Goal: Task Accomplishment & Management: Use online tool/utility

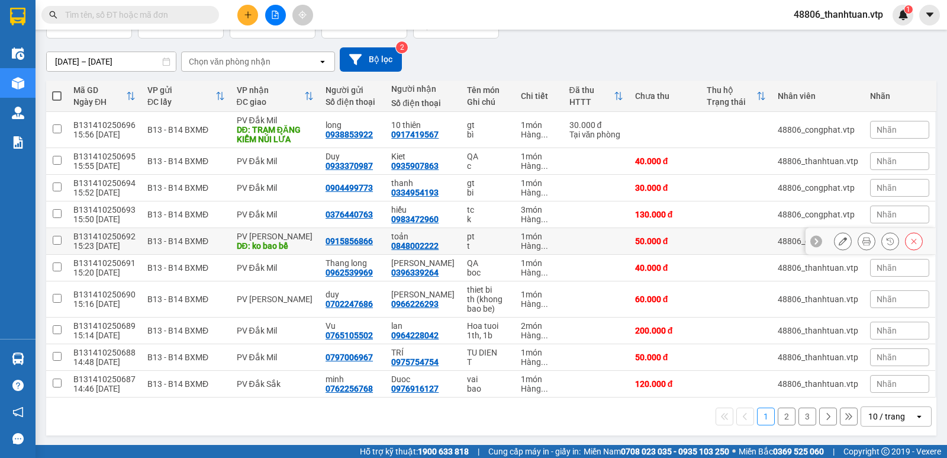
scroll to position [88, 0]
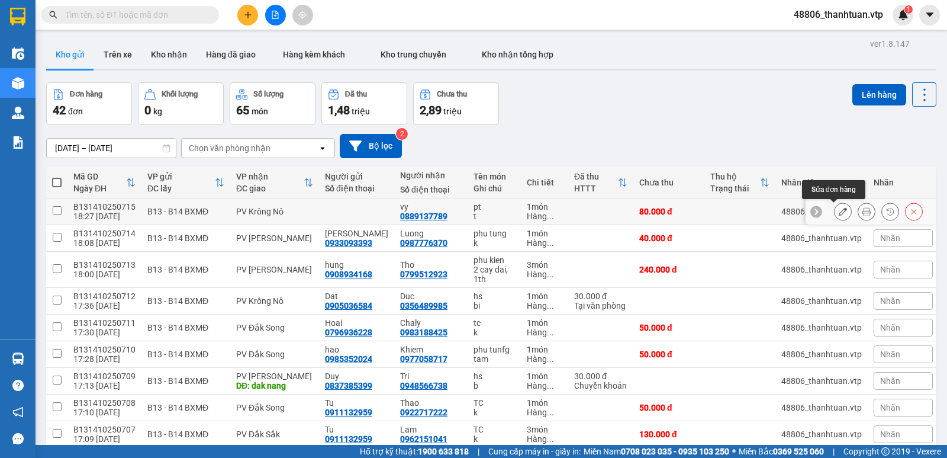
click at [839, 216] on icon at bounding box center [843, 211] width 8 height 8
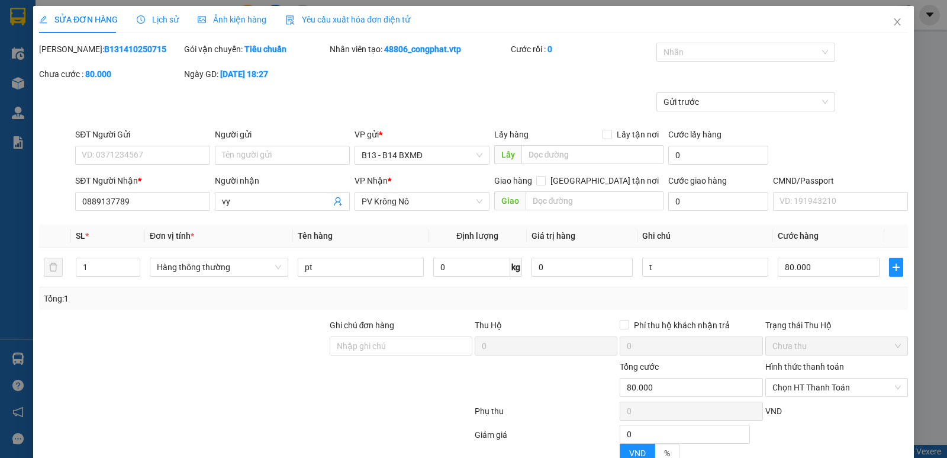
type input "0889137789"
type input "vy"
type input "0"
type input "80.000"
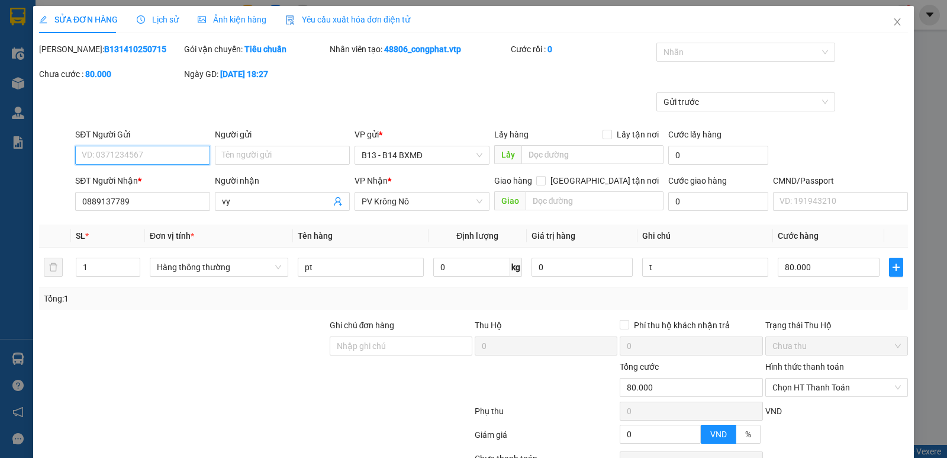
scroll to position [103, 0]
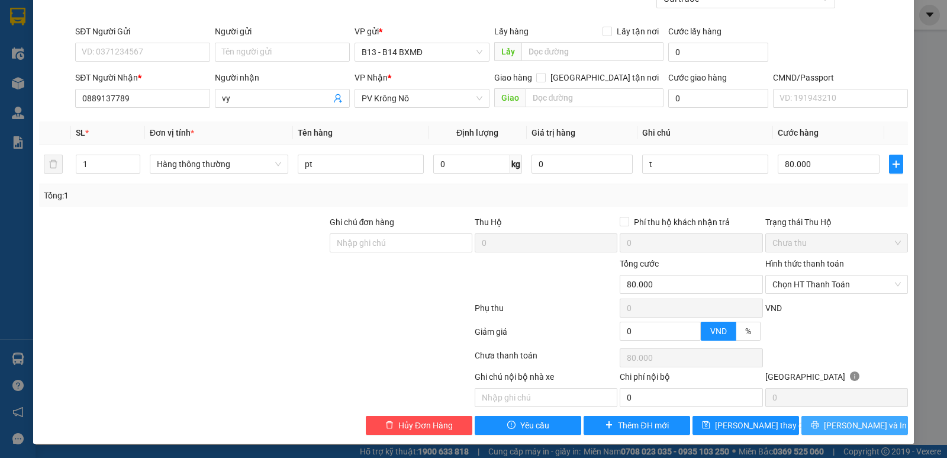
click at [848, 426] on span "Lưu và In" at bounding box center [865, 425] width 83 height 13
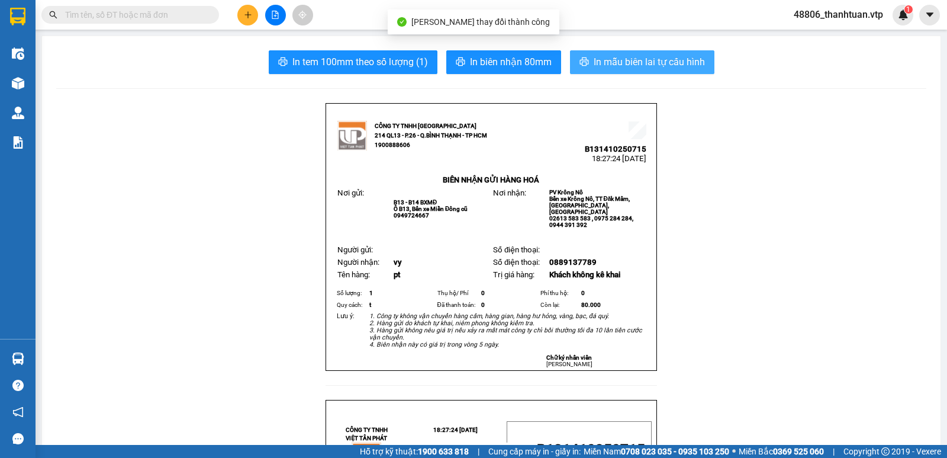
click at [641, 61] on span "In mẫu biên lai tự cấu hình" at bounding box center [649, 61] width 111 height 15
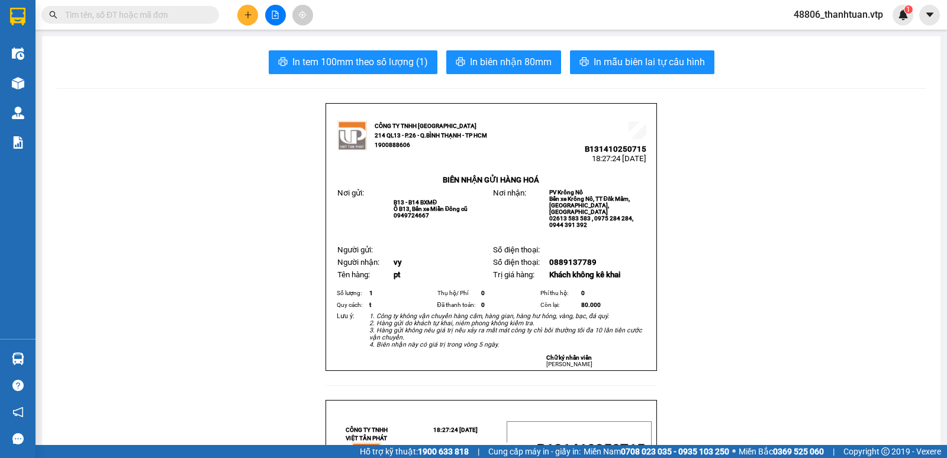
click at [857, 15] on span "48806_thanhtuan.vtp" at bounding box center [838, 14] width 108 height 15
click at [829, 38] on span "Đăng xuất" at bounding box center [843, 36] width 83 height 13
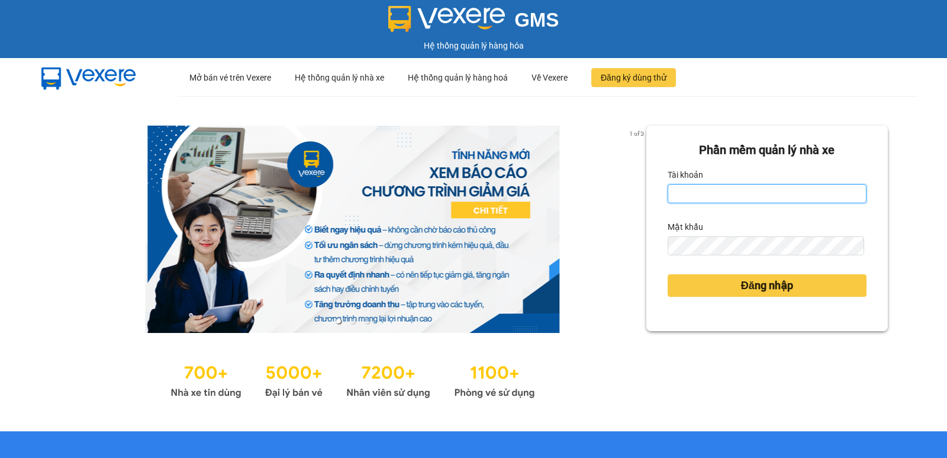
type input "thanhtuan.vtp"
drag, startPoint x: 764, startPoint y: 193, endPoint x: 404, endPoint y: 242, distance: 363.2
click at [417, 241] on div "1 of 3 Phần mềm quản lý nhà xe Tài khoản thanhtuan.vtp Mật khẩu Đăng nhập" at bounding box center [473, 263] width 947 height 335
click at [753, 192] on input "thanhtuan.vtp" at bounding box center [767, 193] width 199 height 19
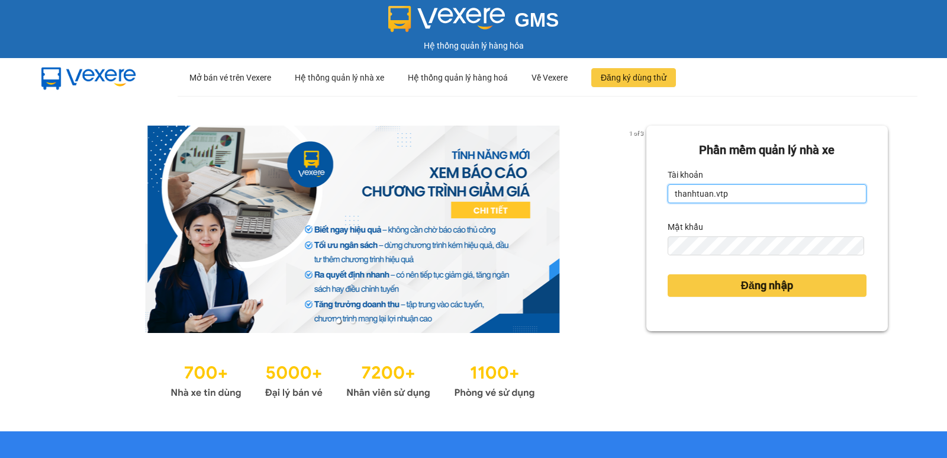
click at [753, 192] on input "thanhtuan.vtp" at bounding box center [767, 193] width 199 height 19
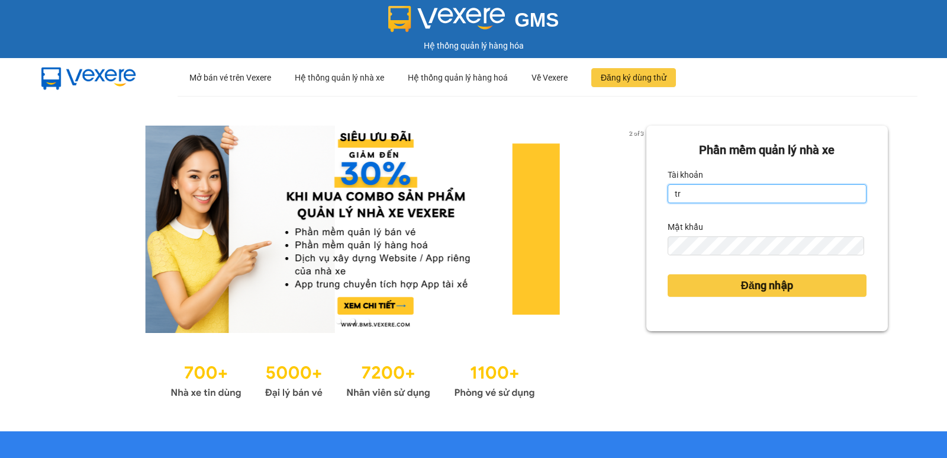
type input "t"
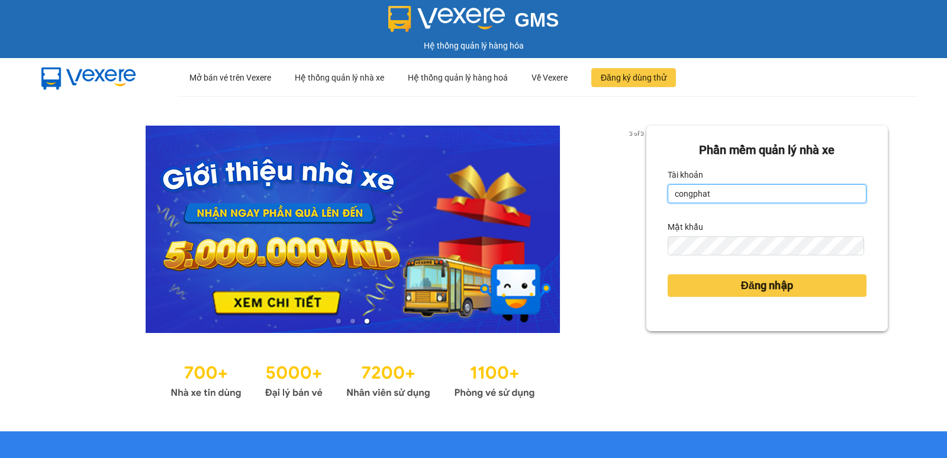
type input "congphat.vtp"
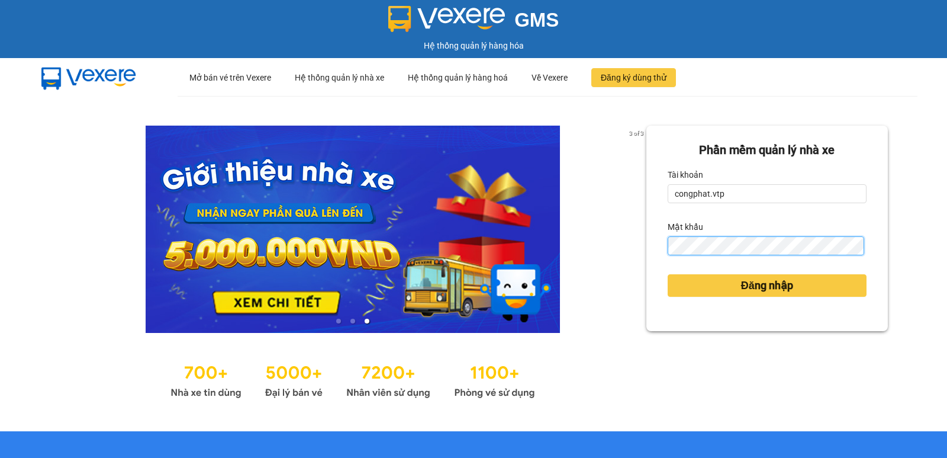
click at [509, 271] on div "3 of 3 Phần mềm quản lý nhà xe Tài khoản congphat.vtp Mật khẩu Đăng nhập" at bounding box center [473, 263] width 947 height 335
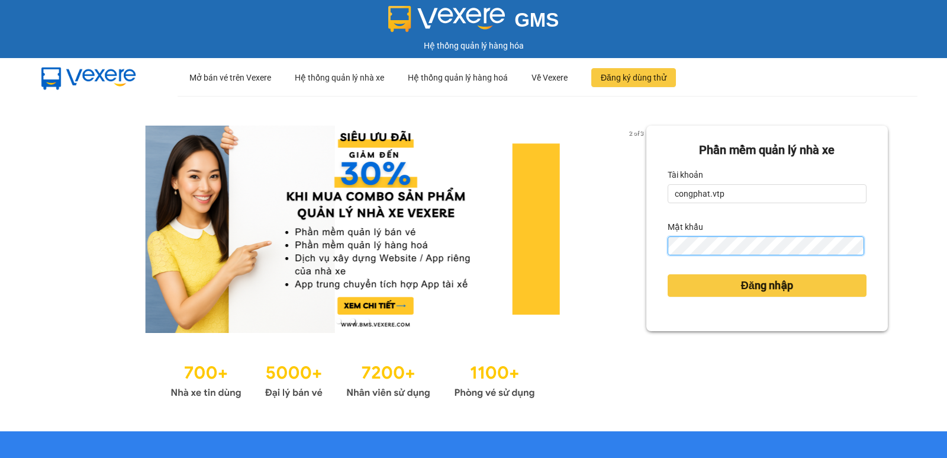
click at [668, 274] on button "Đăng nhập" at bounding box center [767, 285] width 199 height 22
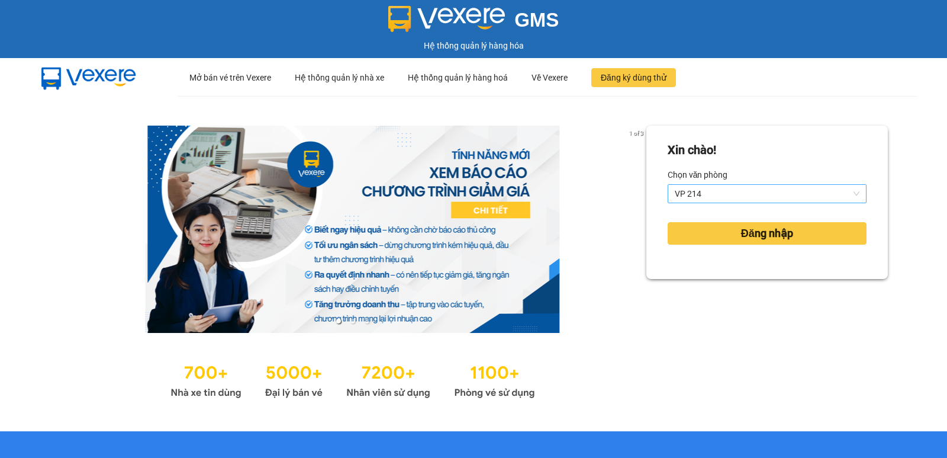
click at [709, 191] on span "VP 214" at bounding box center [767, 194] width 185 height 18
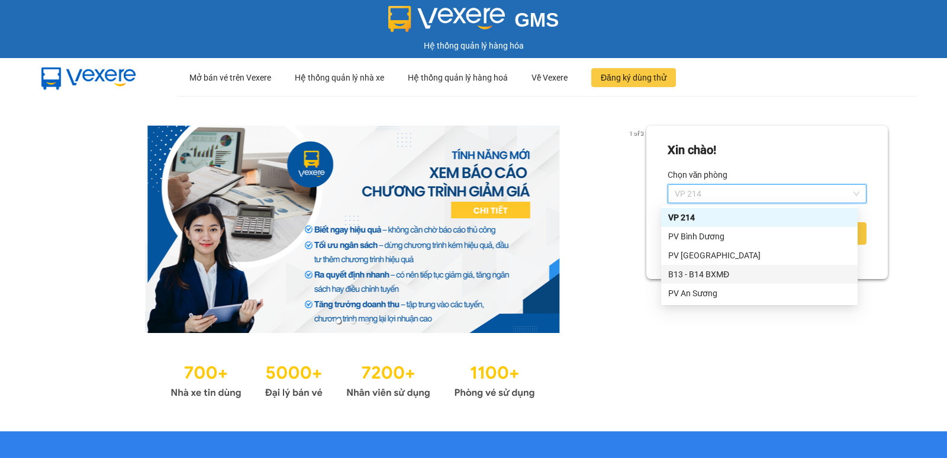
click at [709, 275] on div "B13 - B14 BXMĐ" at bounding box center [759, 274] width 182 height 13
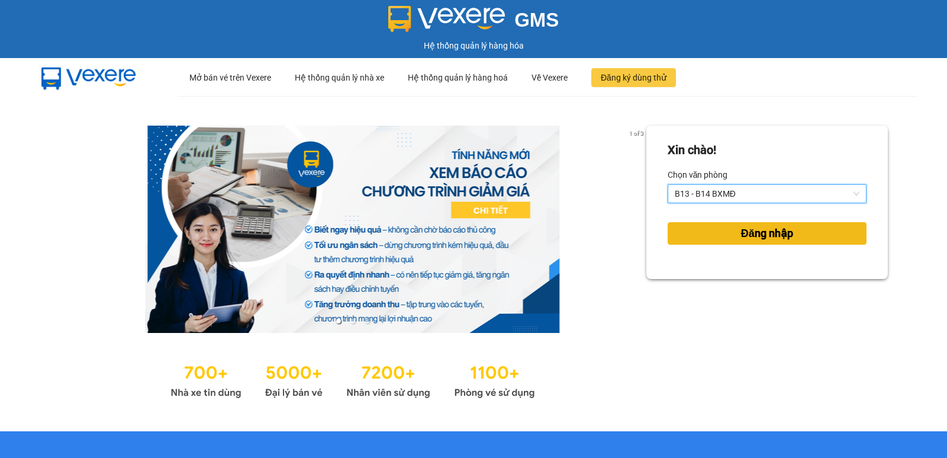
click at [741, 234] on span "Đăng nhập" at bounding box center [767, 233] width 52 height 17
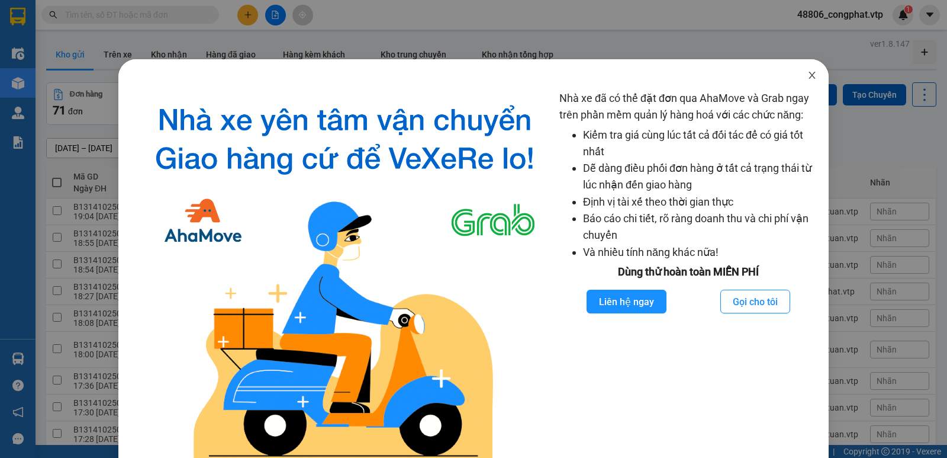
click at [808, 78] on icon "close" at bounding box center [812, 74] width 9 height 9
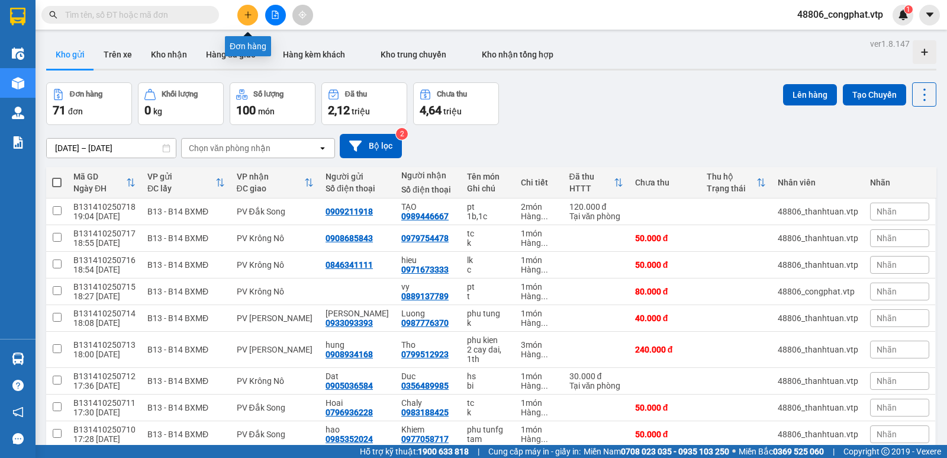
click at [242, 17] on button at bounding box center [247, 15] width 21 height 21
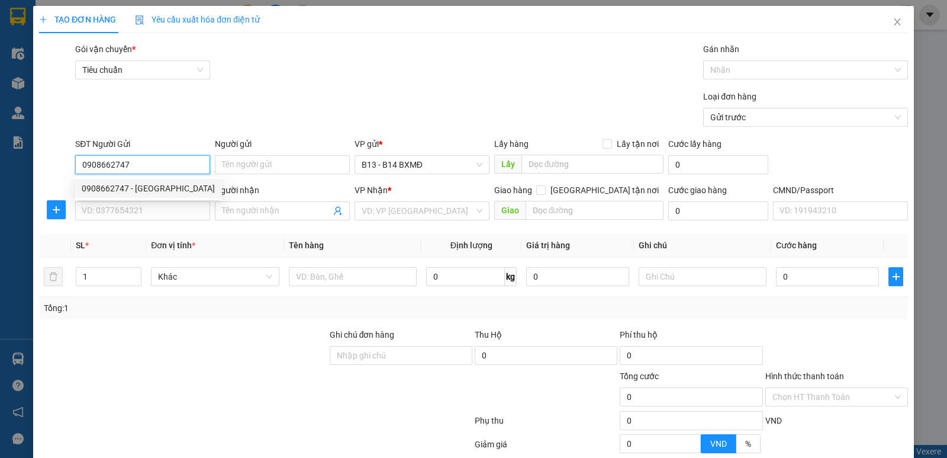
type input "0908662747"
click at [138, 199] on div "0908662747 0908662747 - hồng minh" at bounding box center [148, 188] width 147 height 24
click at [143, 193] on div "SĐT Người Nhận *" at bounding box center [142, 190] width 135 height 13
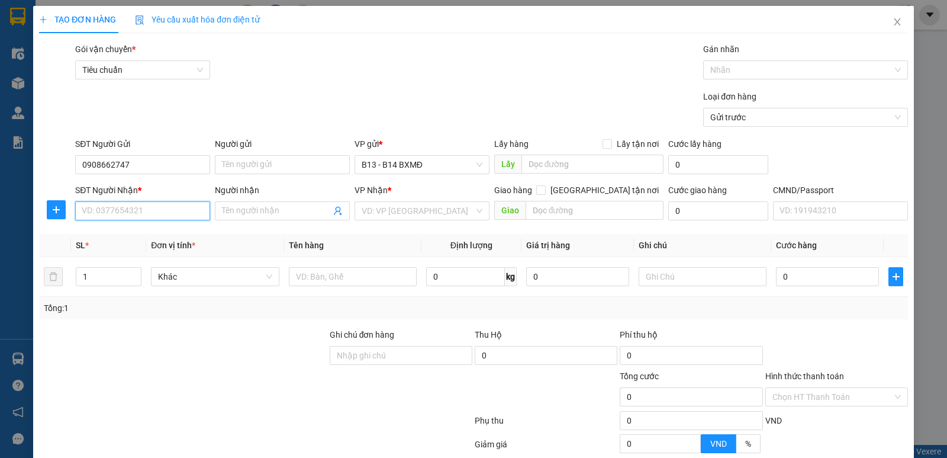
click at [143, 201] on input "SĐT Người Nhận *" at bounding box center [142, 210] width 135 height 19
click at [152, 169] on input "0908662747" at bounding box center [142, 164] width 135 height 19
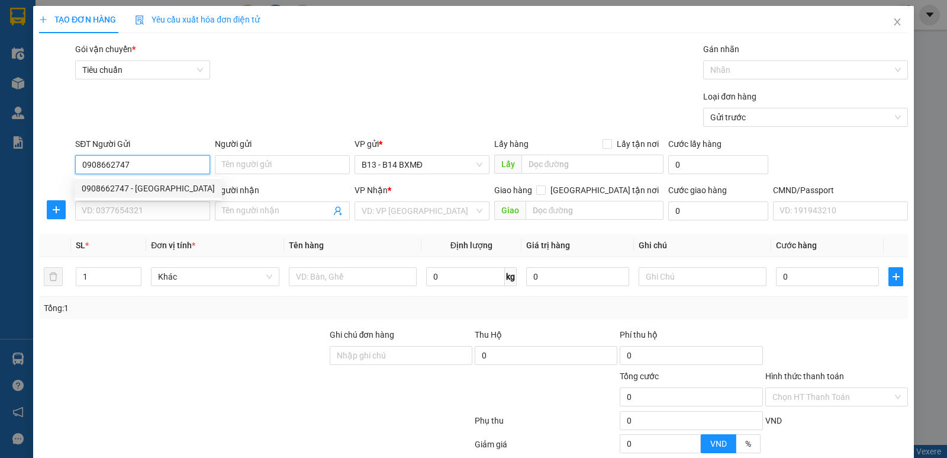
click at [153, 186] on div "0908662747 - hồng minh" at bounding box center [148, 188] width 133 height 13
type input "hồng minh"
type input "0343731414"
type input "trung"
type input "kiến đức"
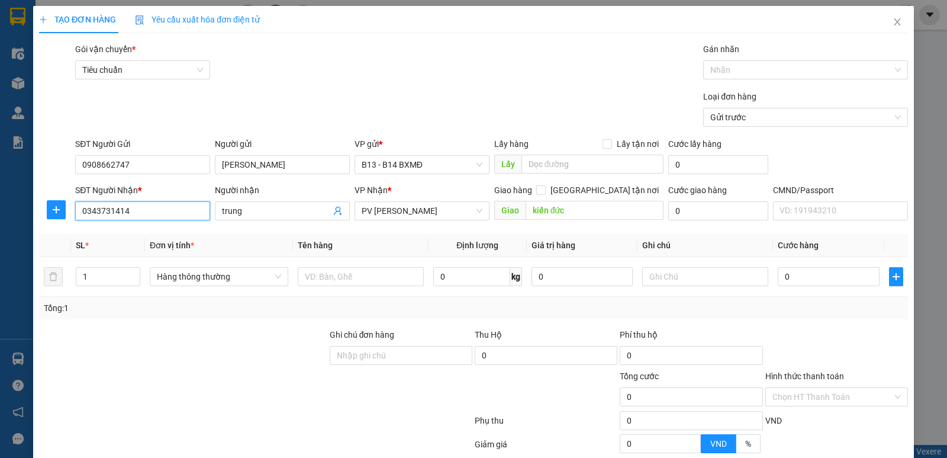
click at [157, 212] on input "0343731414" at bounding box center [142, 210] width 135 height 19
drag, startPoint x: 158, startPoint y: 213, endPoint x: 0, endPoint y: 169, distance: 164.0
click at [0, 156] on div "TẠO ĐƠN HÀNG Yêu cầu xuất hóa đơn điện tử Transit Pickup Surcharge Ids Transit …" at bounding box center [473, 229] width 947 height 458
click at [165, 233] on div "0915217196 - hiếu" at bounding box center [142, 234] width 120 height 13
type input "0915217196"
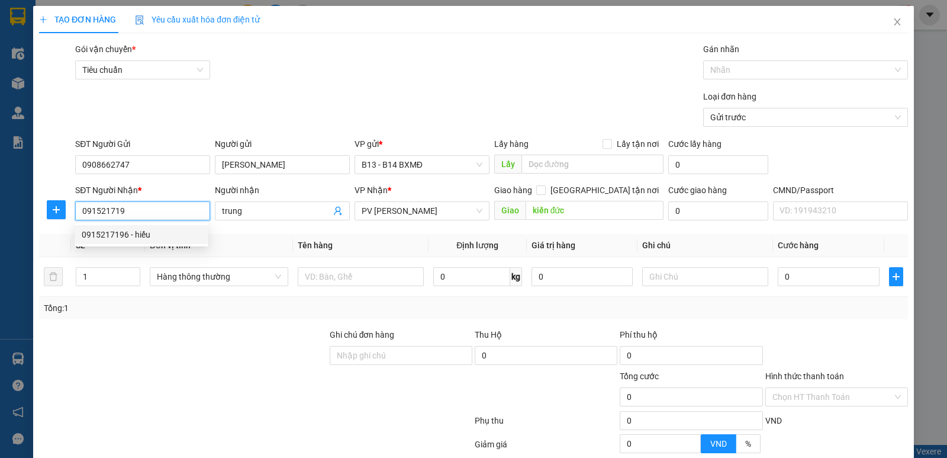
type input "hiếu"
type input "0915217196"
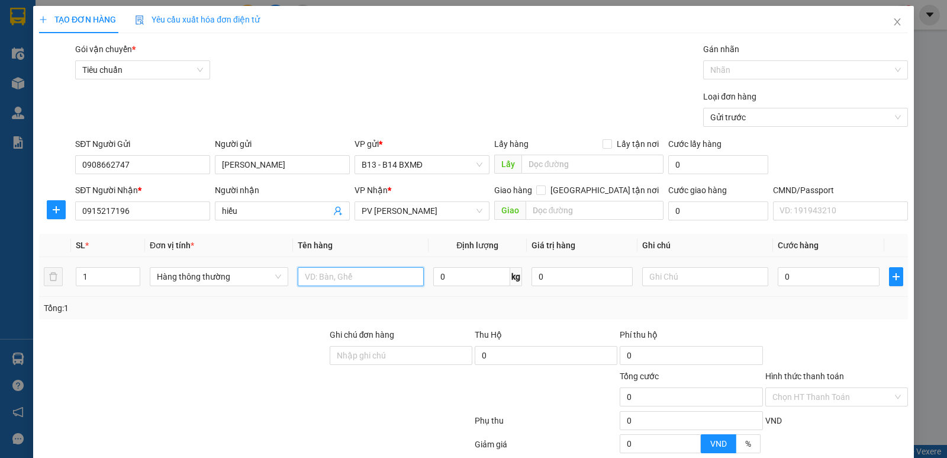
drag, startPoint x: 331, startPoint y: 281, endPoint x: 346, endPoint y: 277, distance: 15.8
click at [333, 280] on input "text" at bounding box center [361, 276] width 126 height 19
type input "pt"
click at [652, 277] on input "text" at bounding box center [705, 276] width 126 height 19
type input "c"
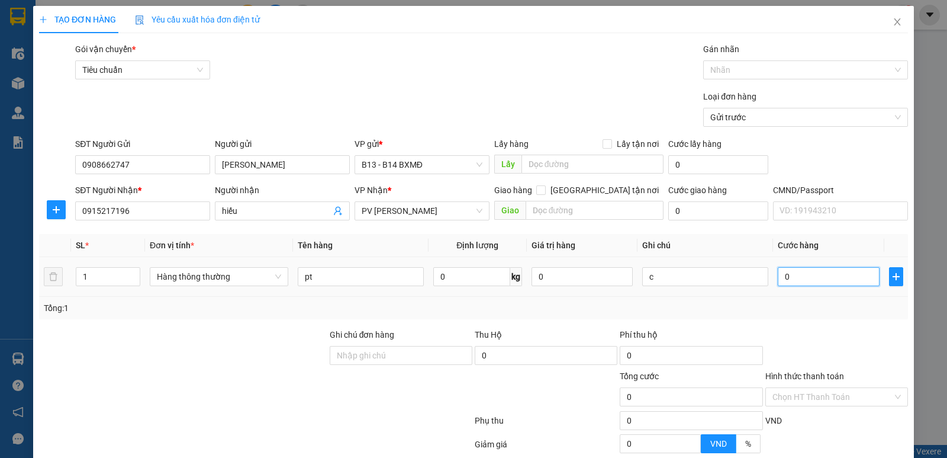
click at [803, 279] on input "0" at bounding box center [828, 276] width 101 height 19
type input "4"
type input "40"
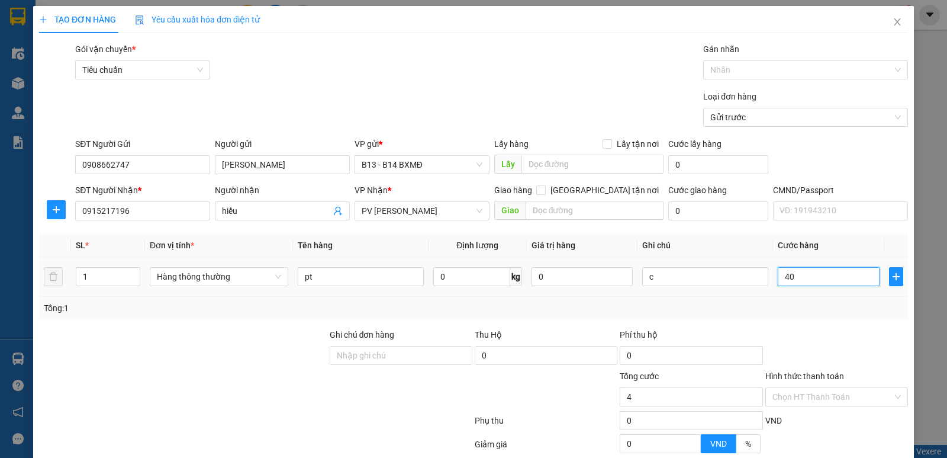
type input "40"
type input "400"
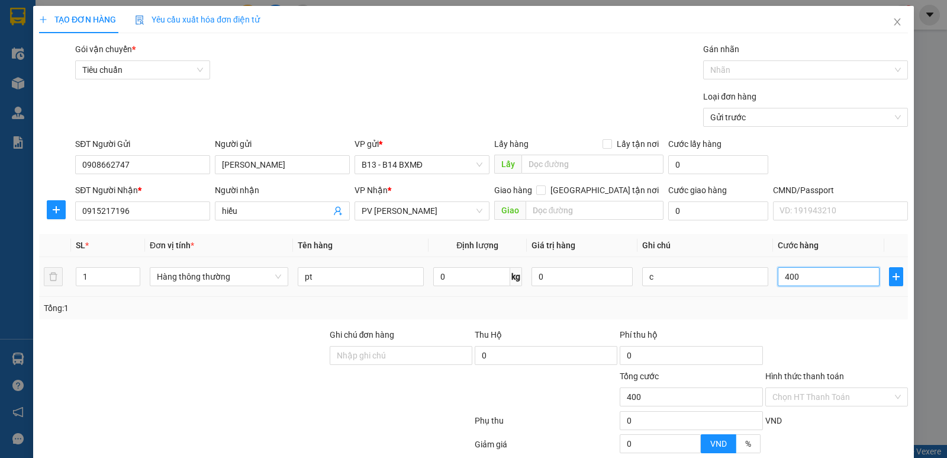
type input "4.000"
type input "40.000"
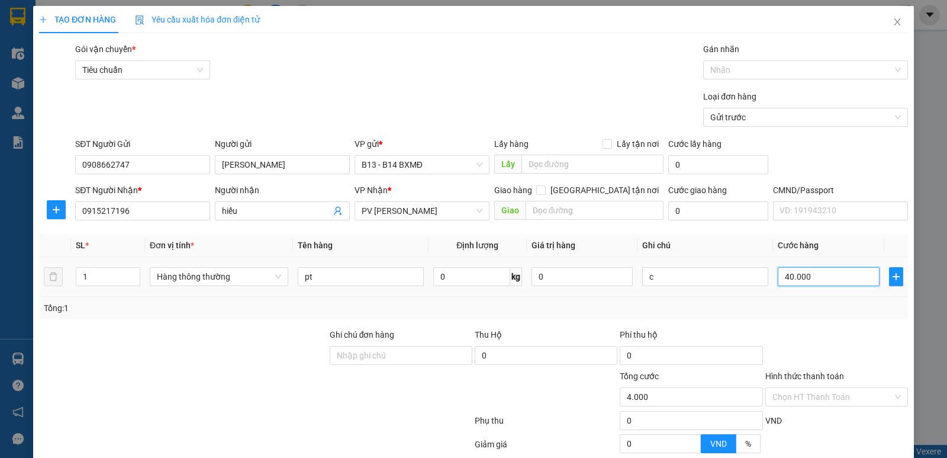
type input "40.000"
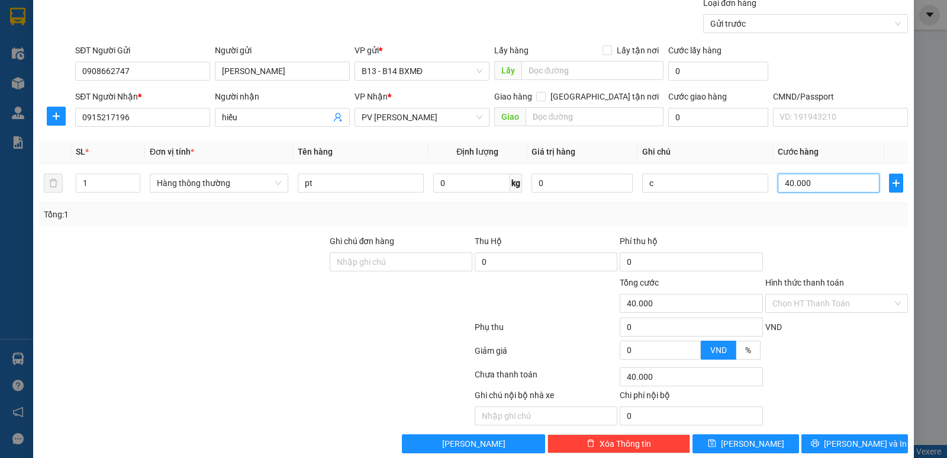
scroll to position [112, 0]
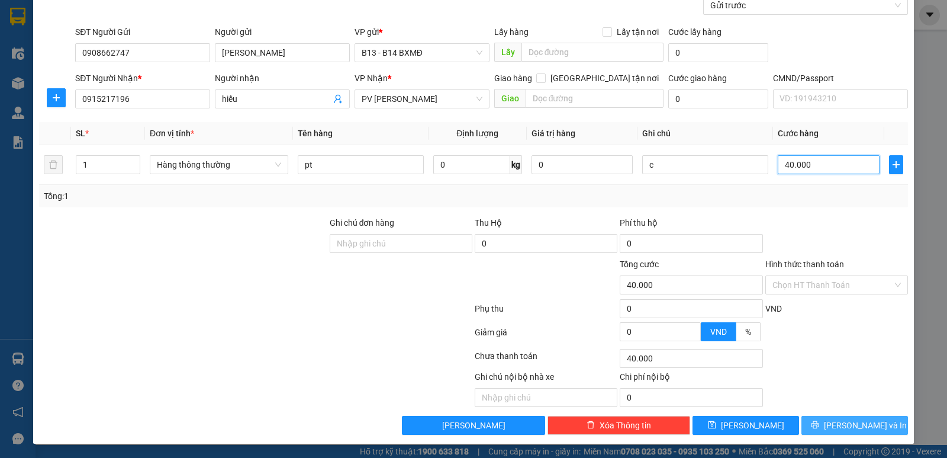
type input "40.000"
click at [859, 417] on button "Lưu và In" at bounding box center [855, 425] width 107 height 19
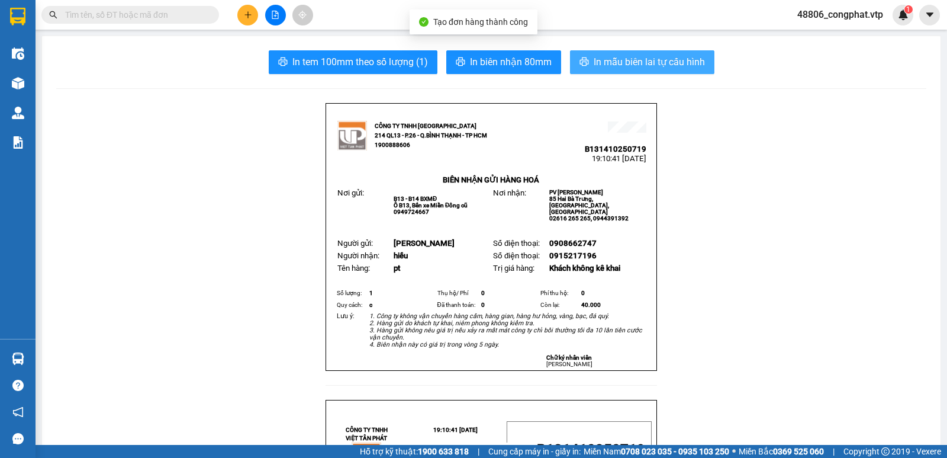
click at [624, 65] on span "In mẫu biên lai tự cấu hình" at bounding box center [649, 61] width 111 height 15
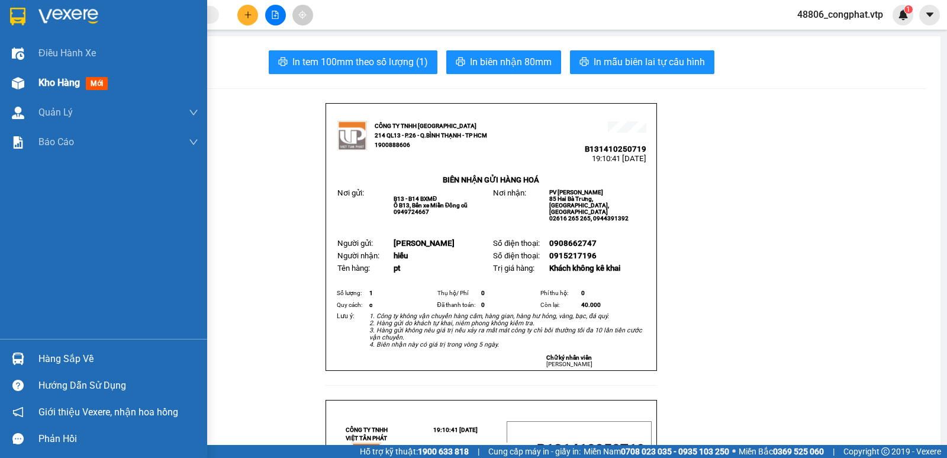
click at [78, 89] on div "Kho hàng mới" at bounding box center [75, 82] width 74 height 15
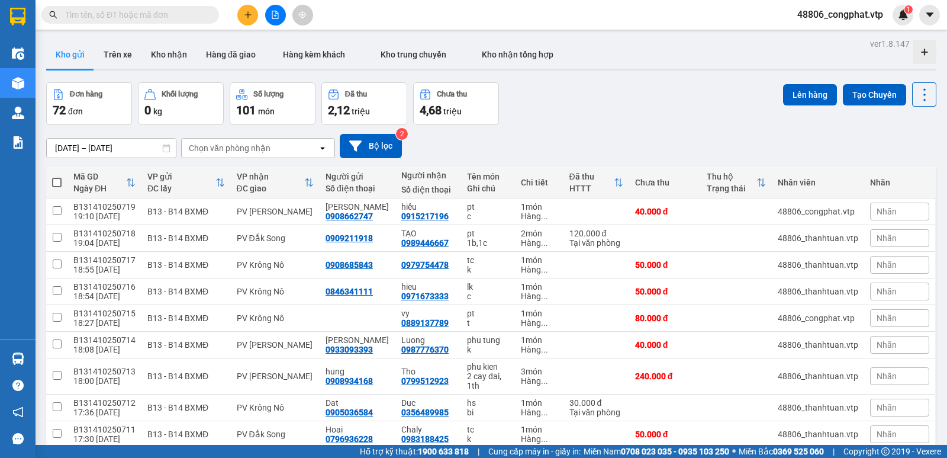
click at [311, 144] on div "Chọn văn phòng nhận" at bounding box center [250, 148] width 136 height 19
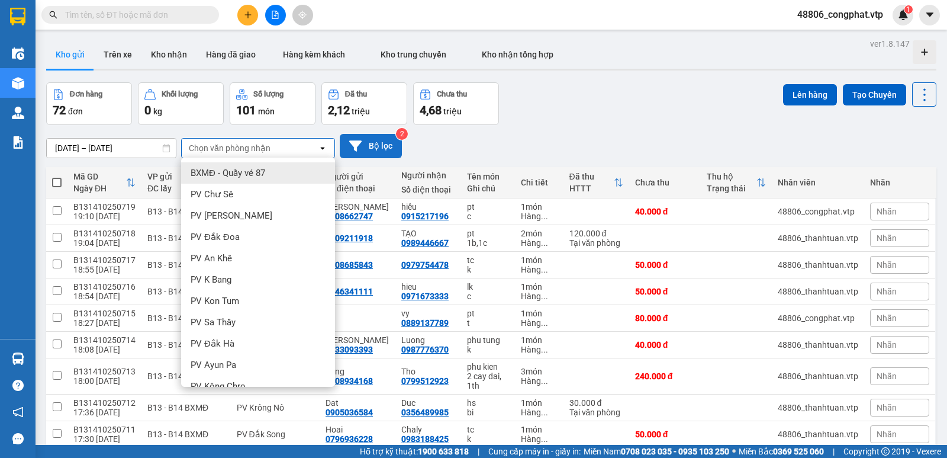
click at [380, 133] on div "12/10/2025 – 14/10/2025 Press the down arrow key to interact with the calendar …" at bounding box center [491, 146] width 890 height 42
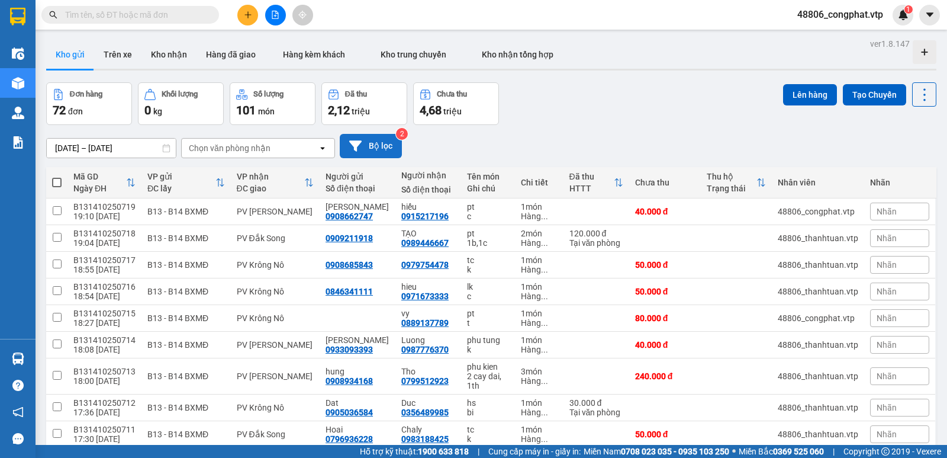
click at [387, 136] on button "Bộ lọc" at bounding box center [371, 146] width 62 height 24
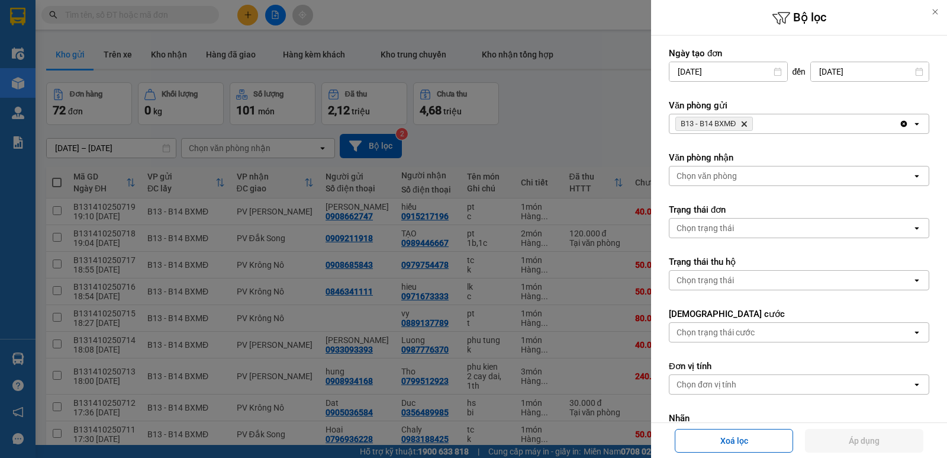
click at [744, 124] on icon "Delete" at bounding box center [744, 123] width 7 height 7
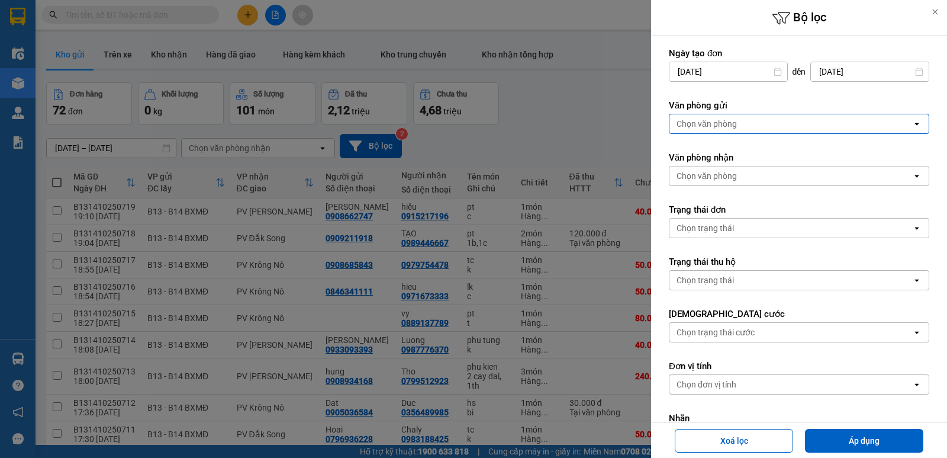
click at [522, 99] on div at bounding box center [473, 229] width 947 height 458
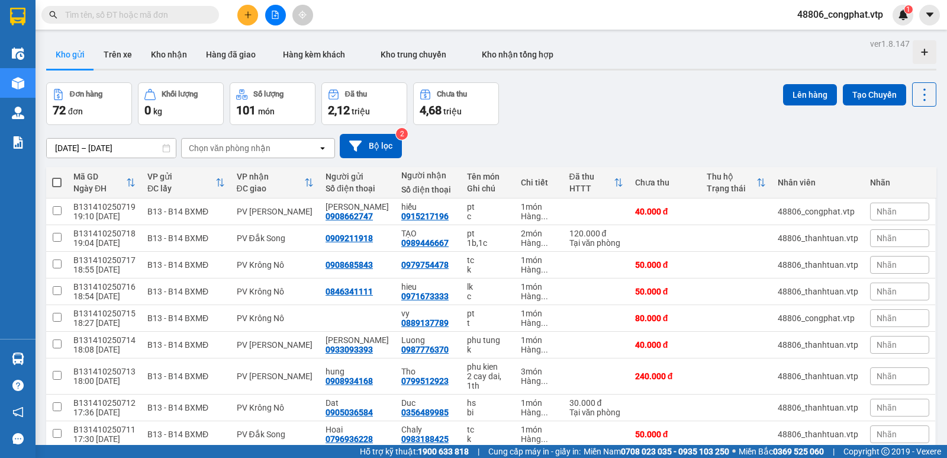
click at [282, 12] on button at bounding box center [275, 15] width 21 height 21
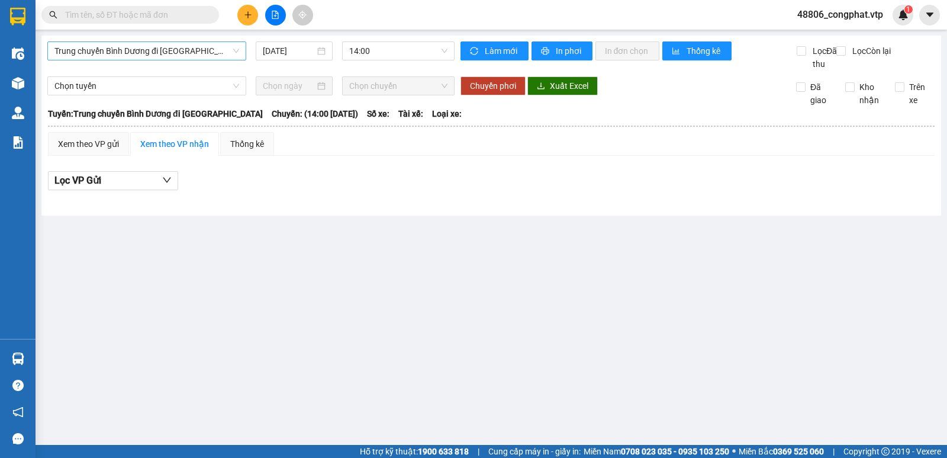
click at [192, 49] on span "Trung chuyển Bình Dương đi BXMĐ" at bounding box center [146, 51] width 185 height 18
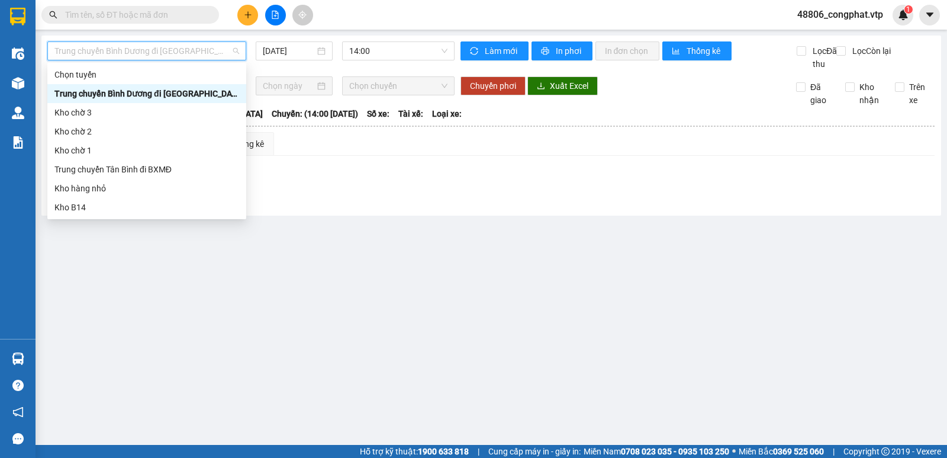
click at [173, 89] on div "Trung chuyển Bình Dương đi BXMĐ" at bounding box center [146, 93] width 185 height 13
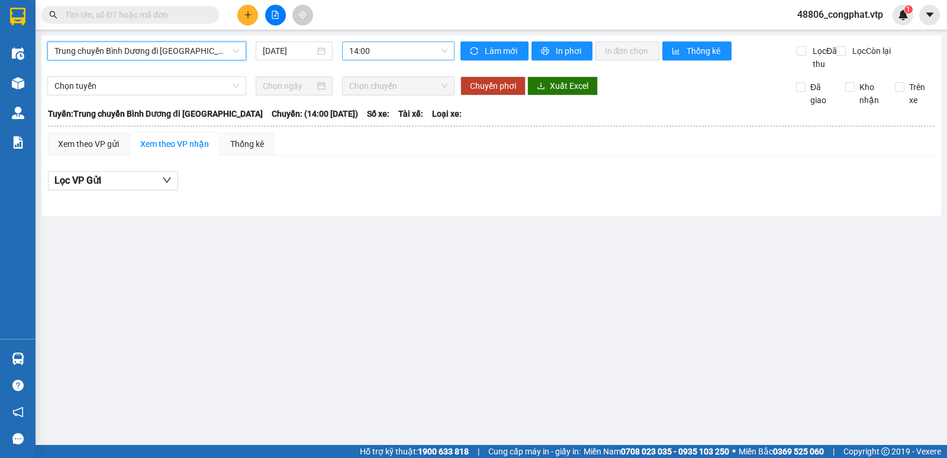
drag, startPoint x: 407, startPoint y: 47, endPoint x: 415, endPoint y: 60, distance: 15.6
click at [408, 47] on span "14:00" at bounding box center [398, 51] width 98 height 18
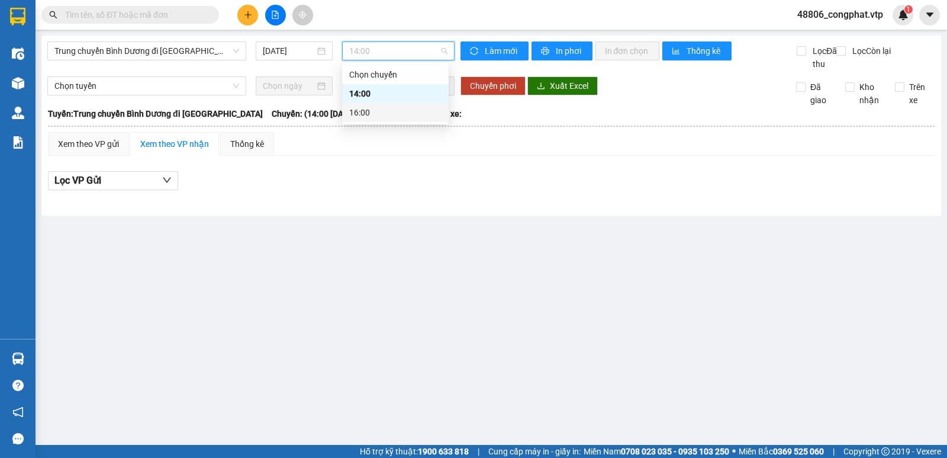
click at [398, 117] on div "16:00" at bounding box center [395, 112] width 92 height 13
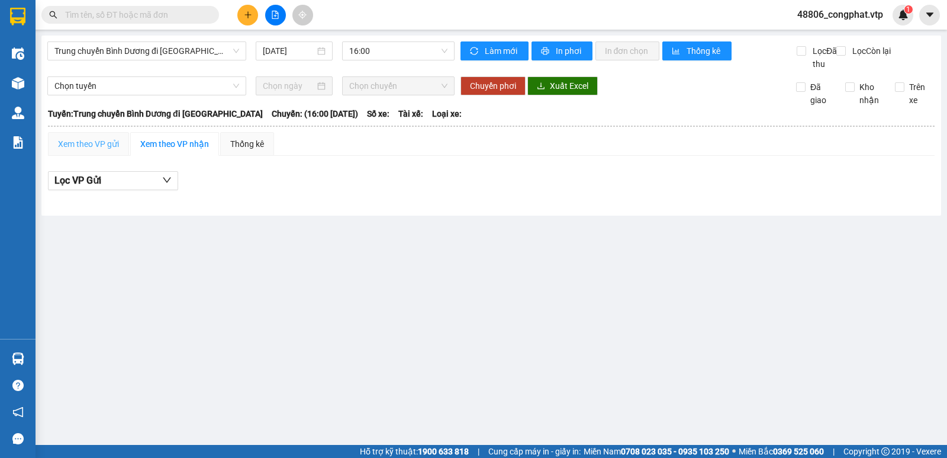
click at [120, 156] on div "Xem theo VP gửi" at bounding box center [88, 144] width 81 height 24
click at [170, 62] on div "Trung chuyển Bình Dương đi BXMĐ 14/10/2025 16:00" at bounding box center [250, 55] width 407 height 29
click at [169, 46] on span "Trung chuyển Bình Dương đi BXMĐ" at bounding box center [146, 51] width 185 height 18
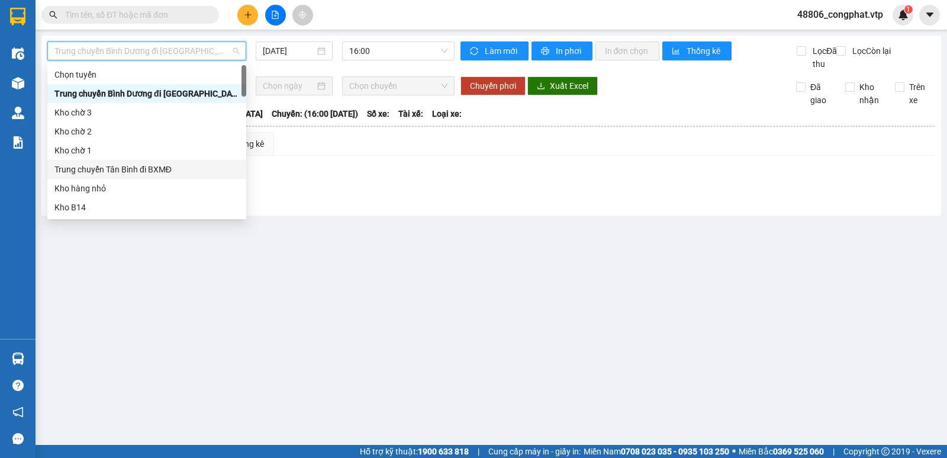
click at [140, 166] on div "Trung chuyển Tân Bình đi BXMĐ" at bounding box center [146, 169] width 185 height 13
type input "14/10/2025"
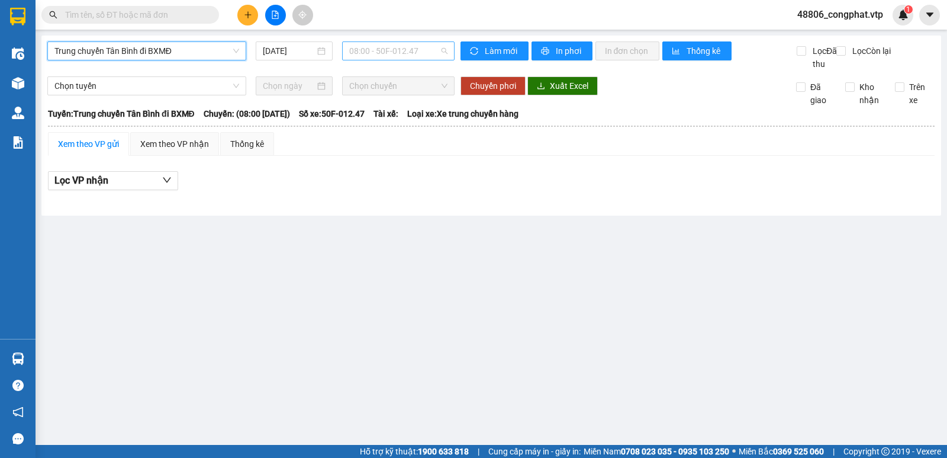
click at [381, 52] on span "08:00 - 50F-012.47" at bounding box center [398, 51] width 98 height 18
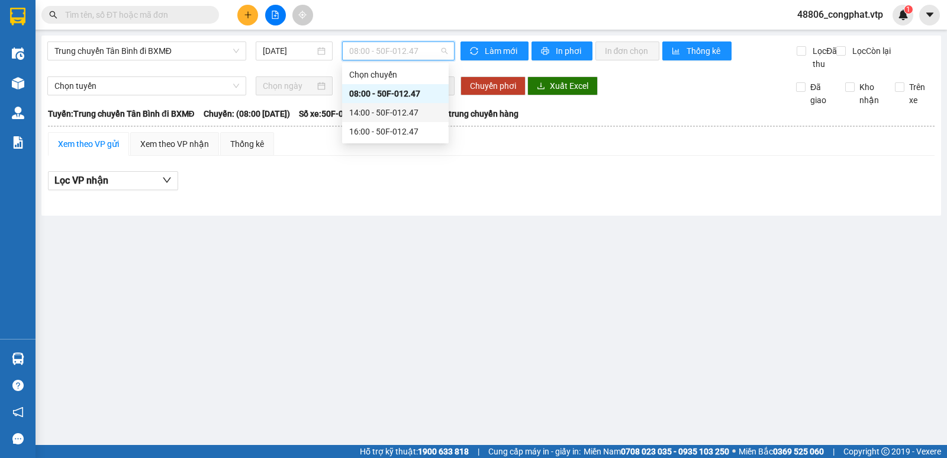
click at [394, 115] on div "14:00 - 50F-012.47" at bounding box center [395, 112] width 92 height 13
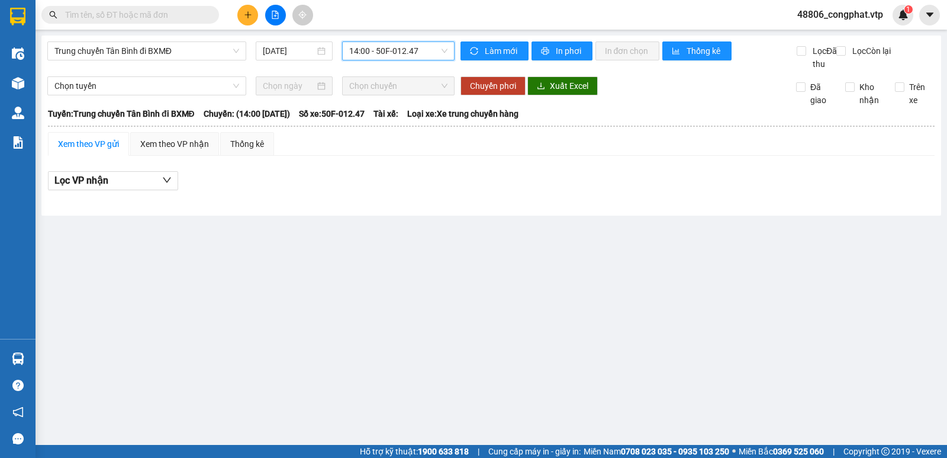
click at [393, 54] on span "14:00 - 50F-012.47" at bounding box center [398, 51] width 98 height 18
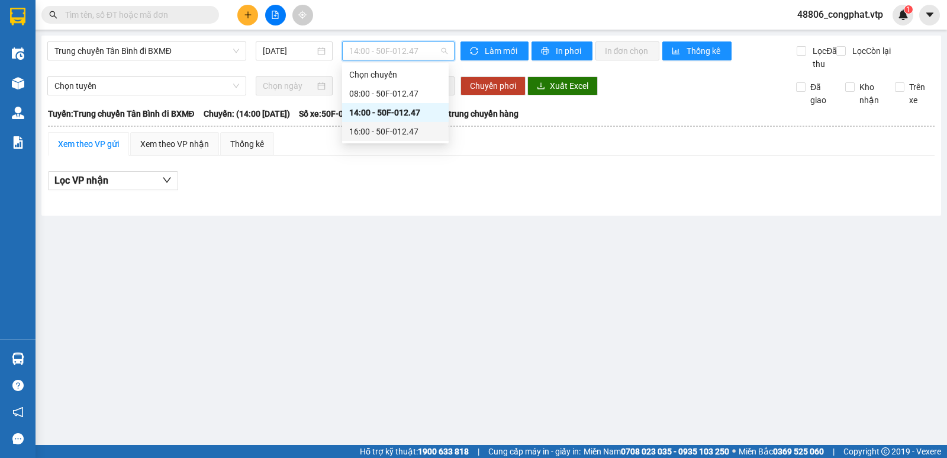
click at [397, 128] on div "16:00 - 50F-012.47" at bounding box center [395, 131] width 92 height 13
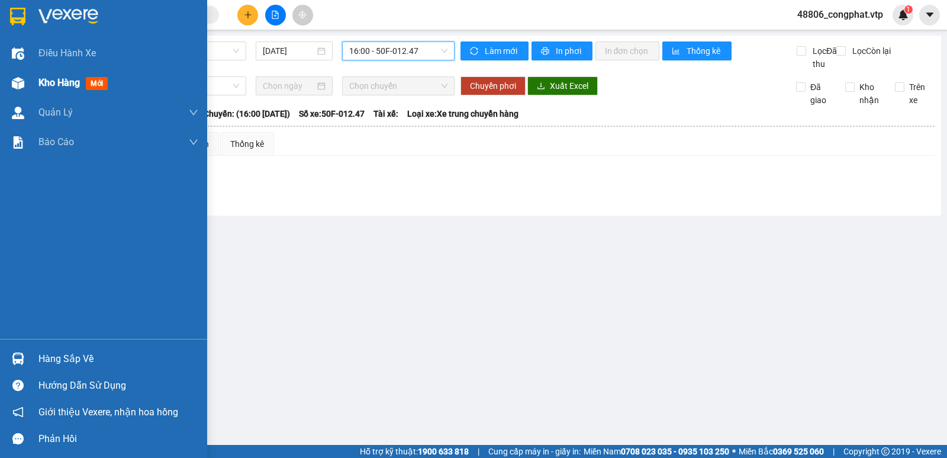
click at [33, 78] on div "Kho hàng mới" at bounding box center [103, 83] width 207 height 30
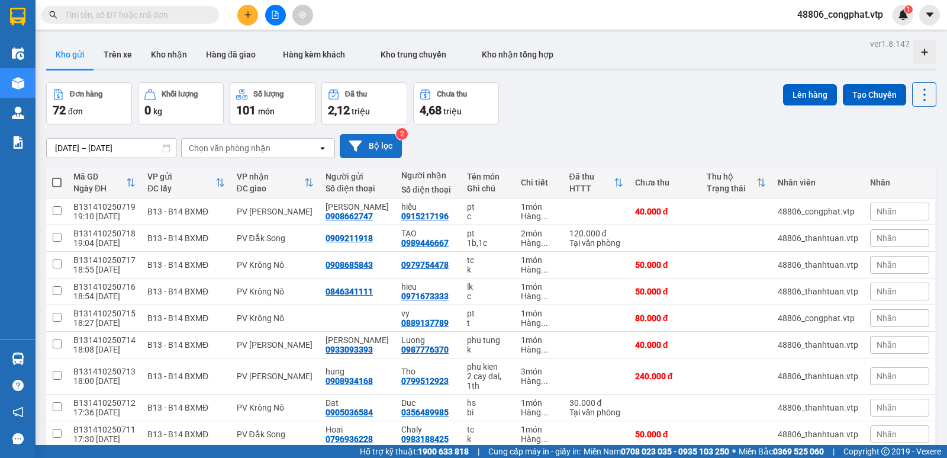
click at [377, 147] on button "Bộ lọc" at bounding box center [371, 146] width 62 height 24
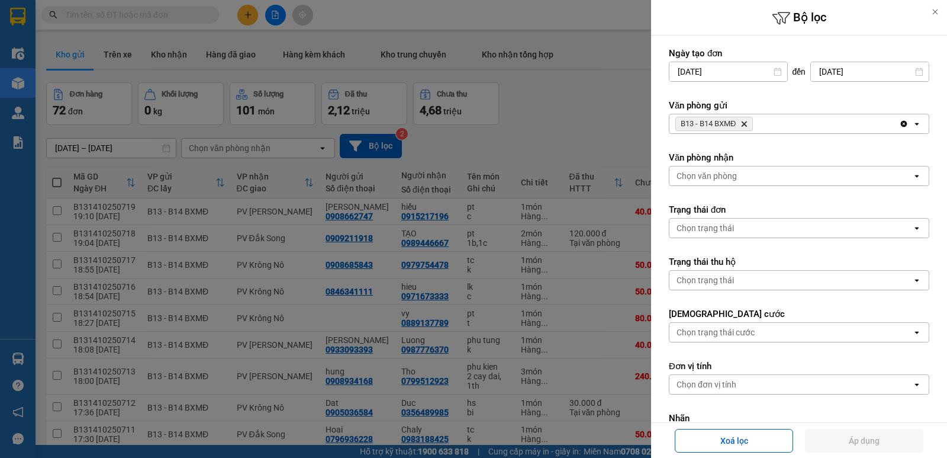
click at [783, 122] on div "B13 - B14 BXMĐ Delete" at bounding box center [785, 123] width 230 height 19
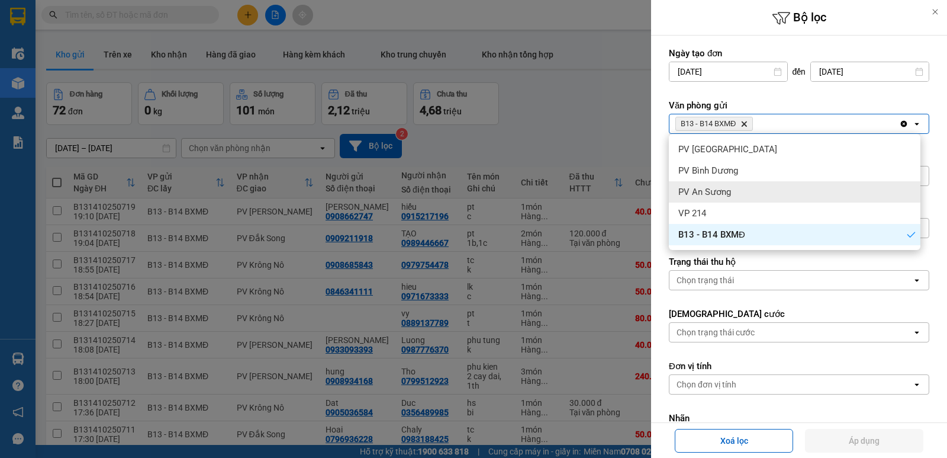
click at [754, 195] on div "PV An Sương" at bounding box center [795, 191] width 252 height 21
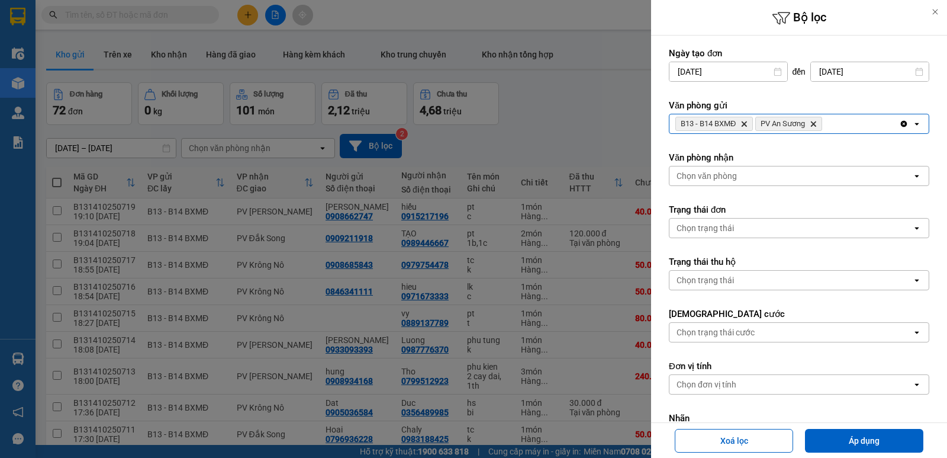
click at [853, 124] on div "B13 - B14 BXMĐ Delete PV An Sương Delete" at bounding box center [785, 123] width 230 height 19
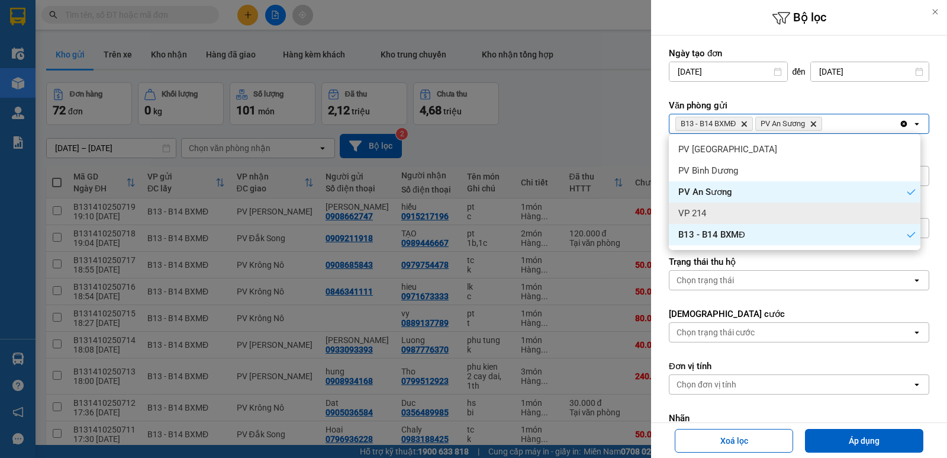
click at [805, 210] on div "VP 214" at bounding box center [795, 212] width 252 height 21
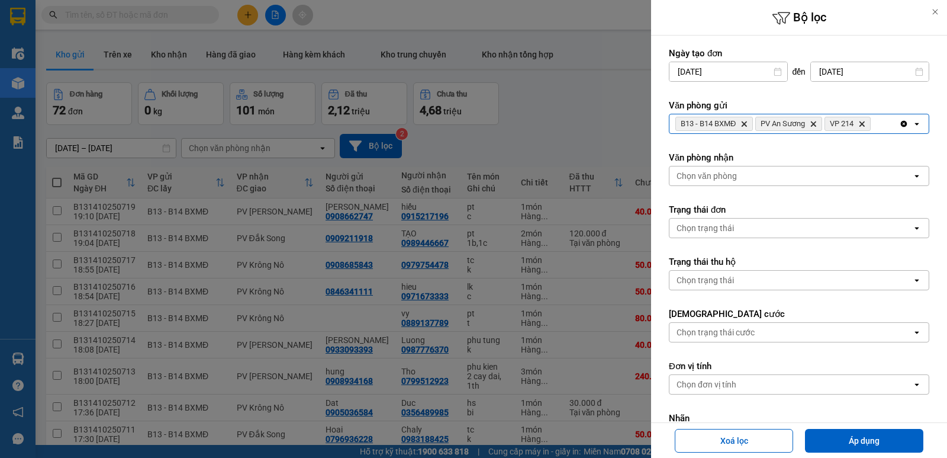
click at [884, 124] on div "B13 - B14 BXMĐ Delete PV An Sương Delete VP 214 Delete" at bounding box center [785, 123] width 230 height 19
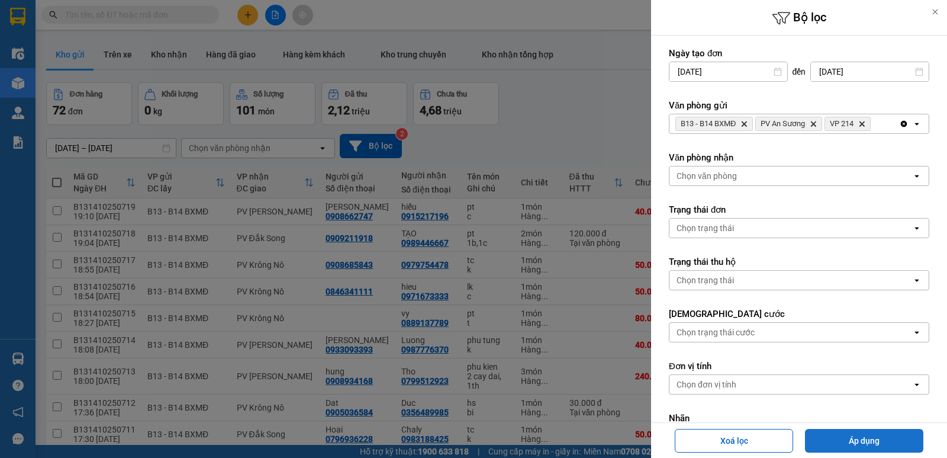
click at [874, 437] on button "Áp dụng" at bounding box center [864, 441] width 118 height 24
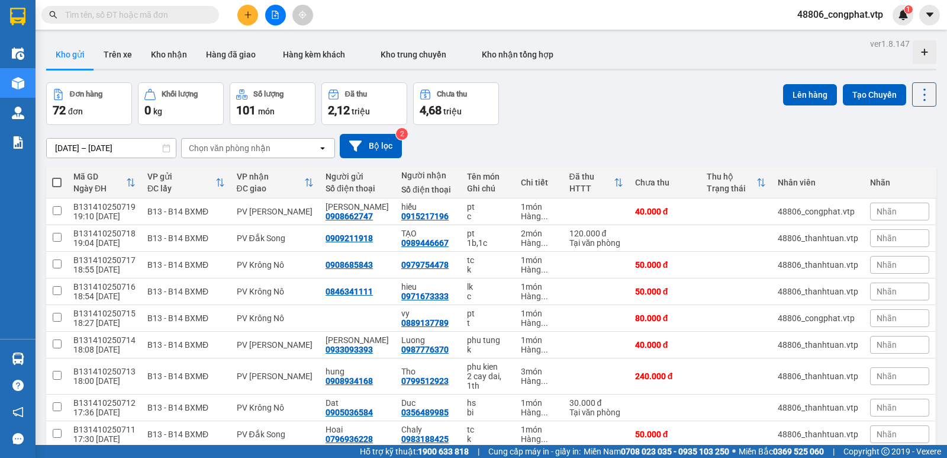
click at [245, 147] on div "Chọn văn phòng nhận" at bounding box center [230, 148] width 82 height 12
type input "cj"
click at [229, 167] on span "PV Cư Jút" at bounding box center [211, 173] width 40 height 12
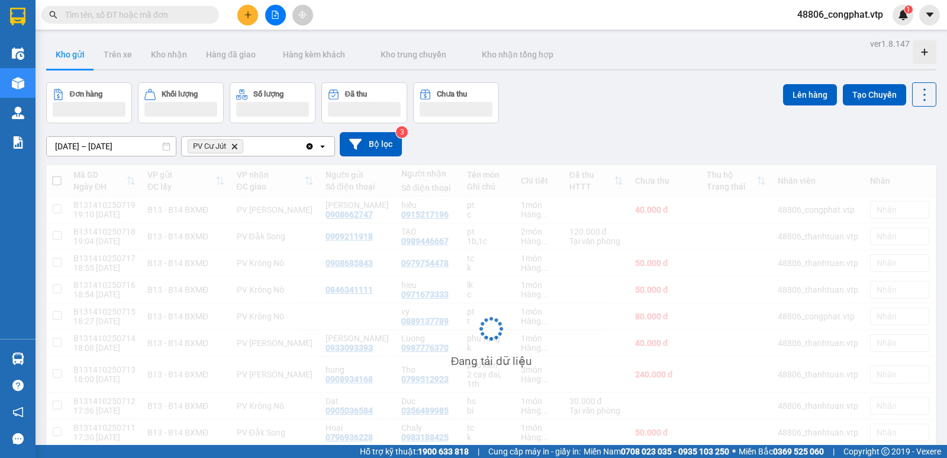
click at [276, 147] on div "PV Cư Jút Delete" at bounding box center [243, 146] width 123 height 19
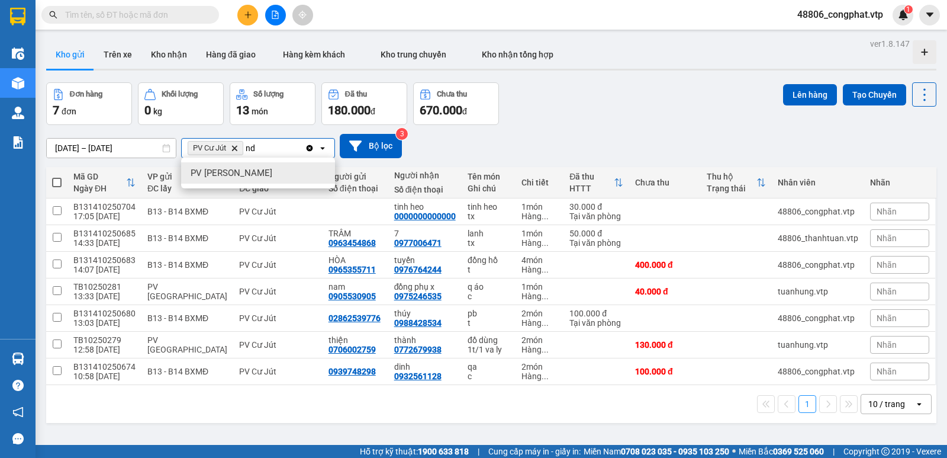
type input "nd"
click at [262, 171] on div "PV Nam Đong" at bounding box center [258, 172] width 154 height 21
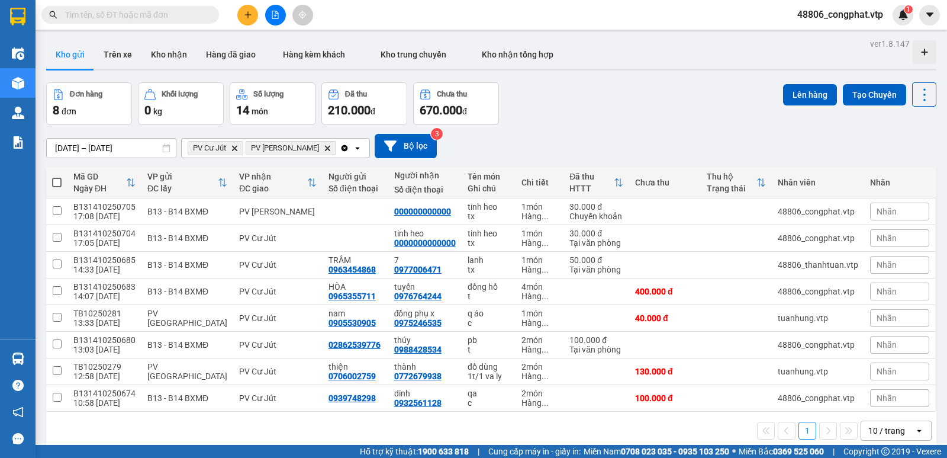
click at [56, 181] on span at bounding box center [56, 182] width 9 height 9
click at [57, 176] on input "checkbox" at bounding box center [57, 176] width 0 height 0
checkbox input "true"
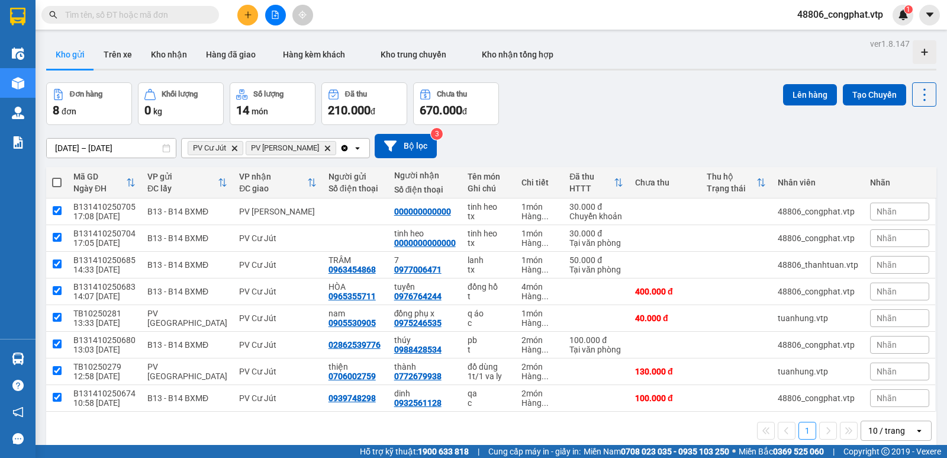
checkbox input "true"
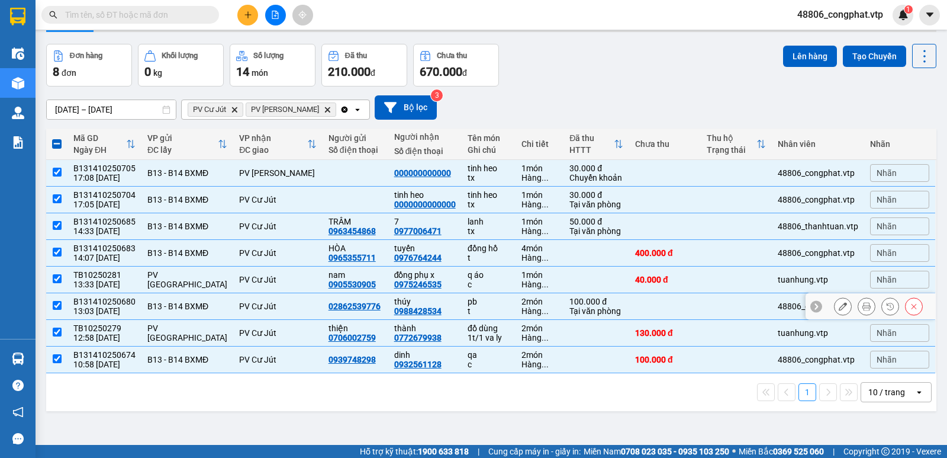
scroll to position [54, 0]
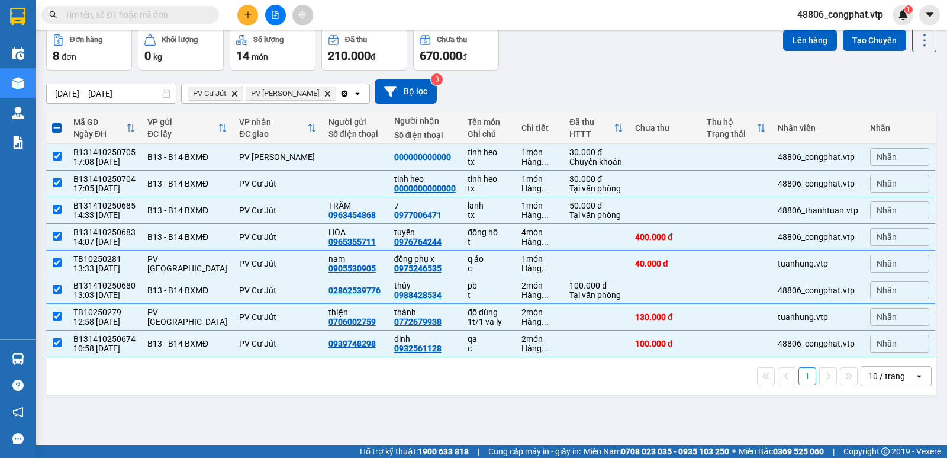
drag, startPoint x: 864, startPoint y: 372, endPoint x: 871, endPoint y: 377, distance: 8.5
click at [869, 372] on div "10 / trang" at bounding box center [887, 376] width 37 height 12
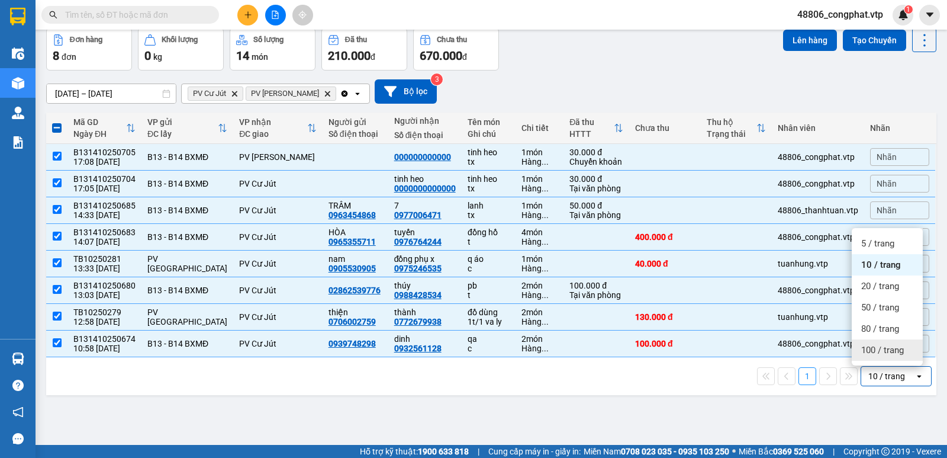
click at [869, 352] on span "100 / trang" at bounding box center [882, 350] width 43 height 12
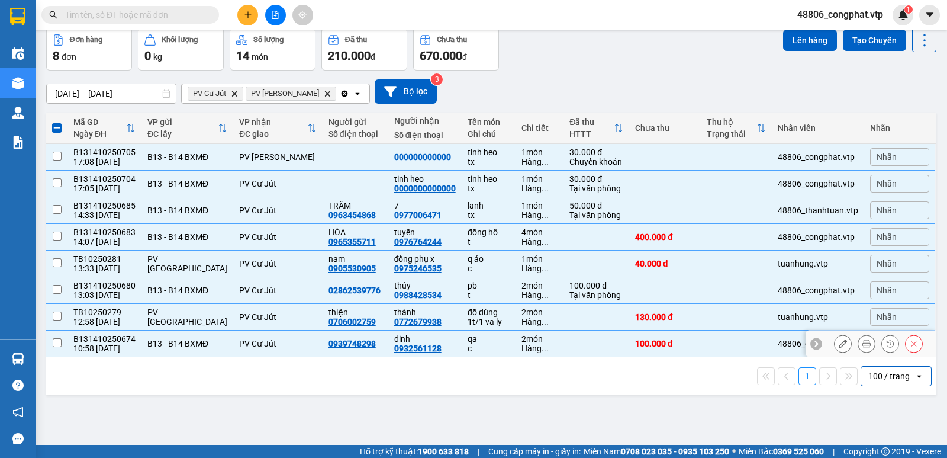
checkbox input "false"
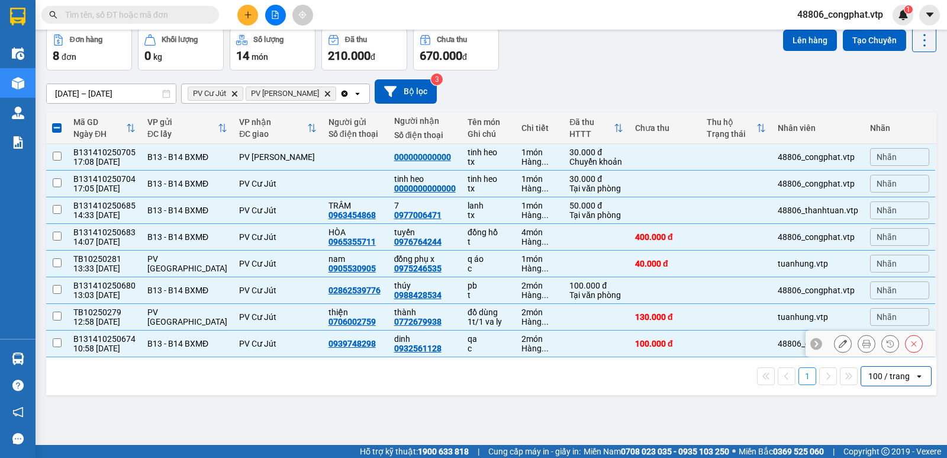
checkbox input "false"
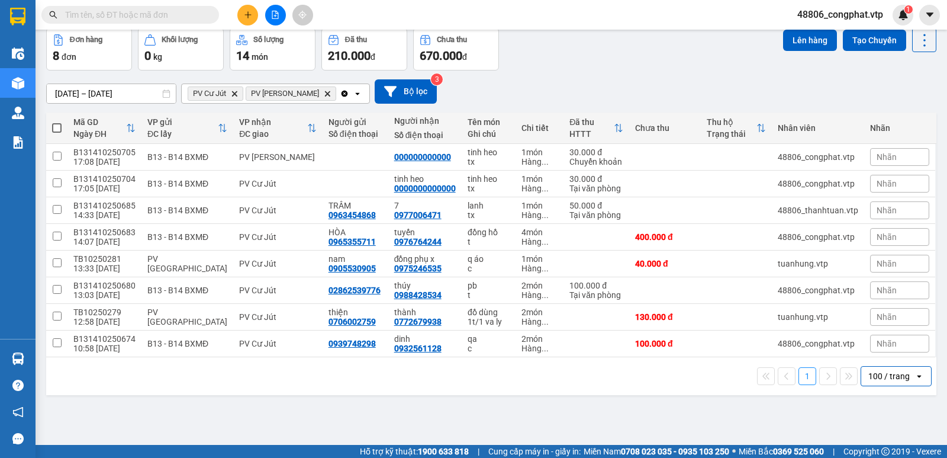
click at [62, 126] on th at bounding box center [56, 127] width 21 height 31
click at [59, 124] on span at bounding box center [56, 127] width 9 height 9
click at [57, 122] on input "checkbox" at bounding box center [57, 122] width 0 height 0
checkbox input "true"
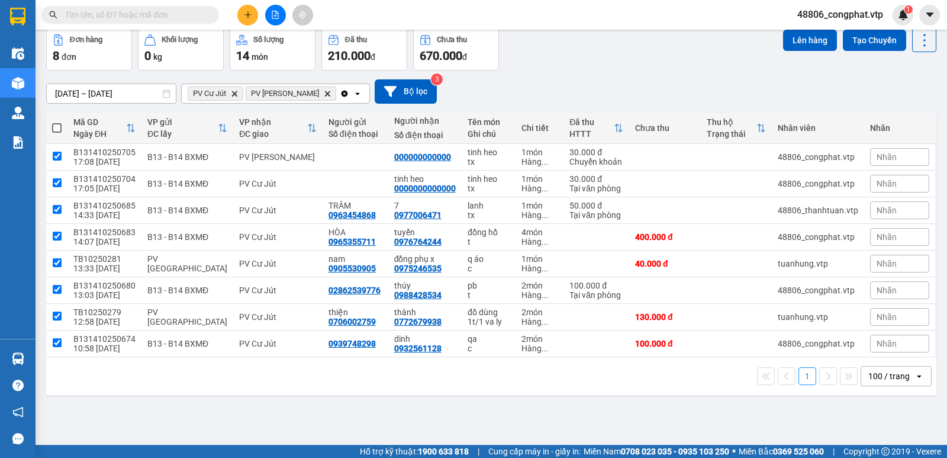
checkbox input "true"
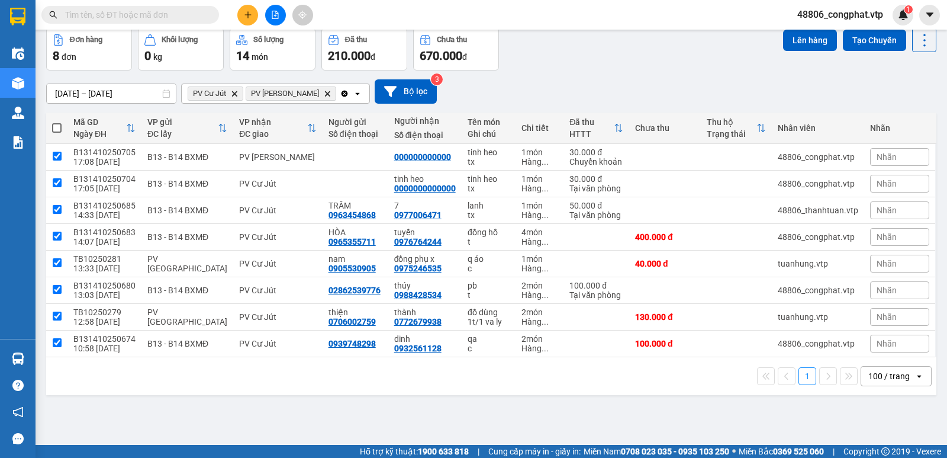
checkbox input "true"
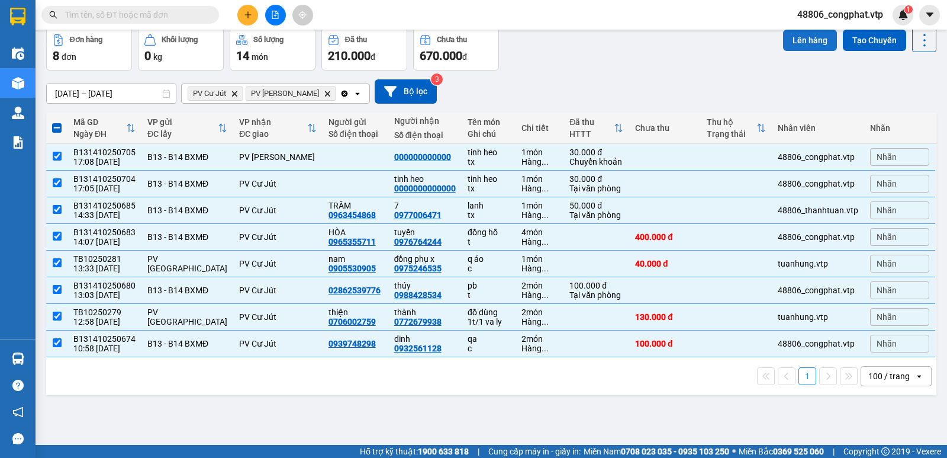
click at [799, 43] on button "Lên hàng" at bounding box center [810, 40] width 54 height 21
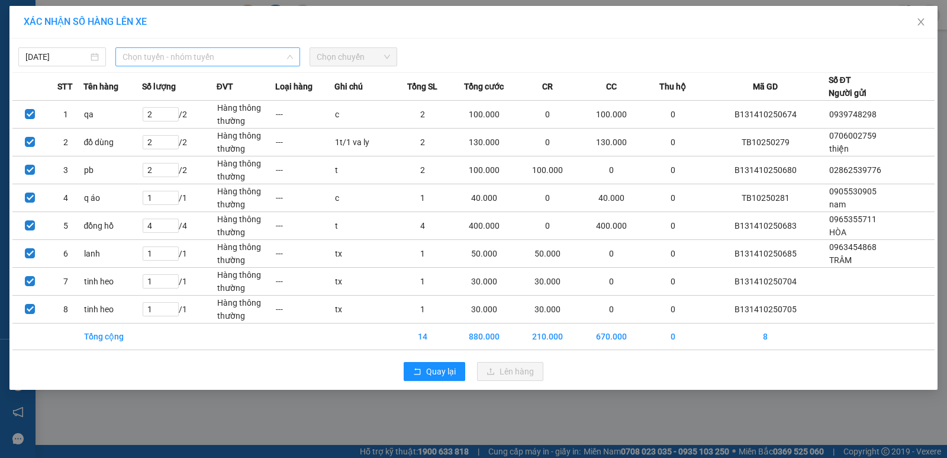
click at [194, 56] on span "Chọn tuyến - nhóm tuyến" at bounding box center [208, 57] width 171 height 18
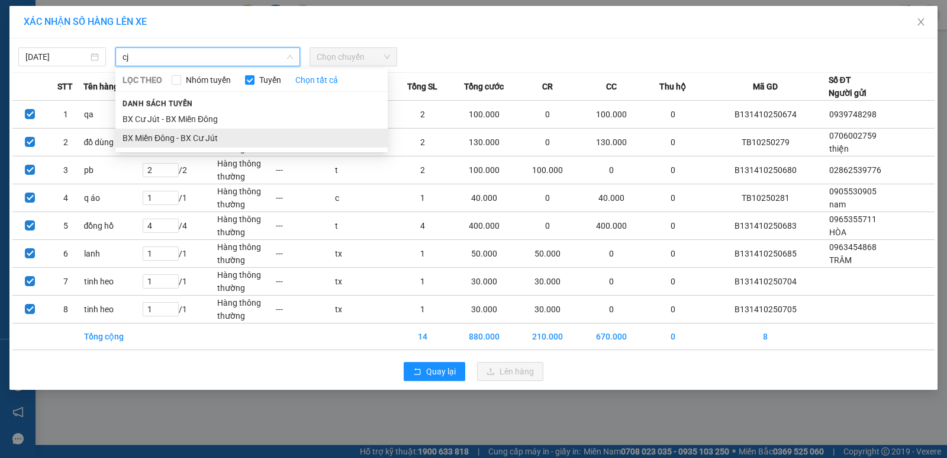
type input "cj"
click at [217, 141] on li "BX Miền Đông - BX Cư Jút" at bounding box center [251, 137] width 272 height 19
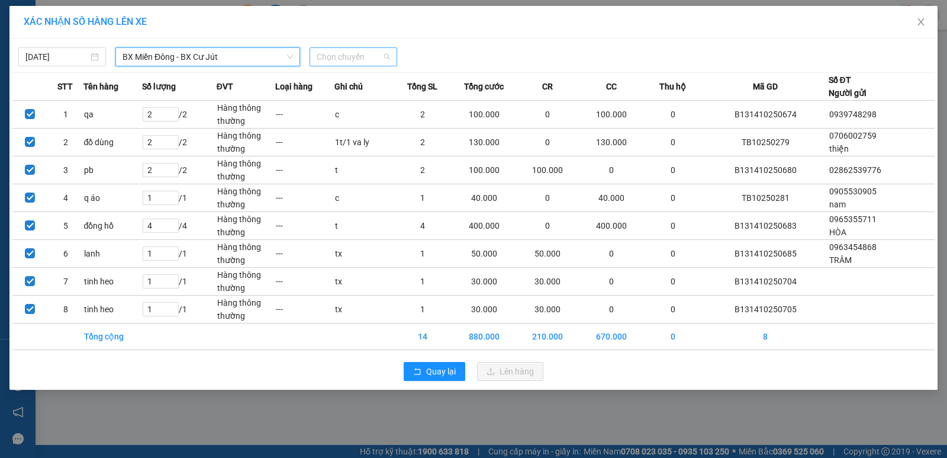
click at [355, 60] on span "Chọn chuyến" at bounding box center [353, 57] width 73 height 18
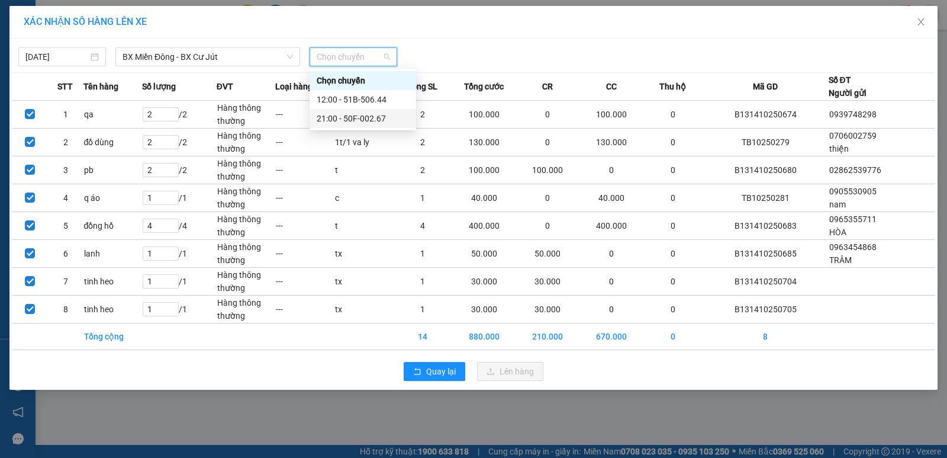
click at [367, 115] on div "21:00 - 50F-002.67" at bounding box center [363, 118] width 92 height 13
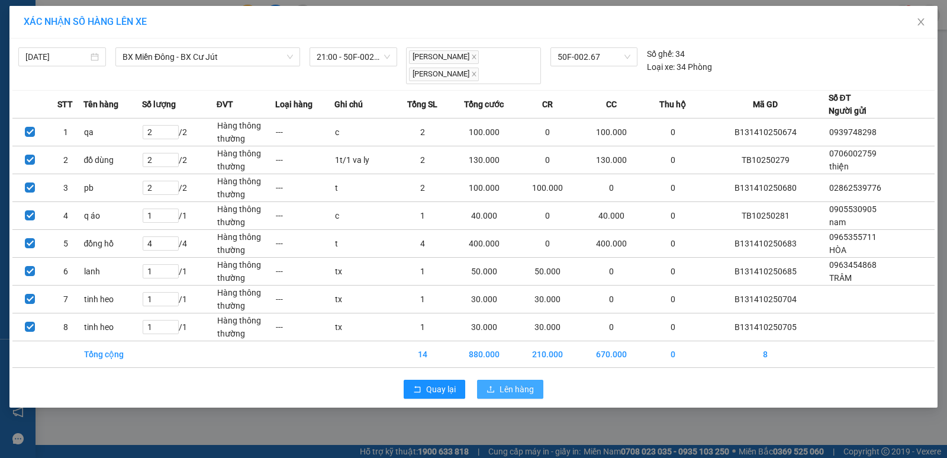
click at [517, 385] on button "Lên hàng" at bounding box center [510, 388] width 66 height 19
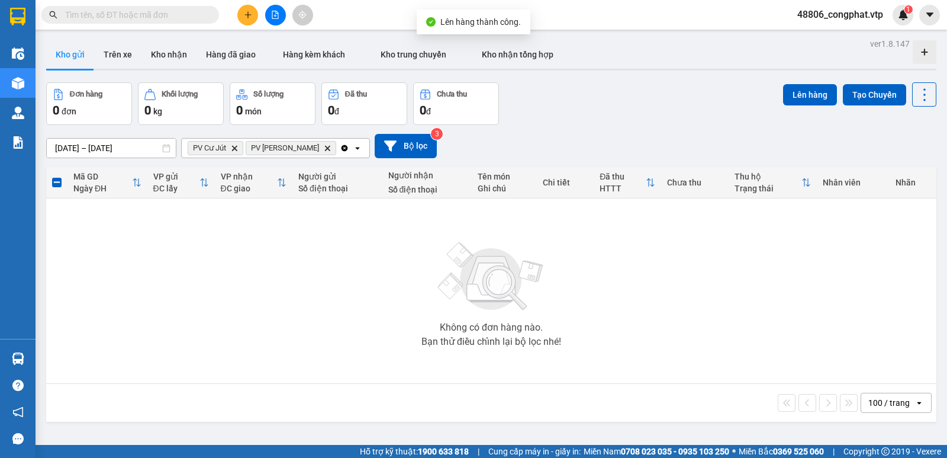
click at [233, 145] on icon "Delete" at bounding box center [234, 147] width 7 height 7
click at [235, 146] on span "PV Nam Đong" at bounding box center [227, 147] width 68 height 9
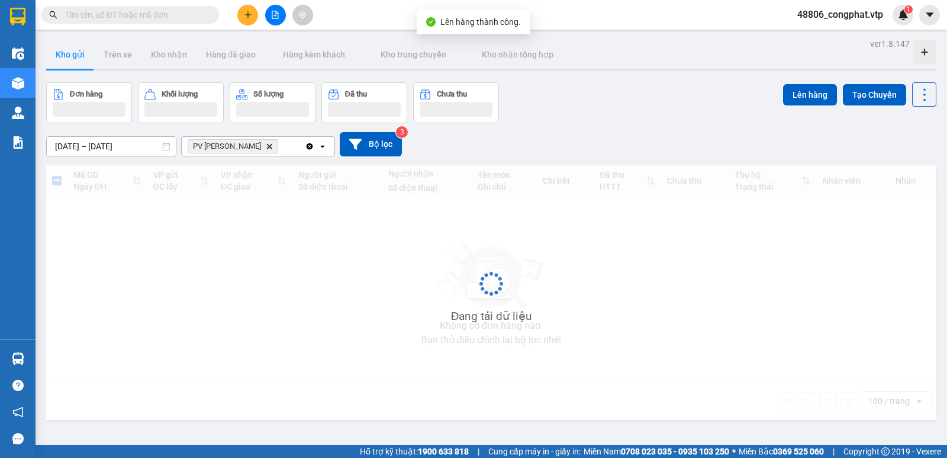
click at [244, 147] on span "PV Nam Đong Delete" at bounding box center [233, 146] width 91 height 14
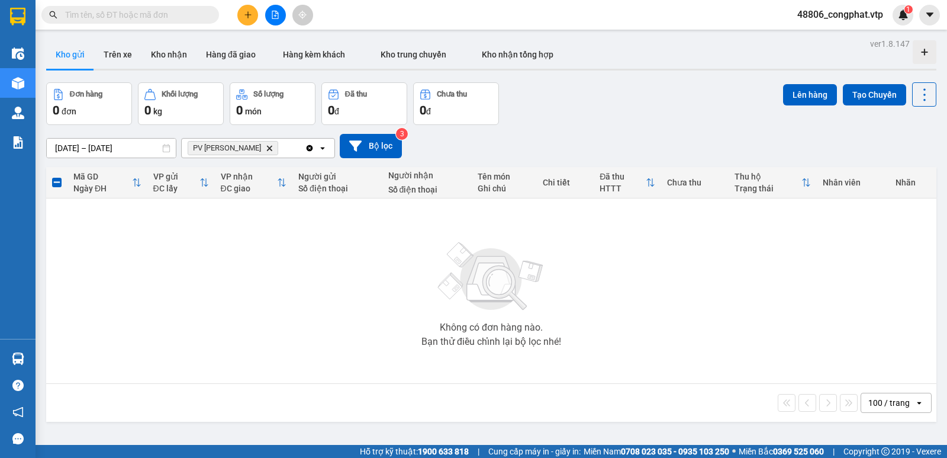
click at [246, 147] on span "PV Nam Đong Delete" at bounding box center [233, 148] width 91 height 14
click at [266, 148] on icon "Delete" at bounding box center [269, 147] width 7 height 7
click at [247, 148] on div "Chọn văn phòng nhận" at bounding box center [230, 148] width 82 height 12
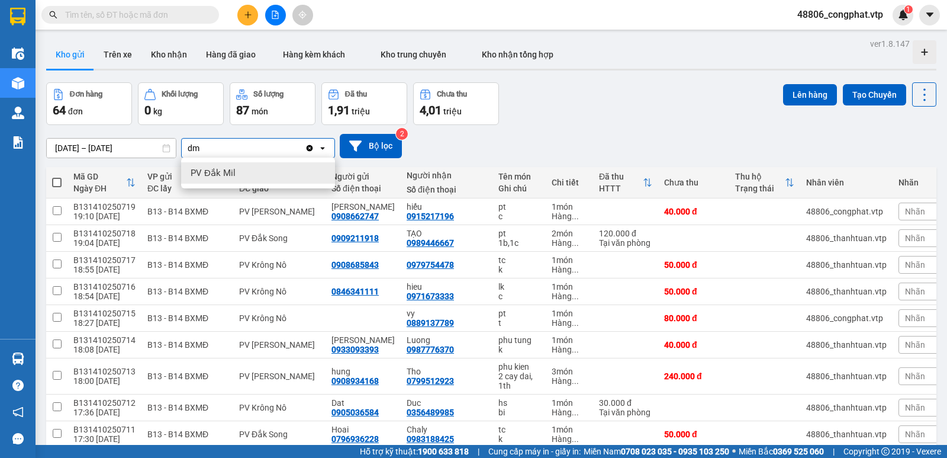
type input "dm"
click at [250, 175] on div "PV Đắk Mil" at bounding box center [258, 172] width 154 height 21
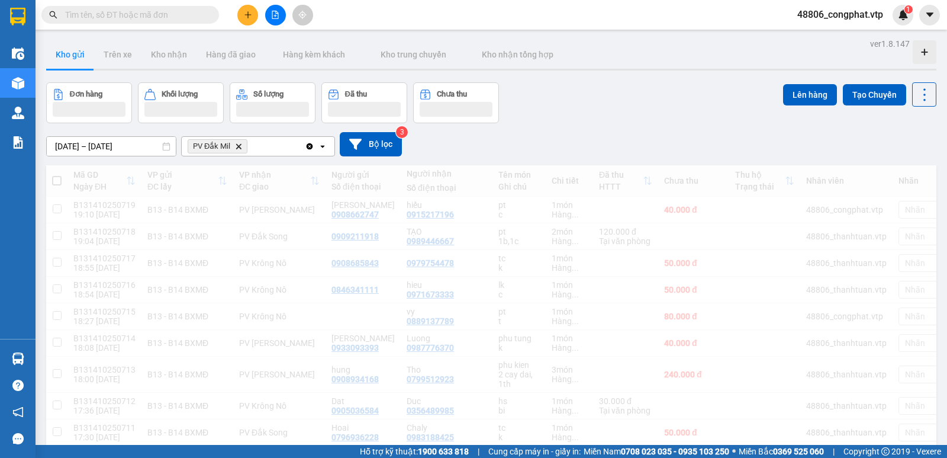
click at [259, 146] on div "PV Đắk Mil Delete" at bounding box center [243, 146] width 123 height 19
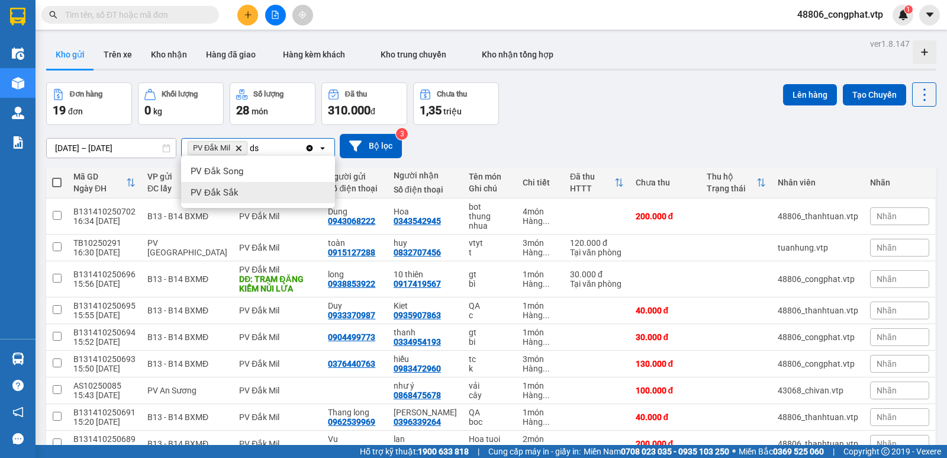
type input "ds"
click at [242, 193] on div "PV Đắk Sắk" at bounding box center [258, 192] width 154 height 21
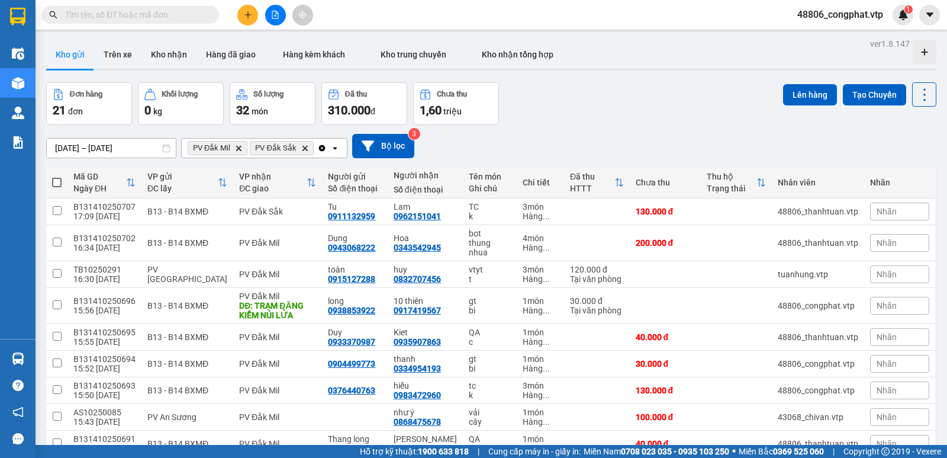
click at [55, 185] on span at bounding box center [56, 182] width 9 height 9
click at [57, 176] on input "checkbox" at bounding box center [57, 176] width 0 height 0
checkbox input "true"
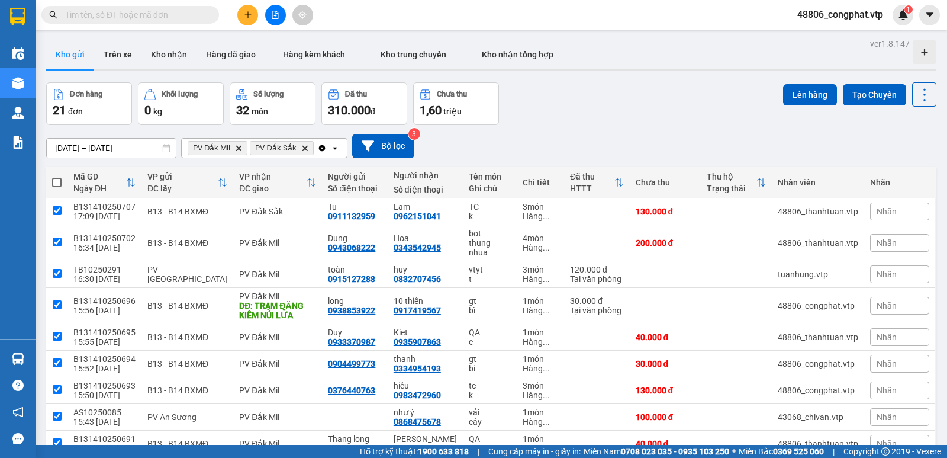
checkbox input "true"
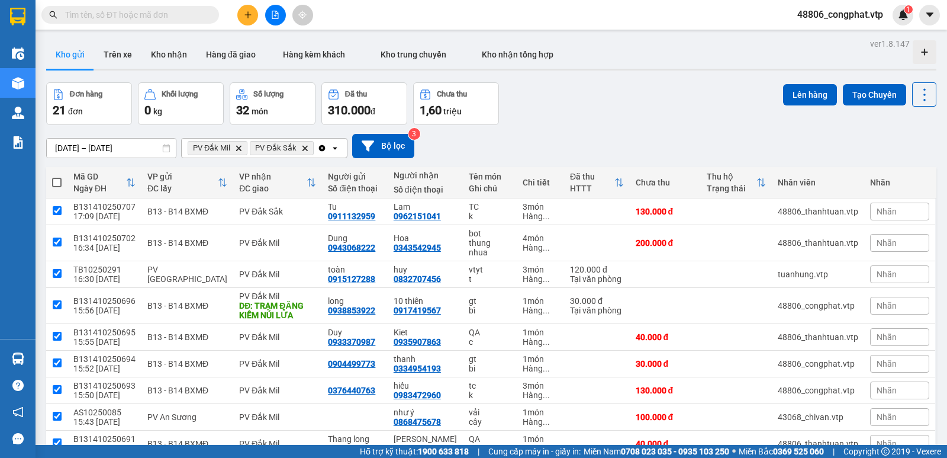
checkbox input "true"
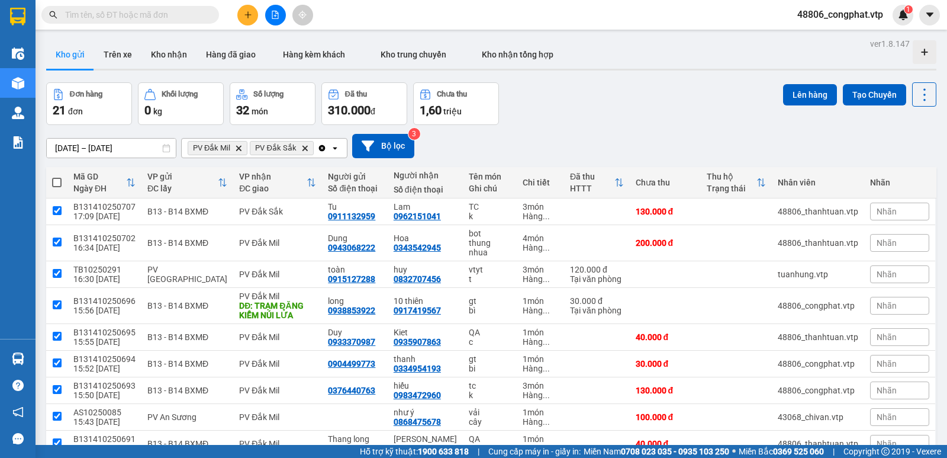
checkbox input "true"
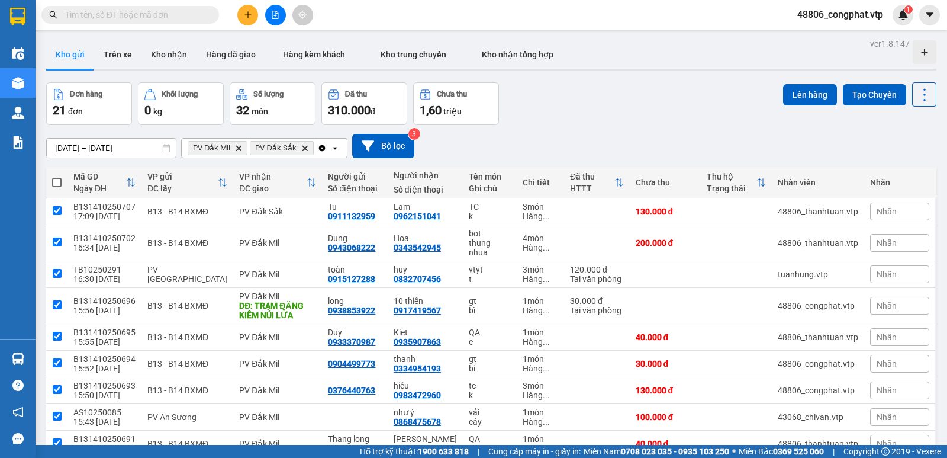
checkbox input "true"
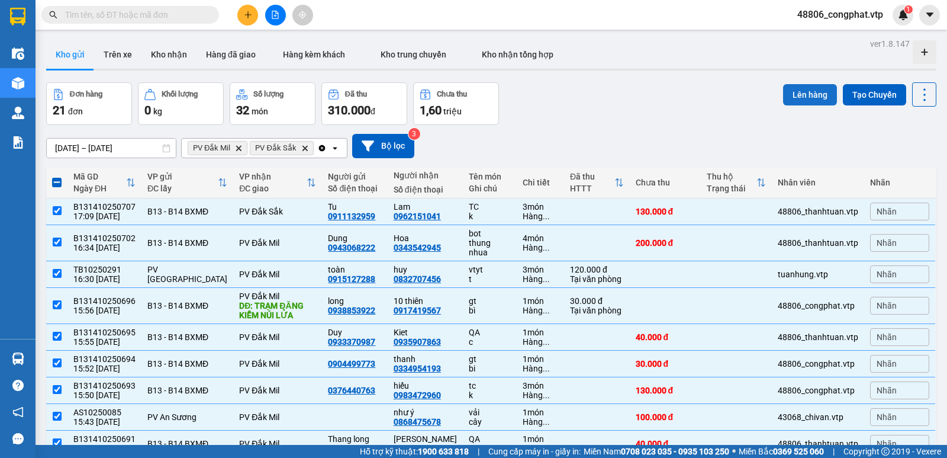
click at [795, 95] on button "Lên hàng" at bounding box center [810, 94] width 54 height 21
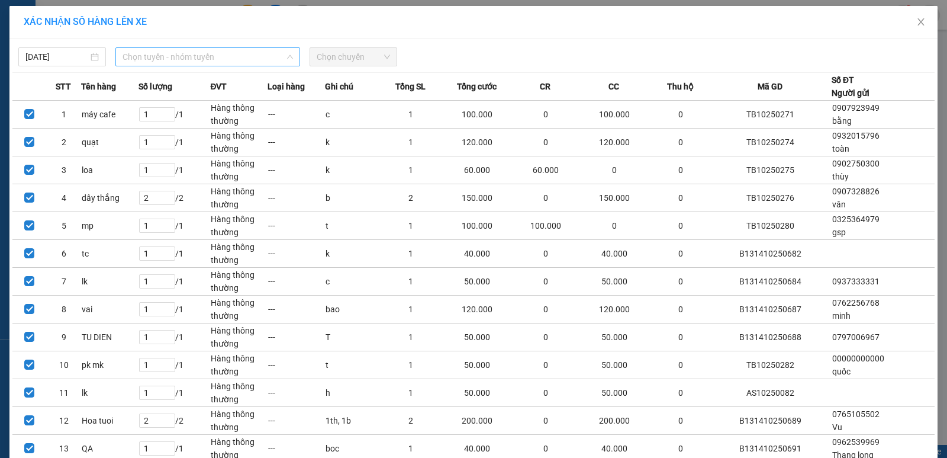
click at [216, 63] on span "Chọn tuyến - nhóm tuyến" at bounding box center [208, 57] width 171 height 18
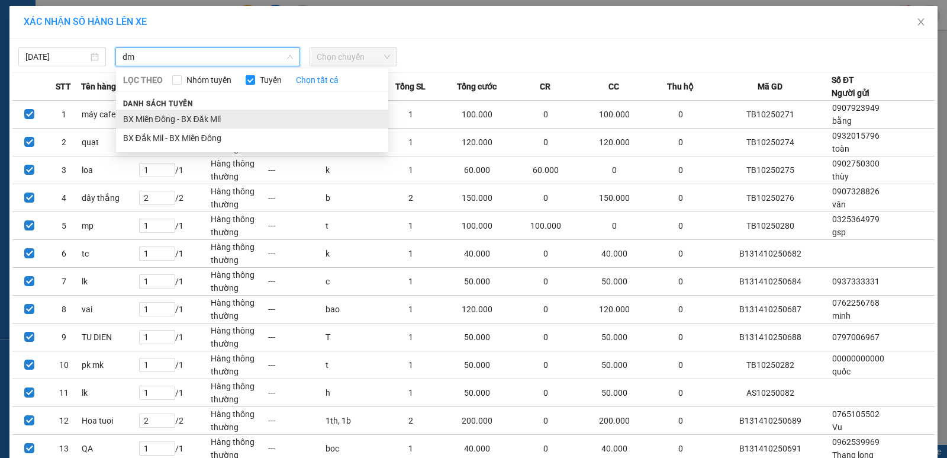
type input "dm"
click at [198, 115] on li "BX Miền Đông - BX Đăk Mil" at bounding box center [252, 119] width 272 height 19
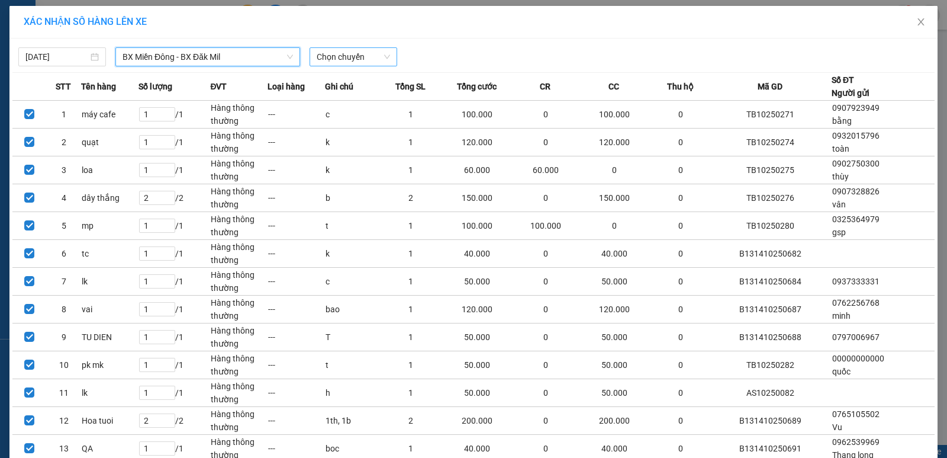
click at [379, 59] on span "Chọn chuyến" at bounding box center [353, 57] width 73 height 18
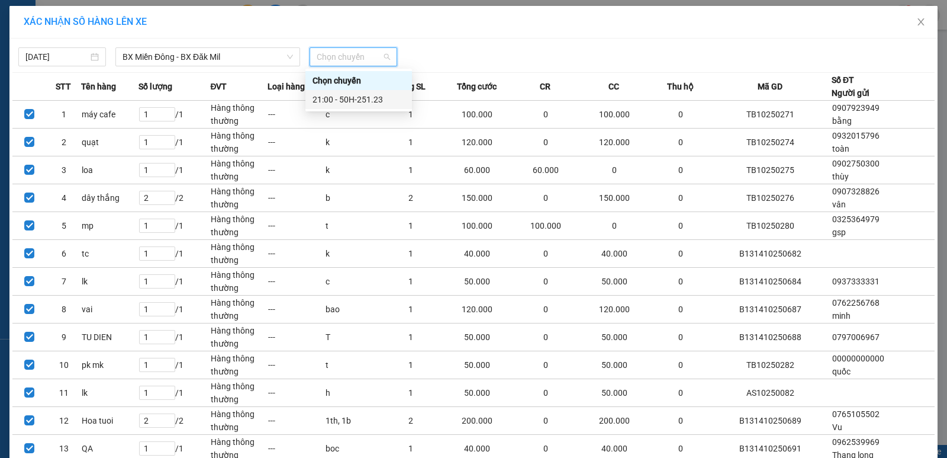
click at [323, 108] on div "21:00 - 50H-251.23" at bounding box center [358, 99] width 107 height 19
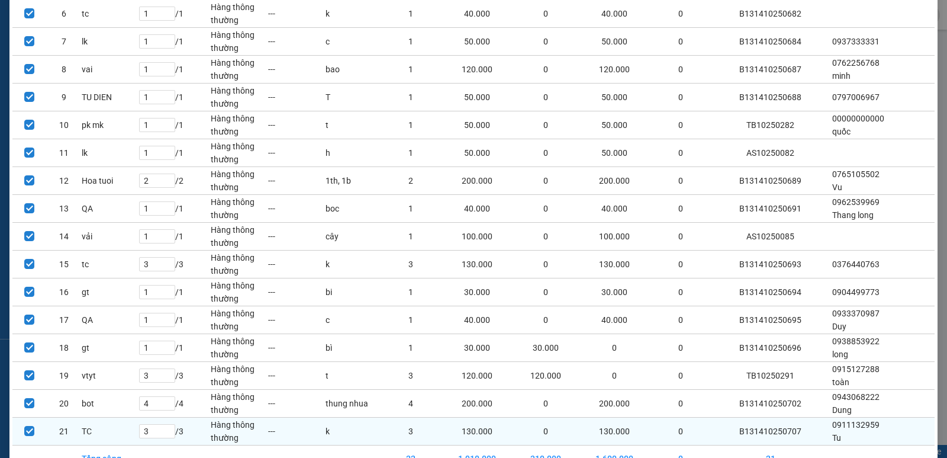
scroll to position [326, 0]
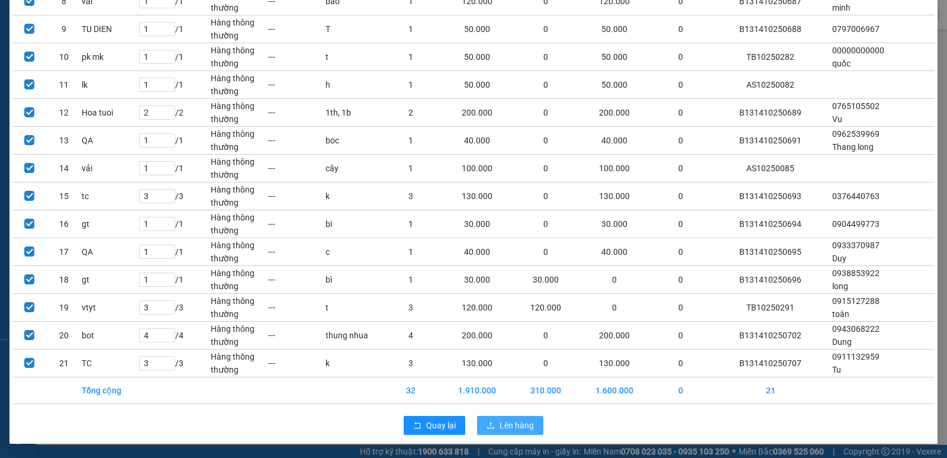
click at [529, 422] on span "Lên hàng" at bounding box center [517, 425] width 34 height 13
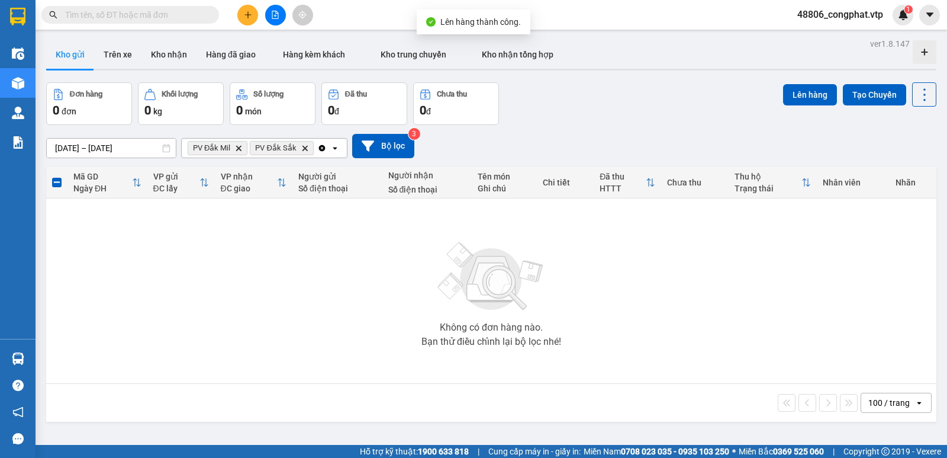
click at [242, 149] on icon "Delete" at bounding box center [238, 147] width 7 height 7
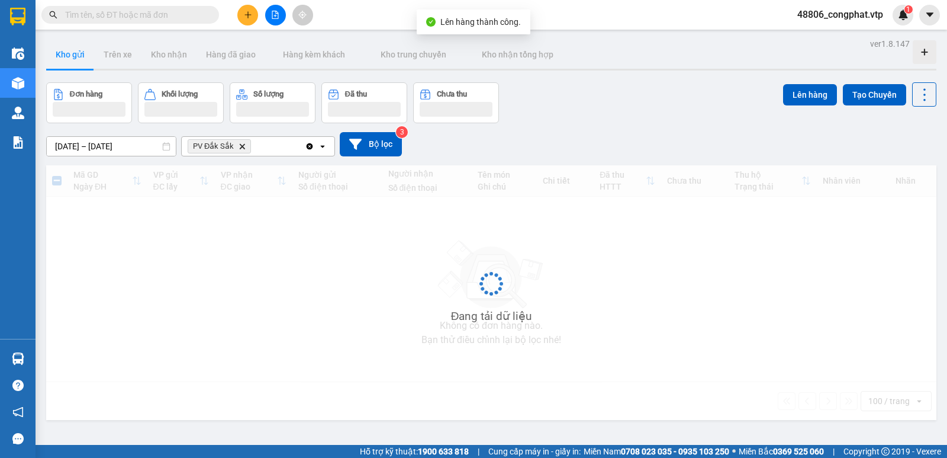
click at [242, 149] on icon "Delete" at bounding box center [242, 146] width 7 height 7
click at [242, 149] on div "Chọn văn phòng nhận" at bounding box center [230, 146] width 82 height 12
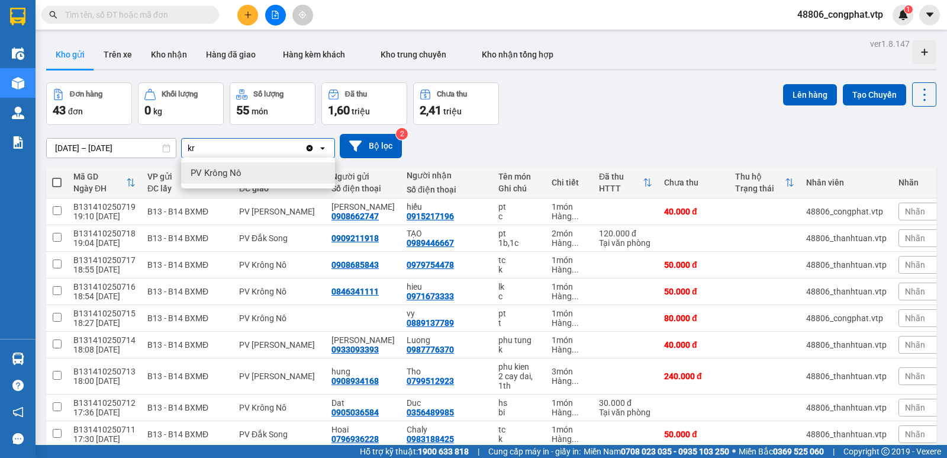
type input "kr"
drag, startPoint x: 216, startPoint y: 171, endPoint x: 233, endPoint y: 159, distance: 20.0
click at [217, 171] on span "PV Krông Nô" at bounding box center [216, 173] width 51 height 12
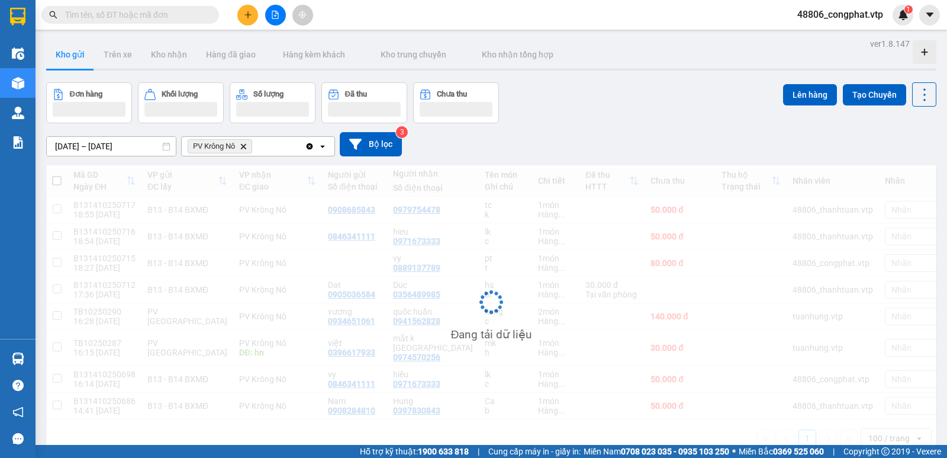
click at [281, 150] on div "PV Krông Nô Delete" at bounding box center [243, 146] width 123 height 19
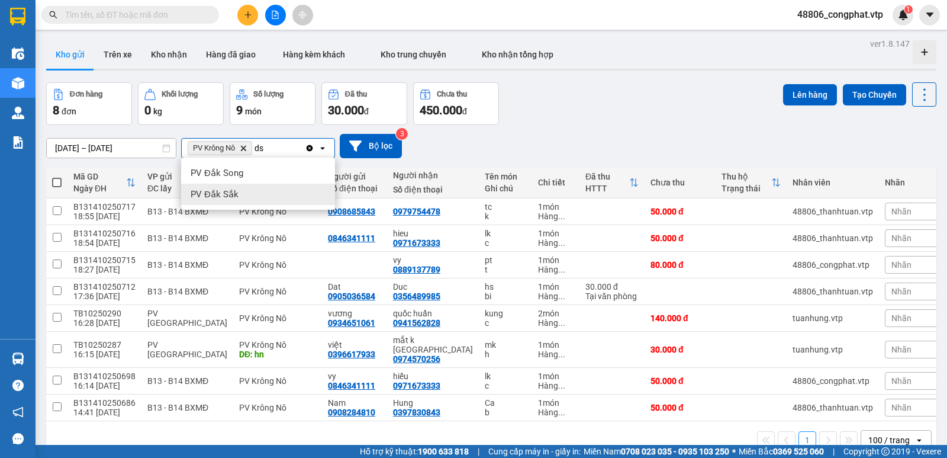
type input "ds"
click at [262, 168] on div "PV Đắk Song" at bounding box center [258, 172] width 154 height 21
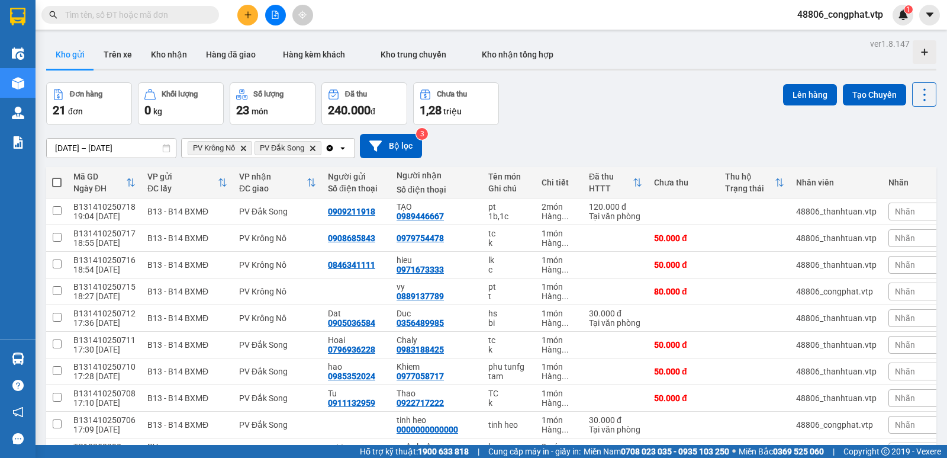
click at [59, 185] on span at bounding box center [56, 182] width 9 height 9
click at [57, 176] on input "checkbox" at bounding box center [57, 176] width 0 height 0
checkbox input "true"
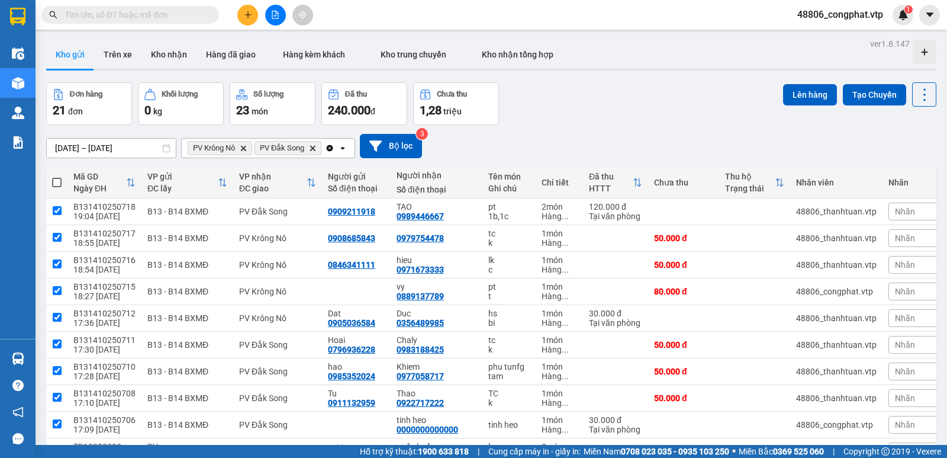
checkbox input "true"
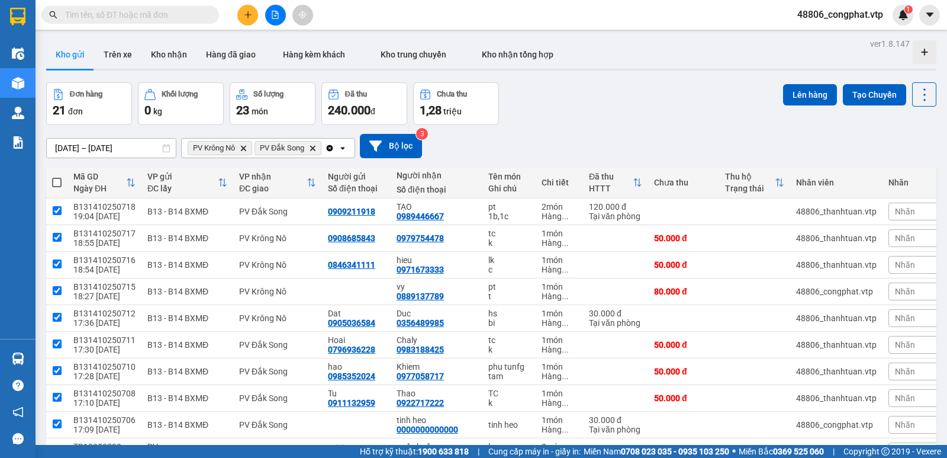
checkbox input "true"
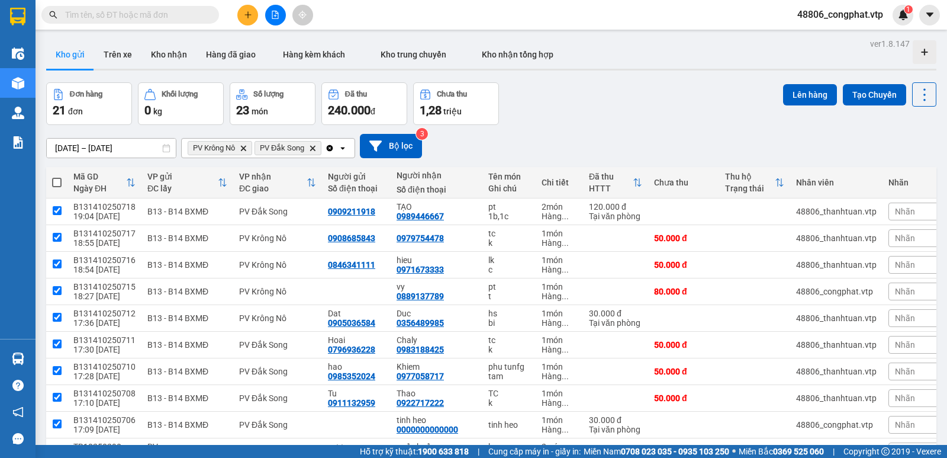
checkbox input "true"
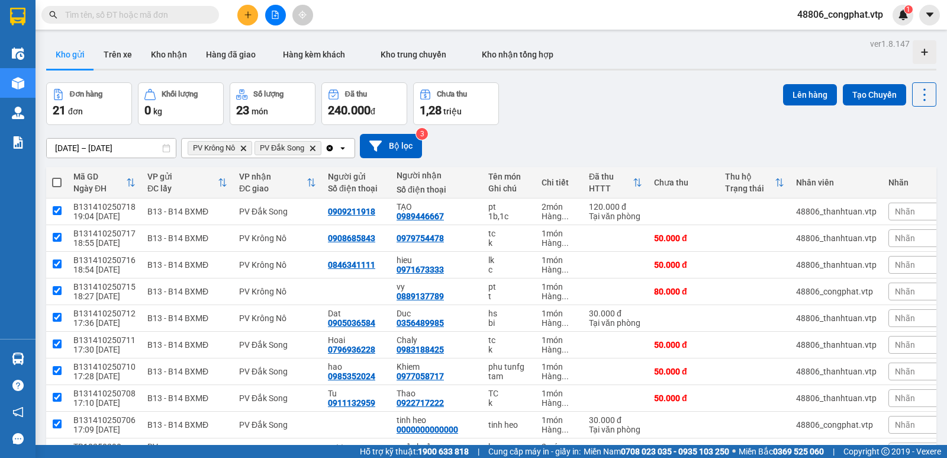
checkbox input "true"
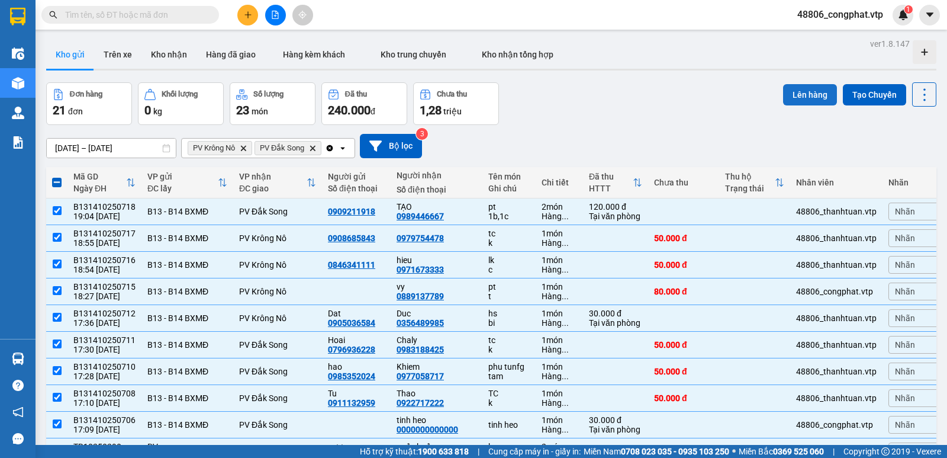
click at [805, 92] on button "Lên hàng" at bounding box center [810, 94] width 54 height 21
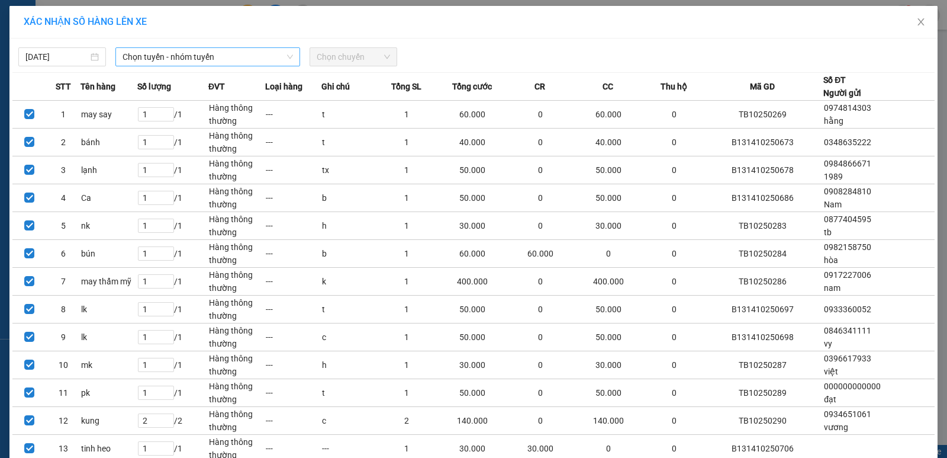
click at [151, 49] on span "Chọn tuyến - nhóm tuyến" at bounding box center [208, 57] width 171 height 18
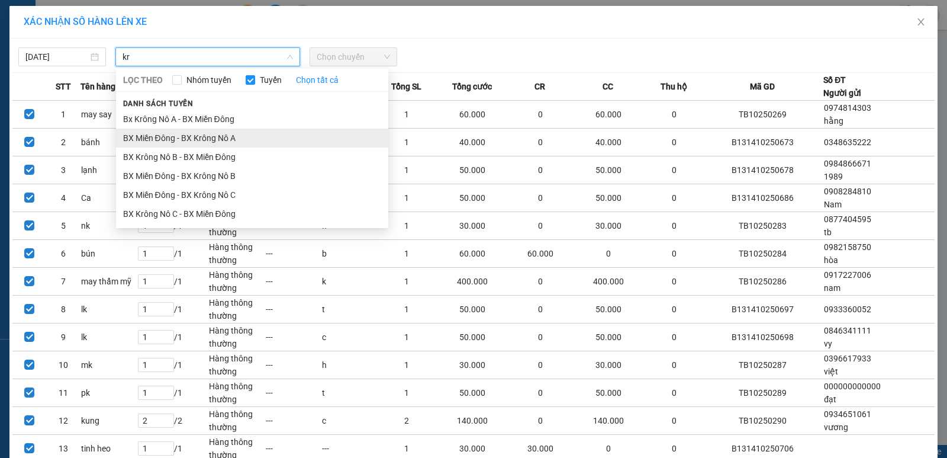
type input "kr"
click at [275, 137] on li "BX Miền Đông - BX Krông Nô A" at bounding box center [252, 137] width 272 height 19
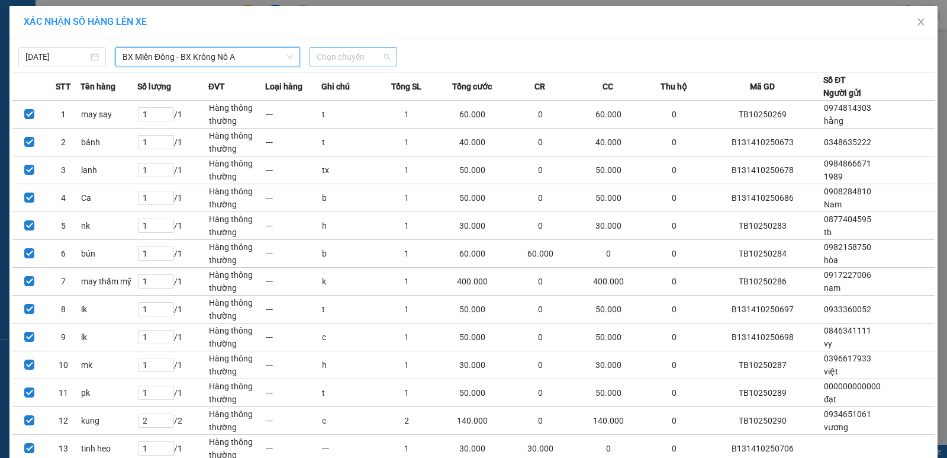
click at [351, 58] on span "Chọn chuyến" at bounding box center [353, 57] width 73 height 18
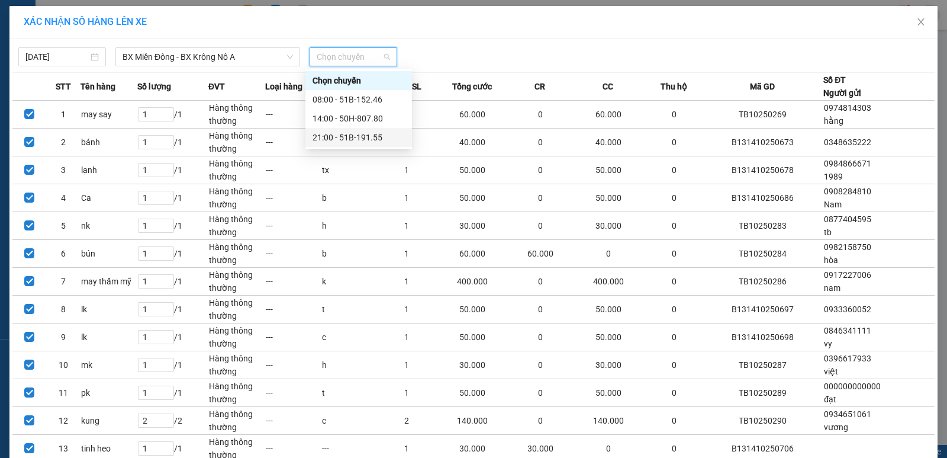
click at [362, 138] on div "21:00 - 51B-191.55" at bounding box center [359, 137] width 92 height 13
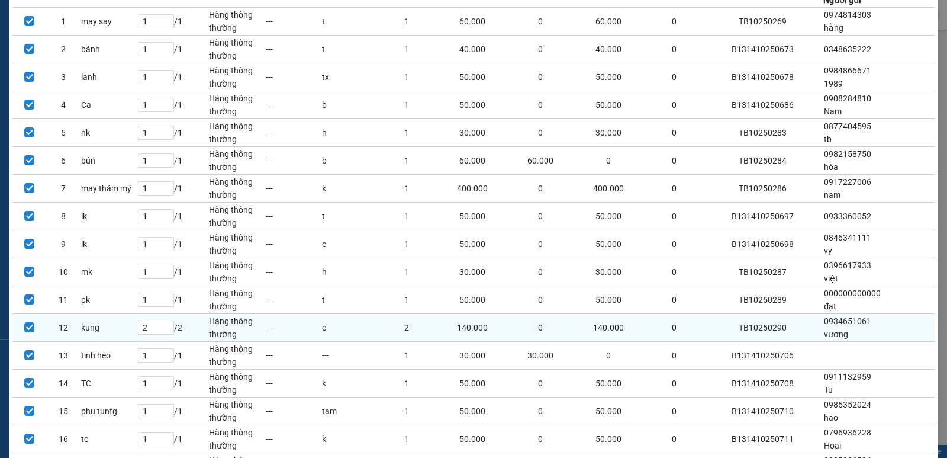
scroll to position [315, 0]
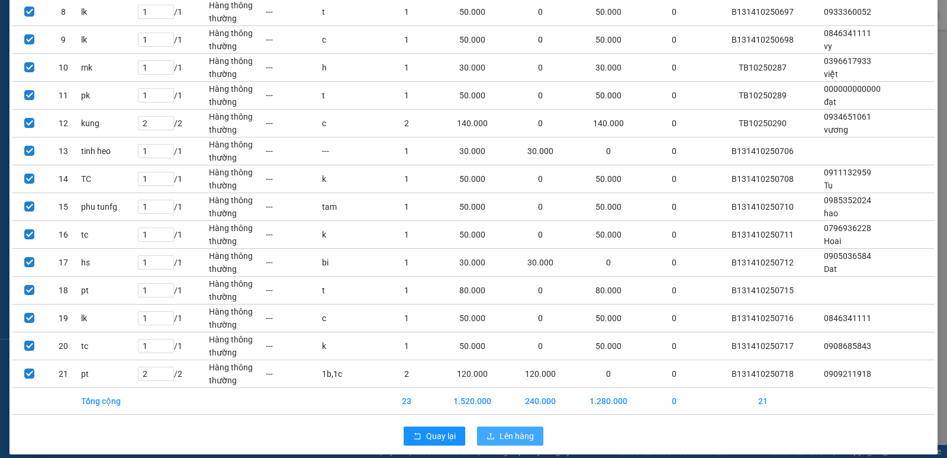
click at [511, 429] on span "Lên hàng" at bounding box center [517, 435] width 34 height 13
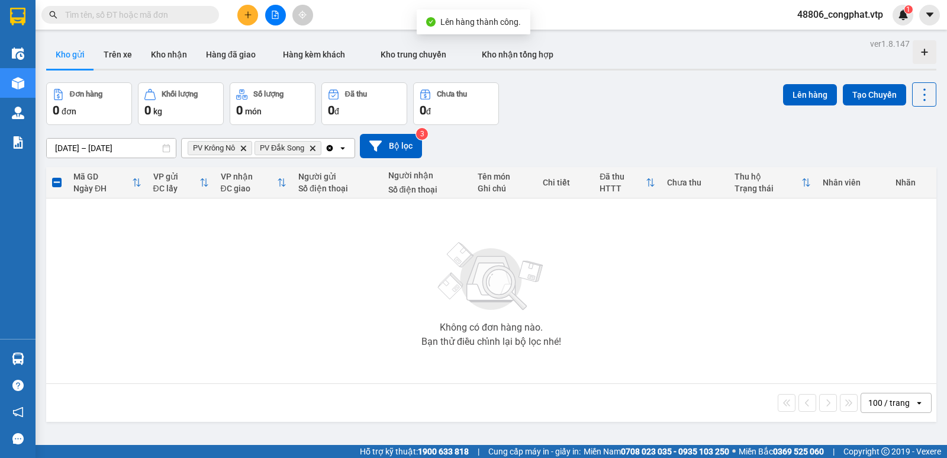
click at [245, 149] on icon "Delete" at bounding box center [243, 147] width 7 height 7
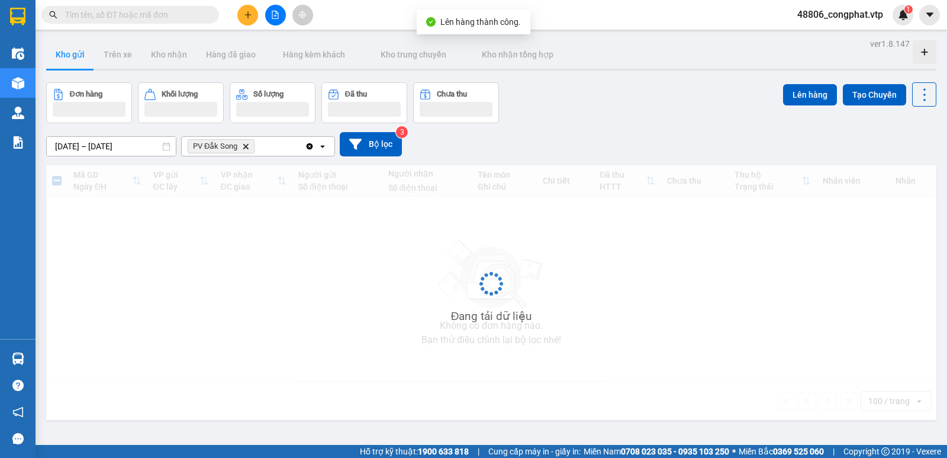
click at [247, 149] on icon "Delete" at bounding box center [245, 146] width 7 height 7
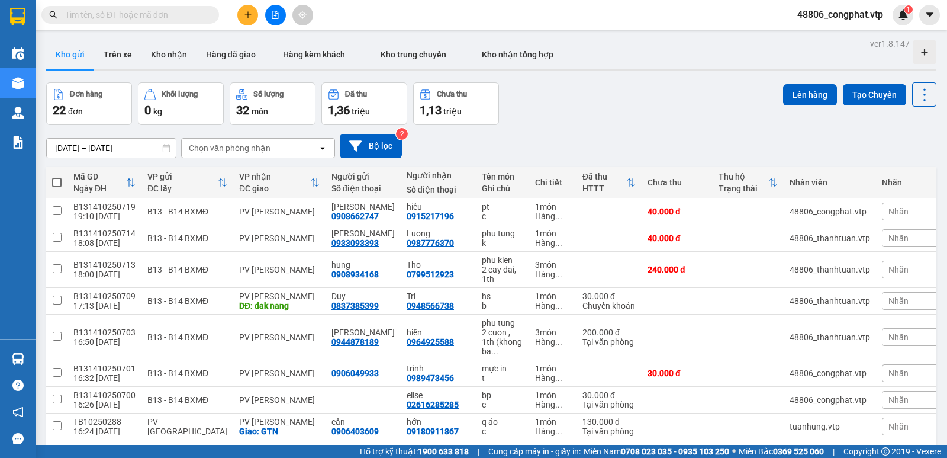
click at [59, 178] on span at bounding box center [56, 182] width 9 height 9
click at [57, 176] on input "checkbox" at bounding box center [57, 176] width 0 height 0
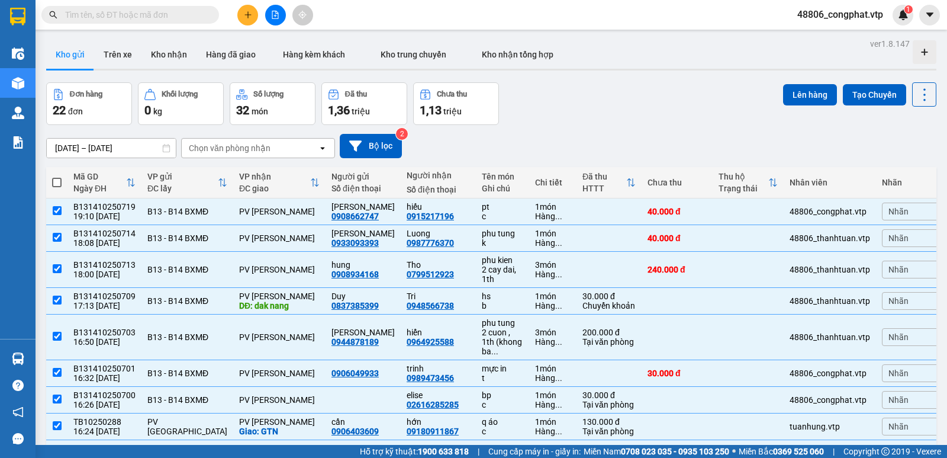
checkbox input "true"
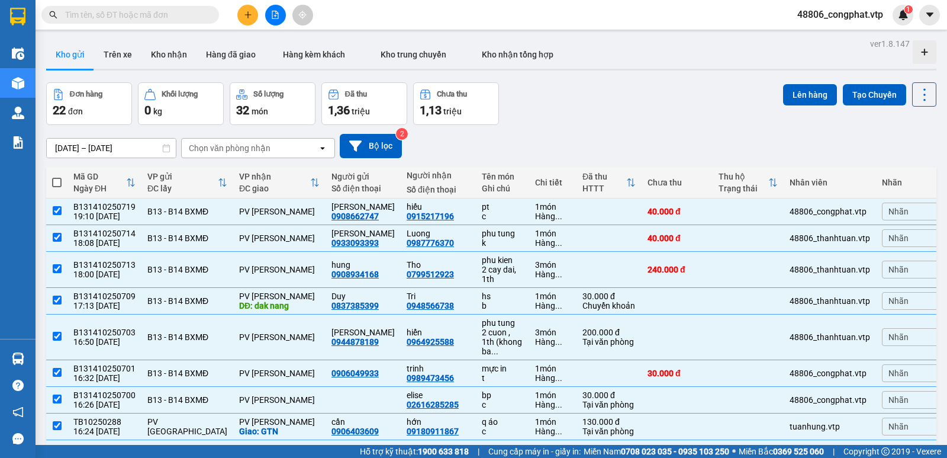
checkbox input "true"
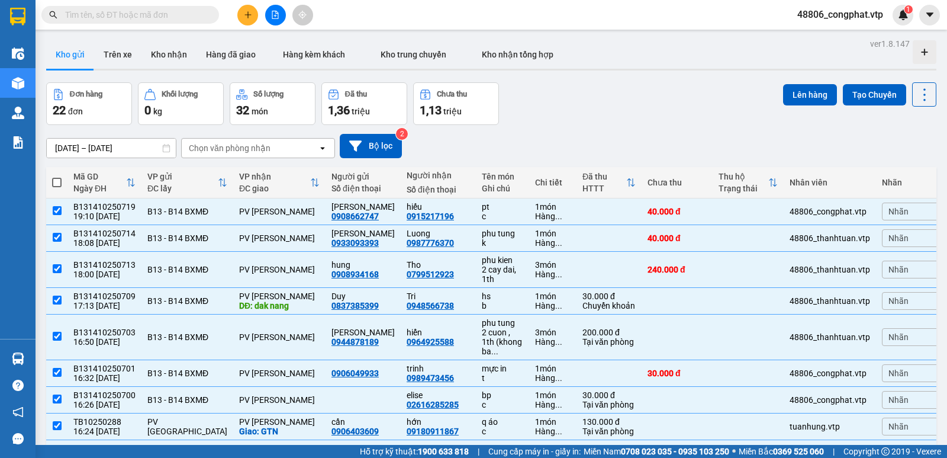
checkbox input "true"
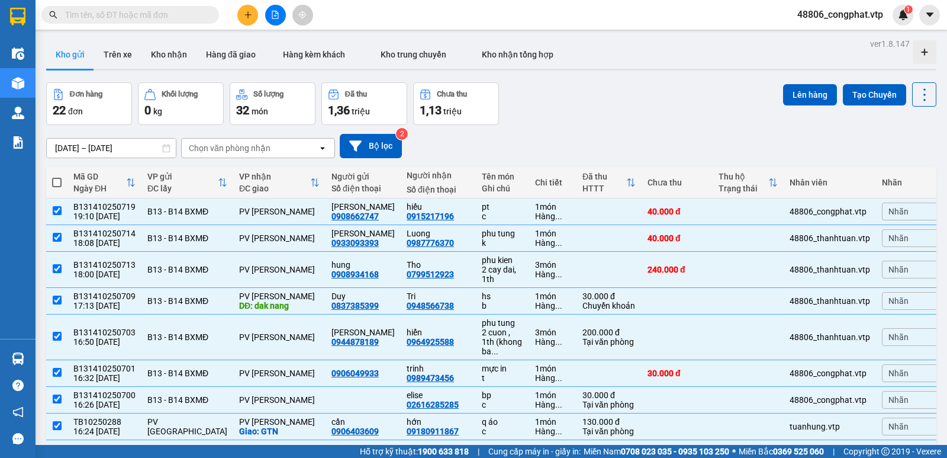
checkbox input "true"
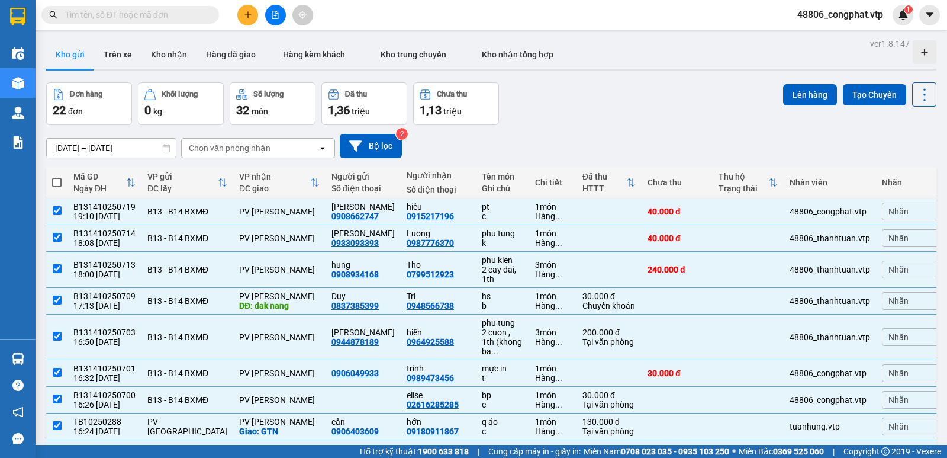
checkbox input "true"
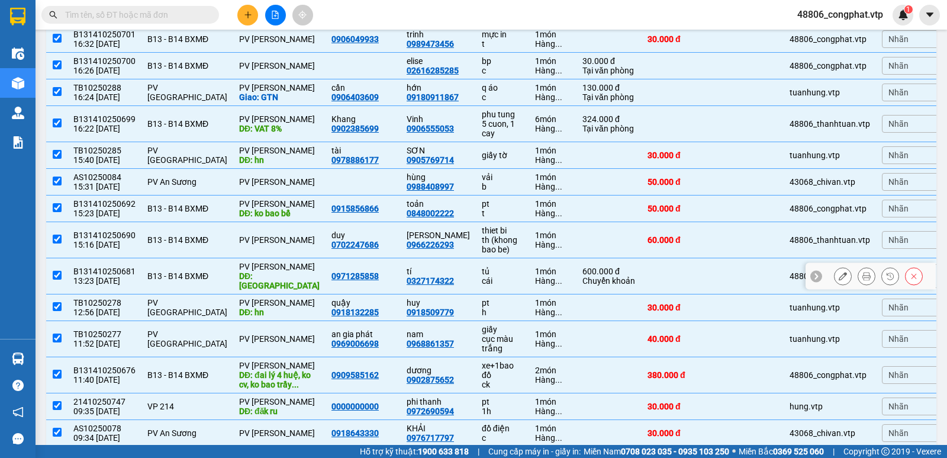
scroll to position [355, 0]
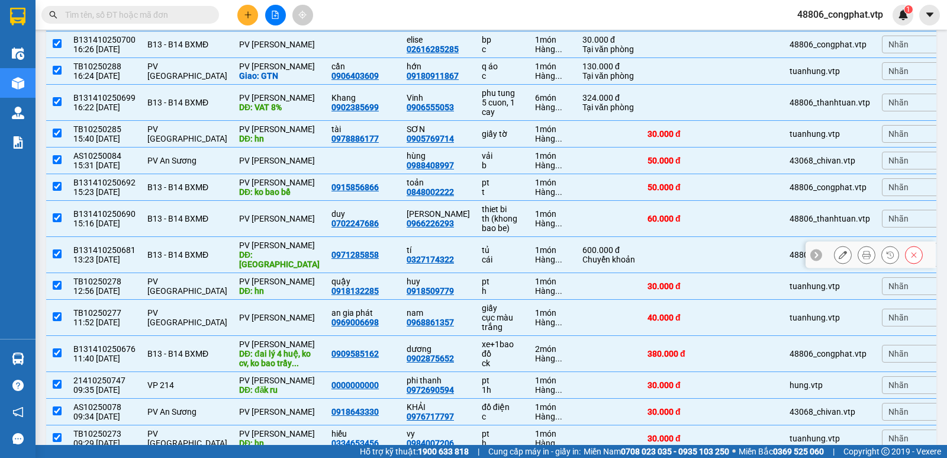
click at [62, 241] on td at bounding box center [56, 255] width 21 height 36
checkbox input "false"
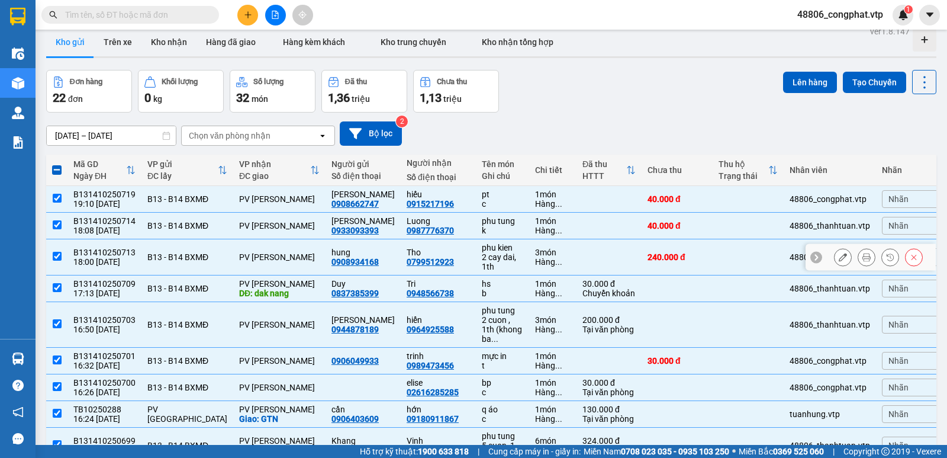
scroll to position [0, 0]
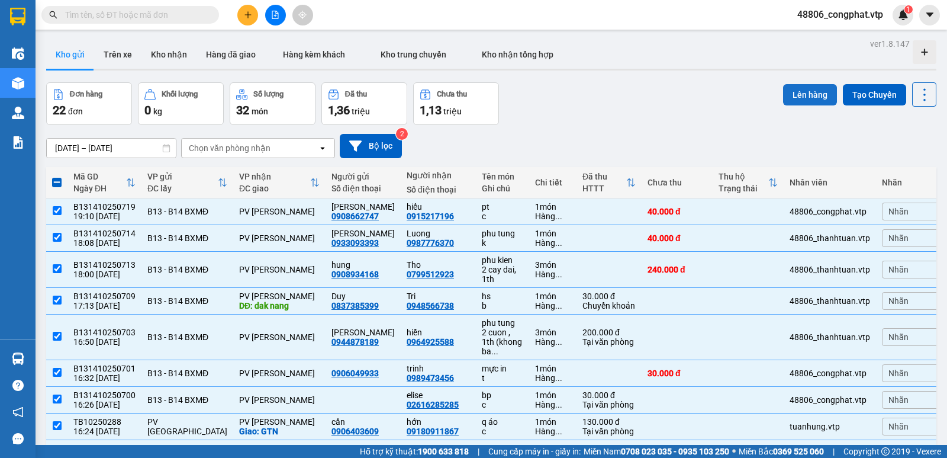
click at [808, 95] on button "Lên hàng" at bounding box center [810, 94] width 54 height 21
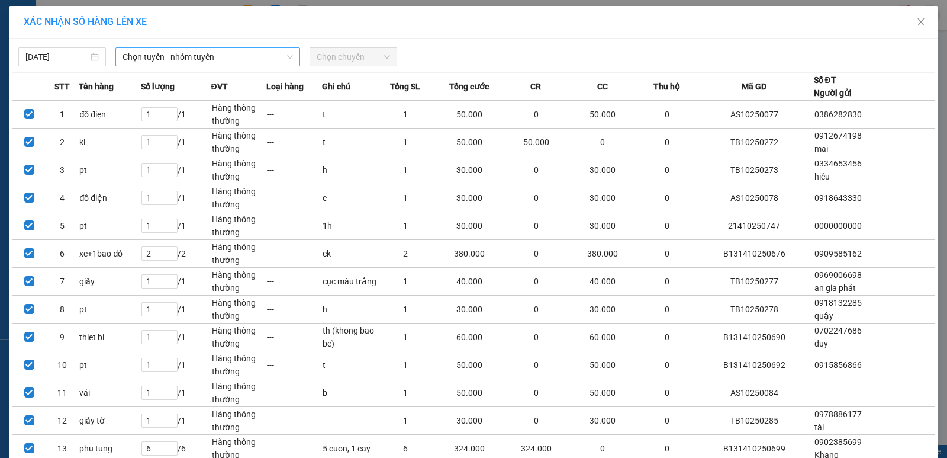
click at [167, 55] on span "Chọn tuyến - nhóm tuyến" at bounding box center [208, 57] width 171 height 18
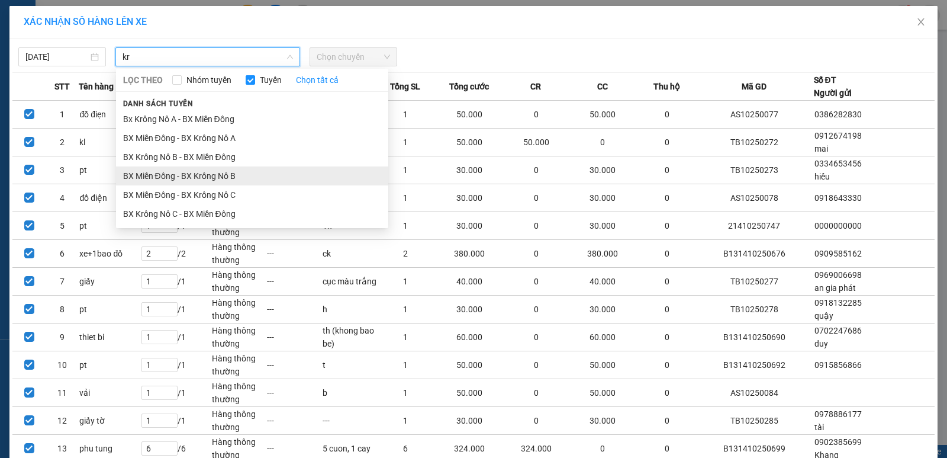
type input "kr"
click at [196, 167] on li "BX Miền Đông - BX Krông Nô B" at bounding box center [252, 175] width 272 height 19
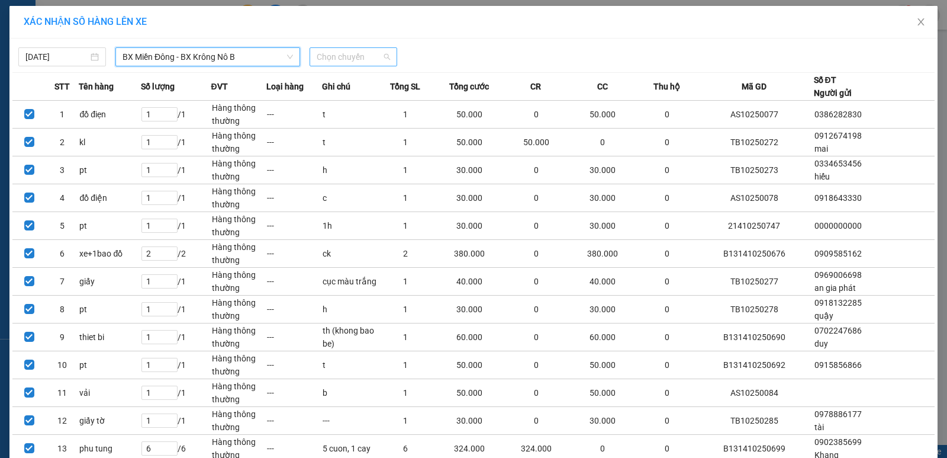
click at [364, 63] on span "Chọn chuyến" at bounding box center [353, 57] width 73 height 18
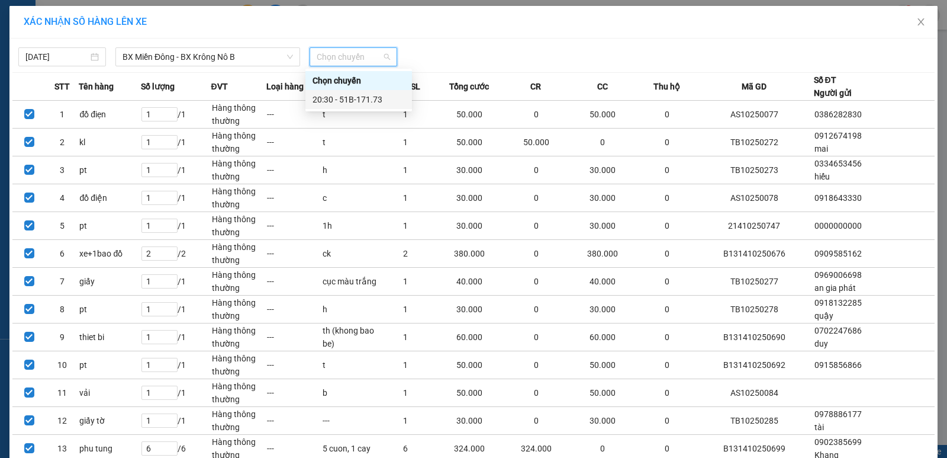
click at [377, 95] on div "20:30 - 51B-171.73" at bounding box center [359, 99] width 92 height 13
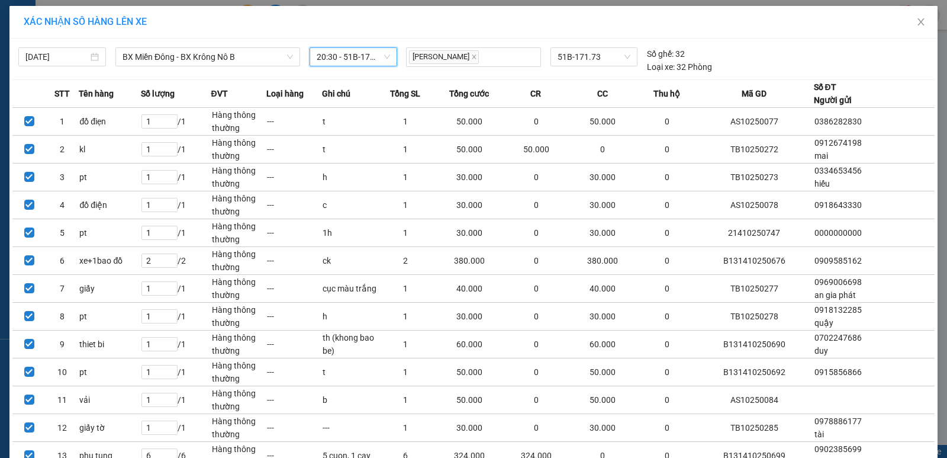
scroll to position [315, 0]
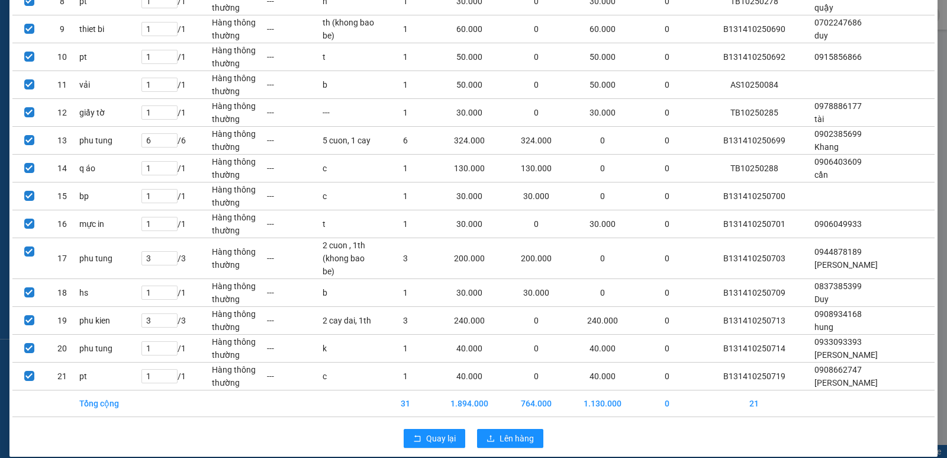
click at [516, 423] on div "Quay lại Lên hàng" at bounding box center [473, 438] width 922 height 31
click at [519, 432] on span "Lên hàng" at bounding box center [517, 438] width 34 height 13
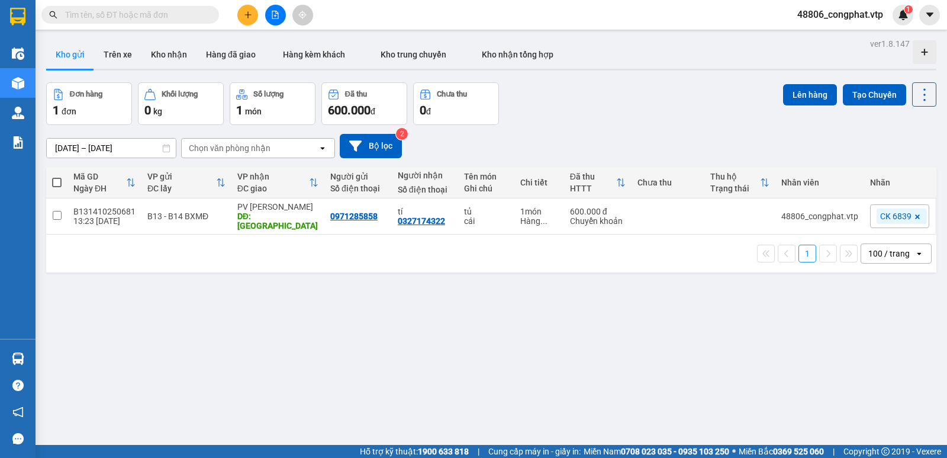
click at [254, 17] on button at bounding box center [247, 15] width 21 height 21
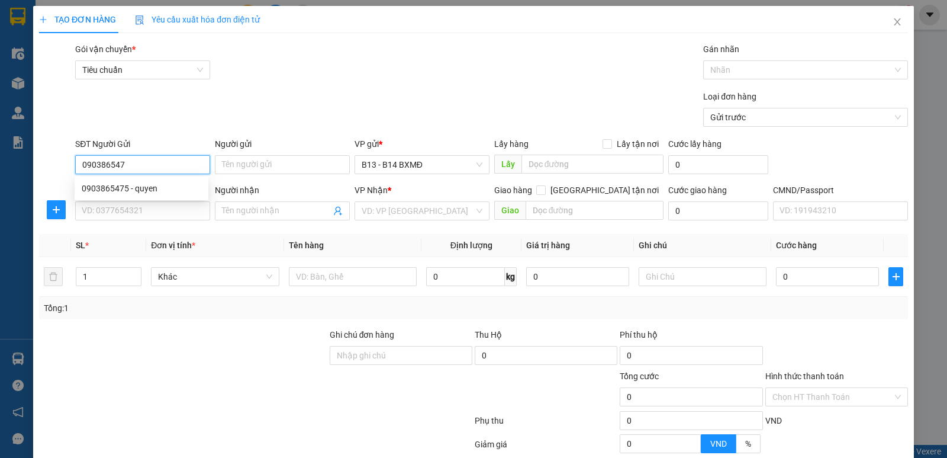
type input "0903865475"
click at [188, 192] on div "0903865475 - quyen" at bounding box center [142, 188] width 120 height 13
type input "quyen"
type input "0987776370"
type input "Luong"
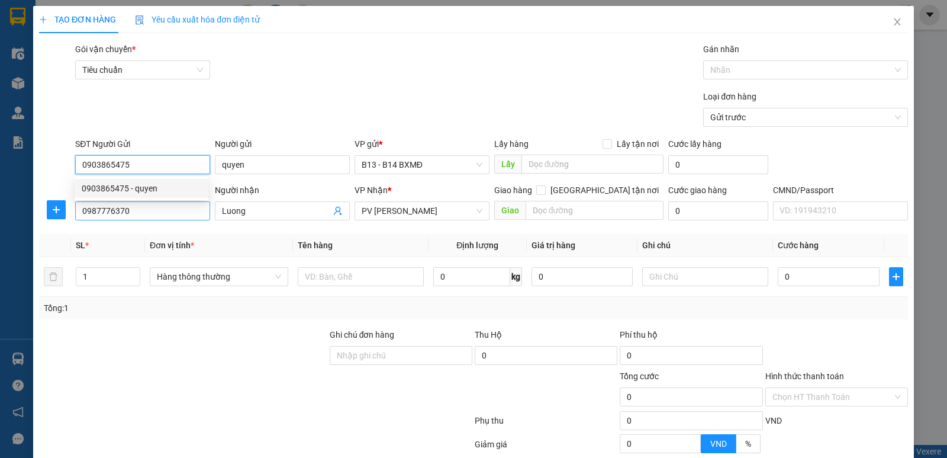
type input "0903865475"
click at [178, 217] on input "0987776370" at bounding box center [142, 210] width 135 height 19
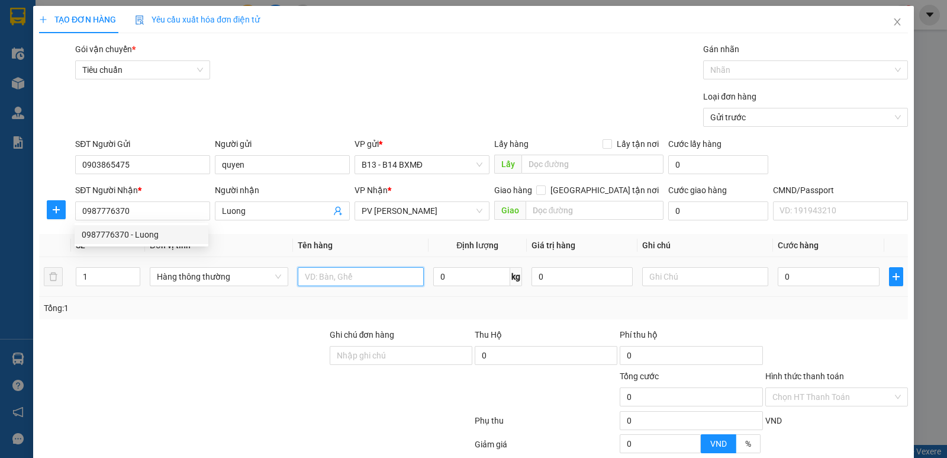
click at [381, 284] on input "text" at bounding box center [361, 276] width 126 height 19
type input "pt"
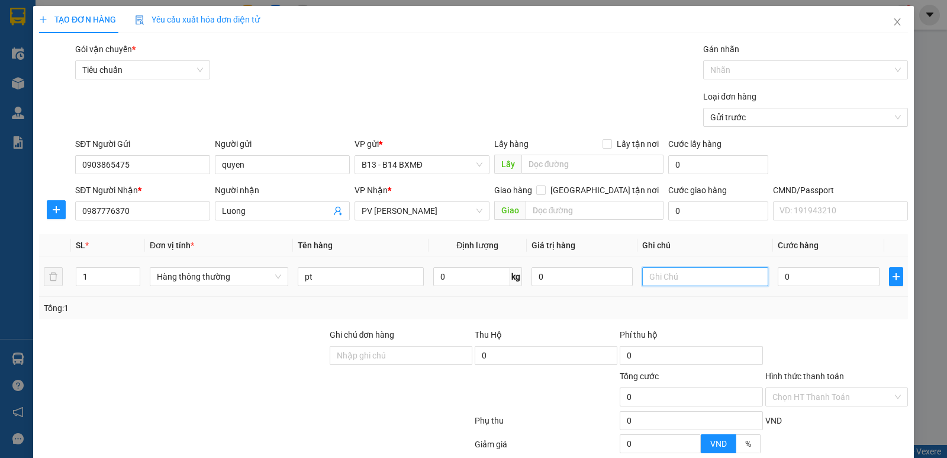
click at [656, 281] on input "text" at bounding box center [705, 276] width 126 height 19
type input "c"
click at [819, 267] on input "0" at bounding box center [828, 276] width 101 height 19
type input "3"
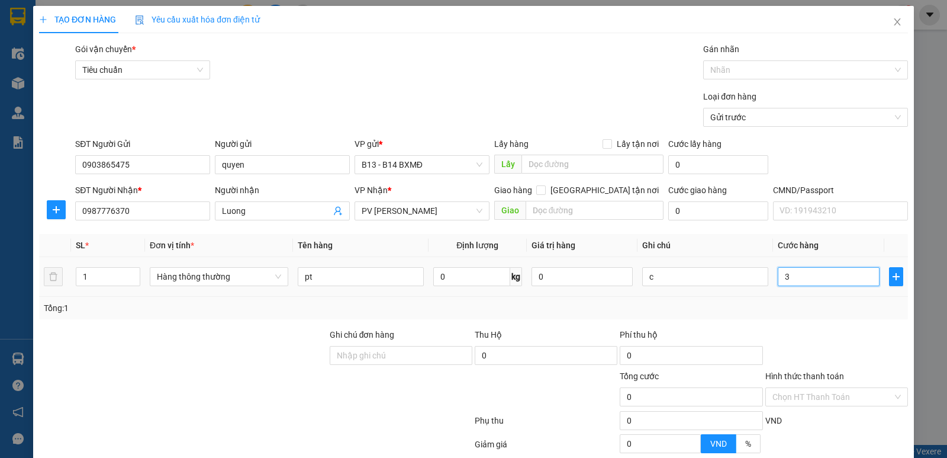
type input "3"
type input "30"
type input "300"
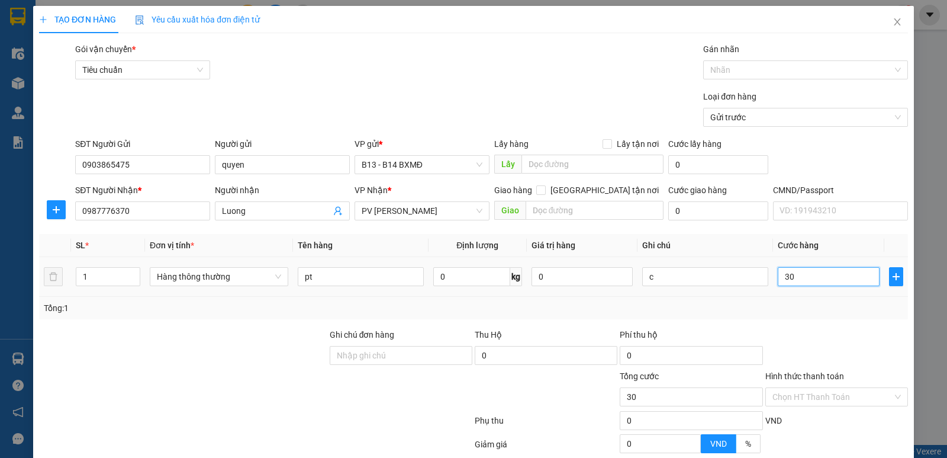
type input "300"
type input "3.000"
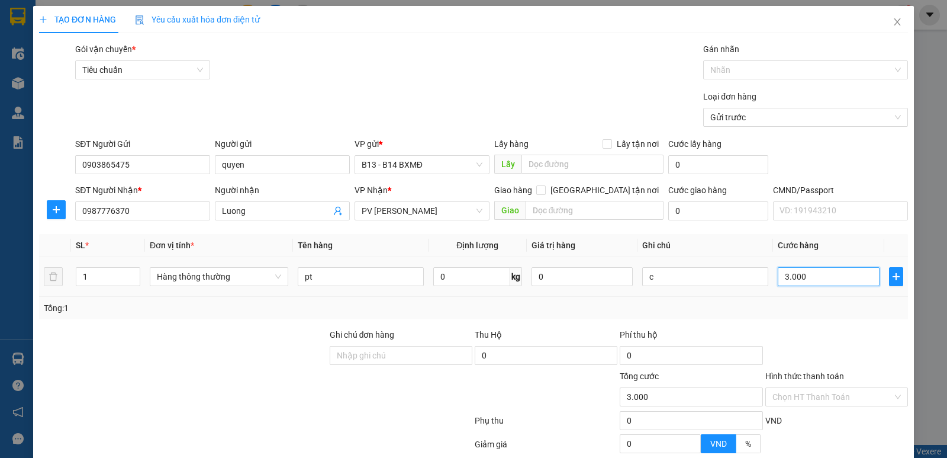
type input "30.000"
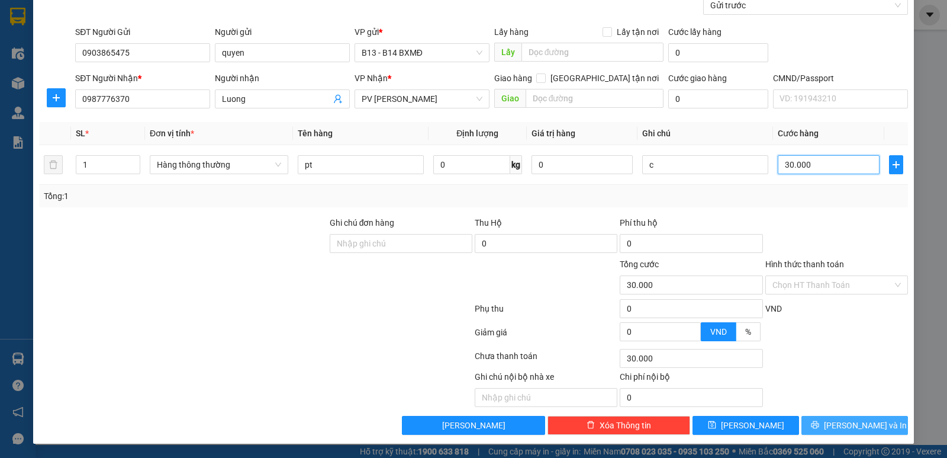
type input "30.000"
click at [839, 430] on span "Lưu và In" at bounding box center [865, 425] width 83 height 13
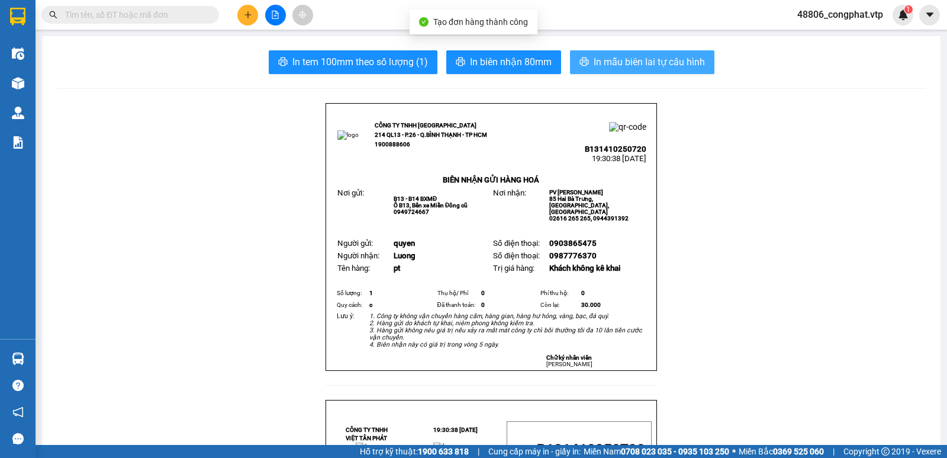
click at [580, 63] on icon "printer" at bounding box center [584, 61] width 9 height 9
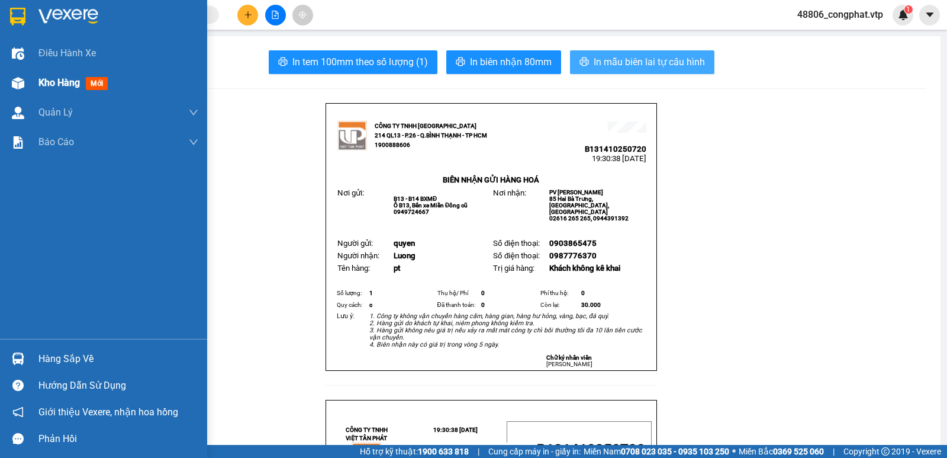
click at [36, 79] on div "Kho hàng mới" at bounding box center [103, 83] width 207 height 30
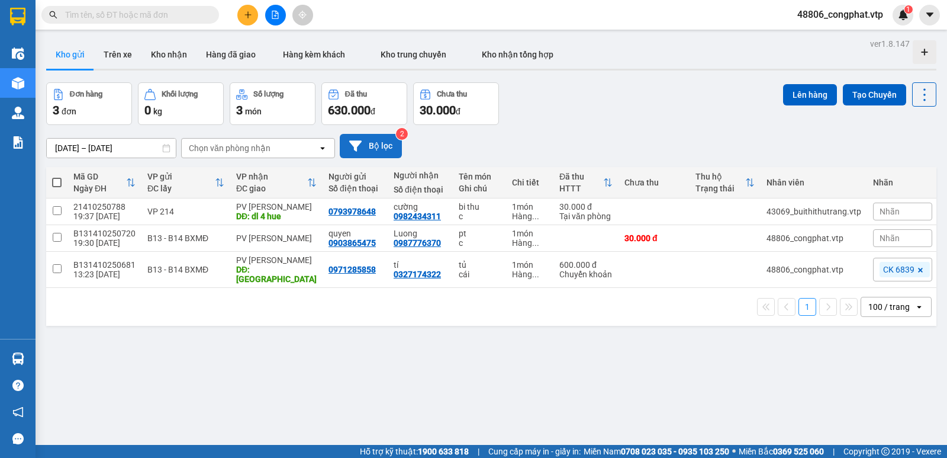
click at [372, 147] on button "Bộ lọc" at bounding box center [371, 146] width 62 height 24
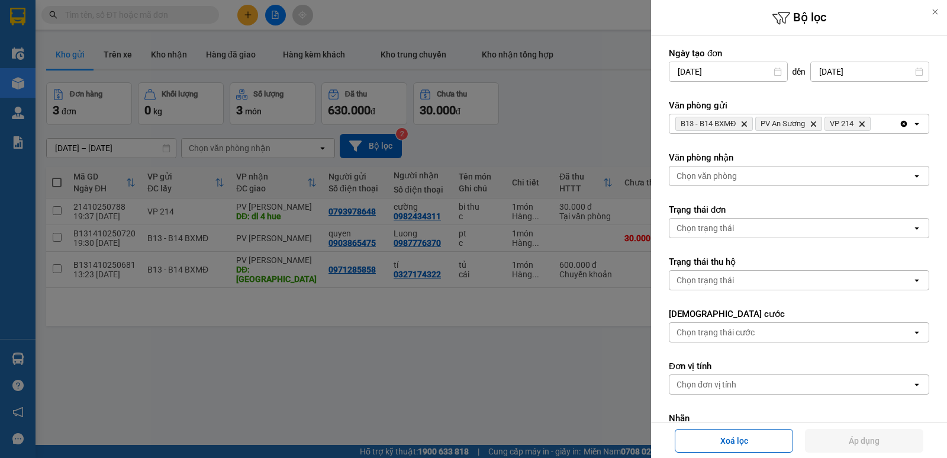
click at [816, 123] on icon "PV An Sương, close by backspace" at bounding box center [813, 123] width 5 height 5
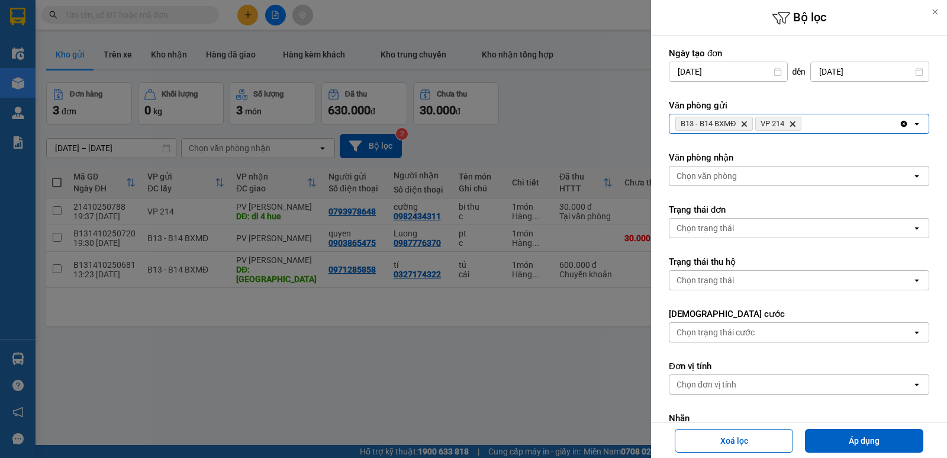
click at [796, 123] on icon "VP 214, close by backspace" at bounding box center [792, 123] width 5 height 5
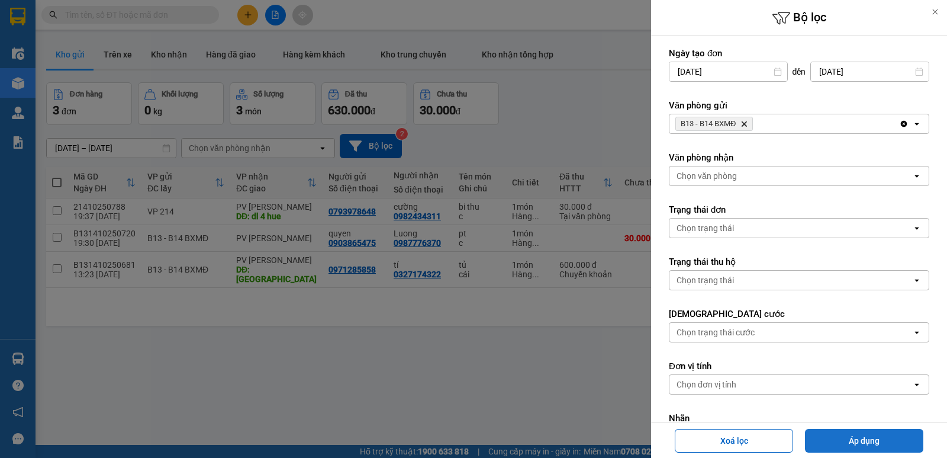
click at [842, 439] on button "Áp dụng" at bounding box center [864, 441] width 118 height 24
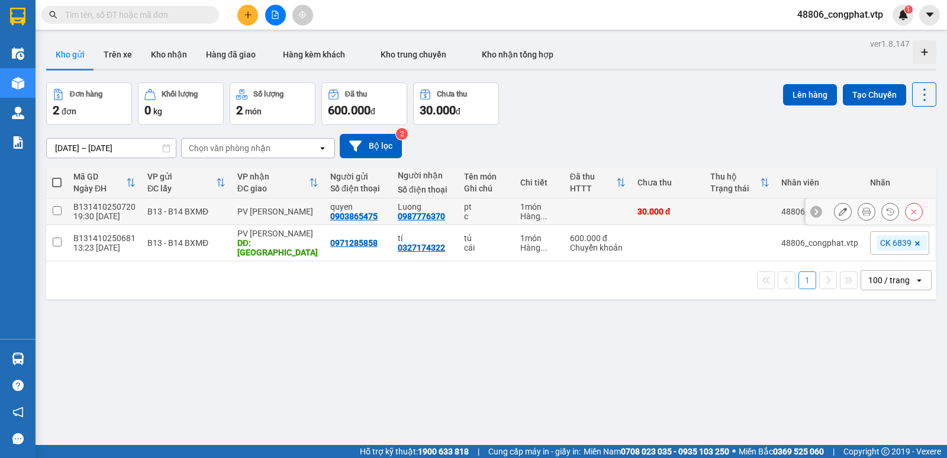
click at [467, 205] on div "pt" at bounding box center [486, 206] width 44 height 9
checkbox input "true"
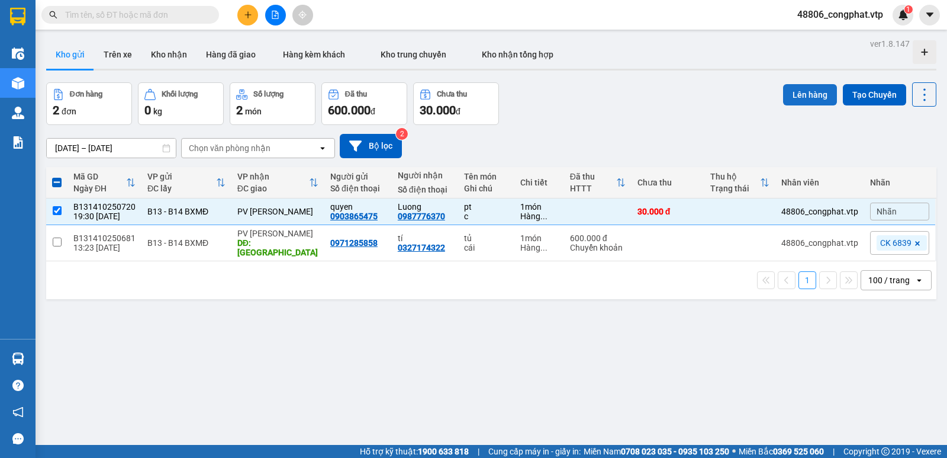
click at [826, 88] on button "Lên hàng" at bounding box center [810, 94] width 54 height 21
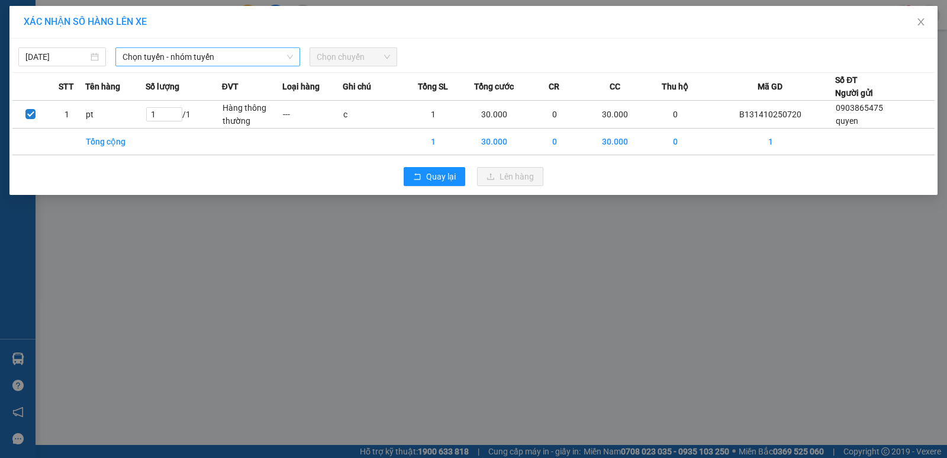
click at [220, 62] on span "Chọn tuyến - nhóm tuyến" at bounding box center [208, 57] width 171 height 18
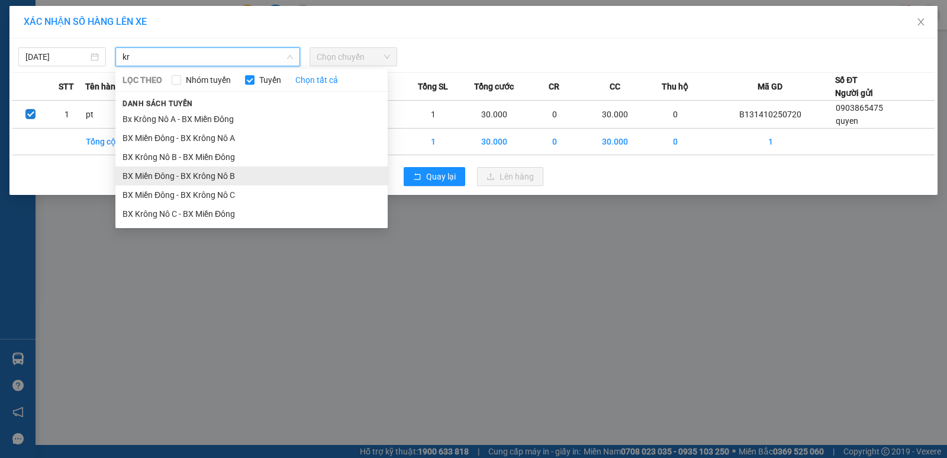
type input "kr"
click at [247, 178] on li "BX Miền Đông - BX Krông Nô B" at bounding box center [251, 175] width 272 height 19
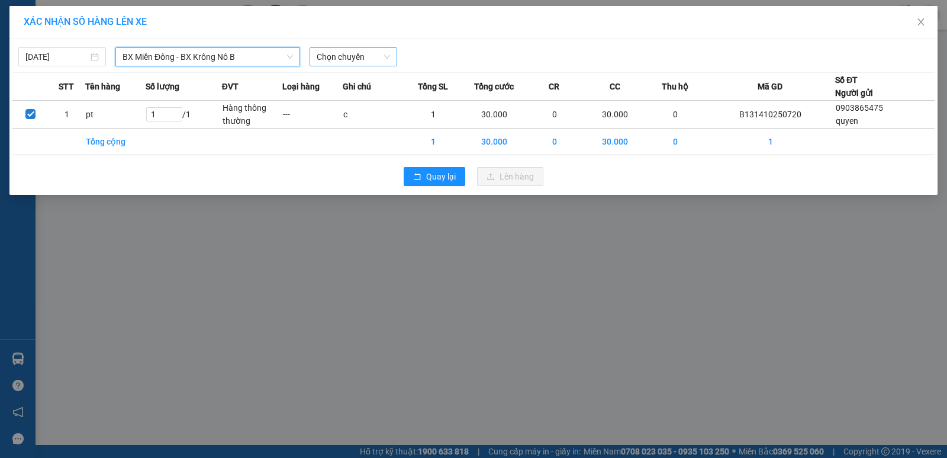
click at [353, 54] on span "Chọn chuyến" at bounding box center [353, 57] width 73 height 18
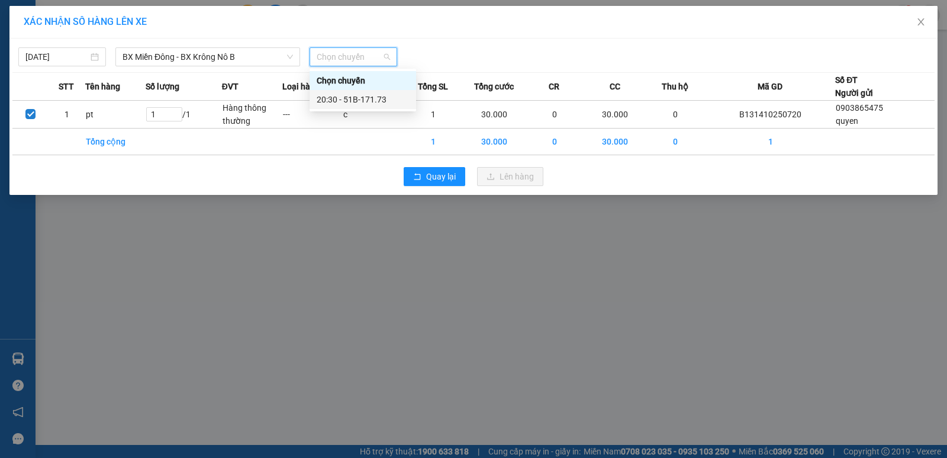
drag, startPoint x: 375, startPoint y: 104, endPoint x: 433, endPoint y: 121, distance: 60.5
click at [376, 104] on div "20:30 - 51B-171.73" at bounding box center [363, 99] width 92 height 13
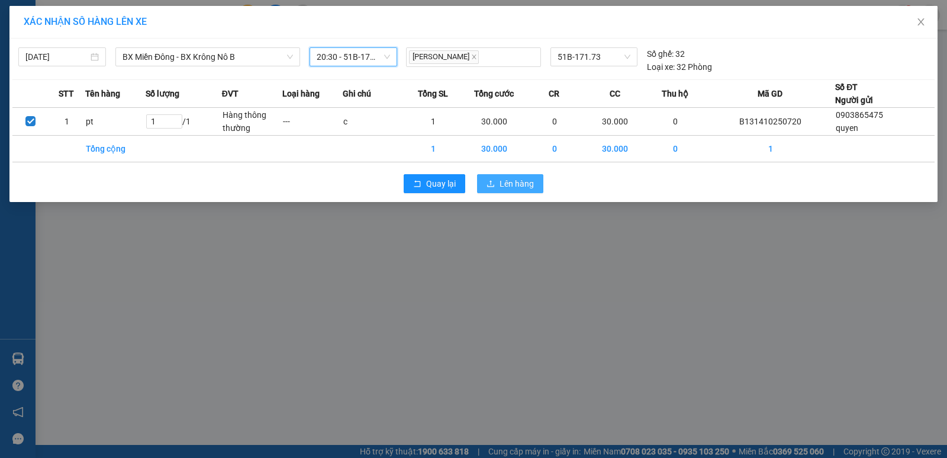
click at [512, 184] on span "Lên hàng" at bounding box center [517, 183] width 34 height 13
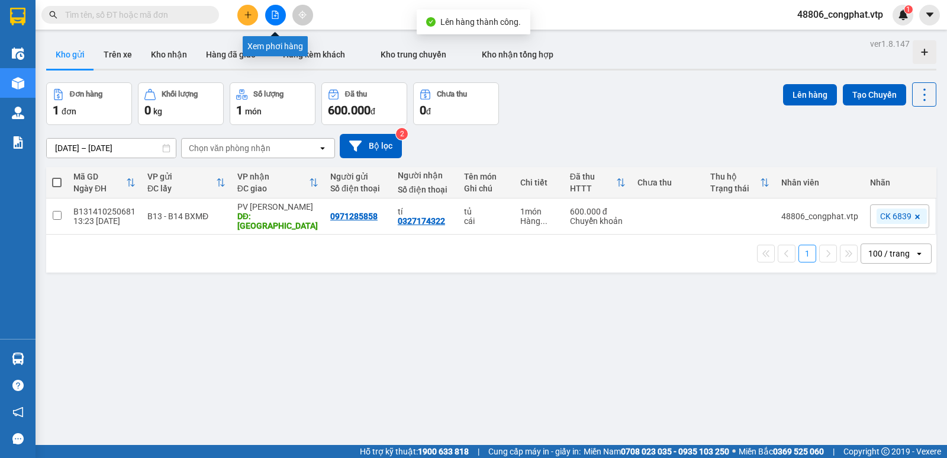
click at [266, 17] on button at bounding box center [275, 15] width 21 height 21
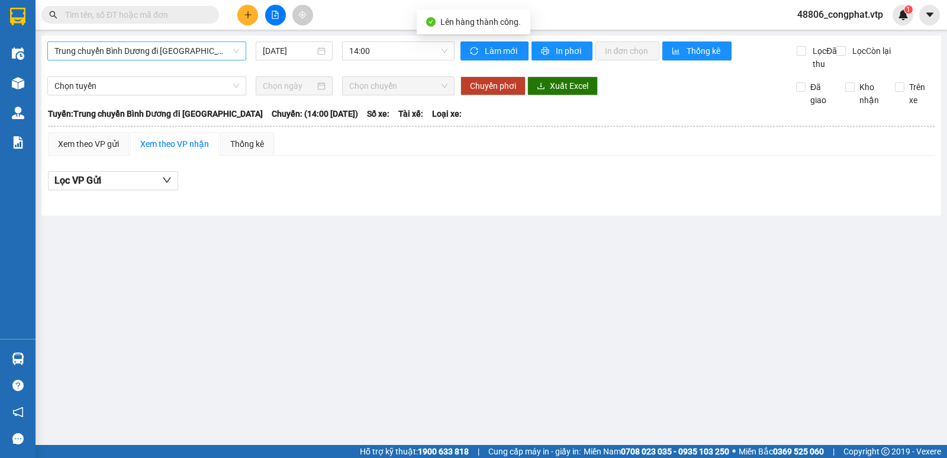
click at [182, 42] on span "Trung chuyển Bình Dương đi BXMĐ" at bounding box center [146, 51] width 185 height 18
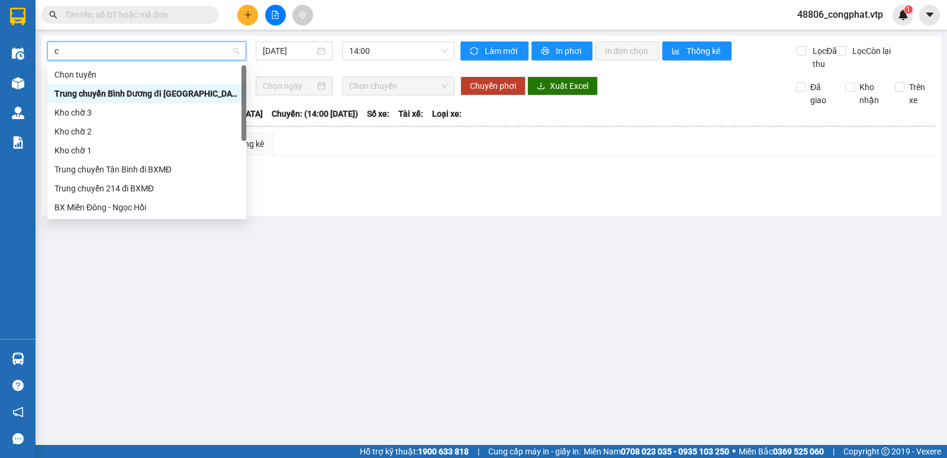
type input "cj"
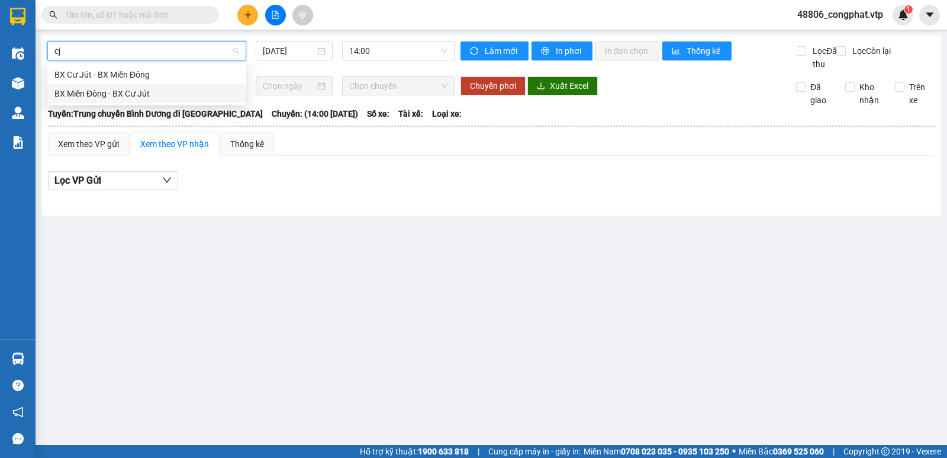
click at [189, 86] on div "BX Miền Đông - BX Cư Jút" at bounding box center [146, 93] width 199 height 19
type input "14/10/2025"
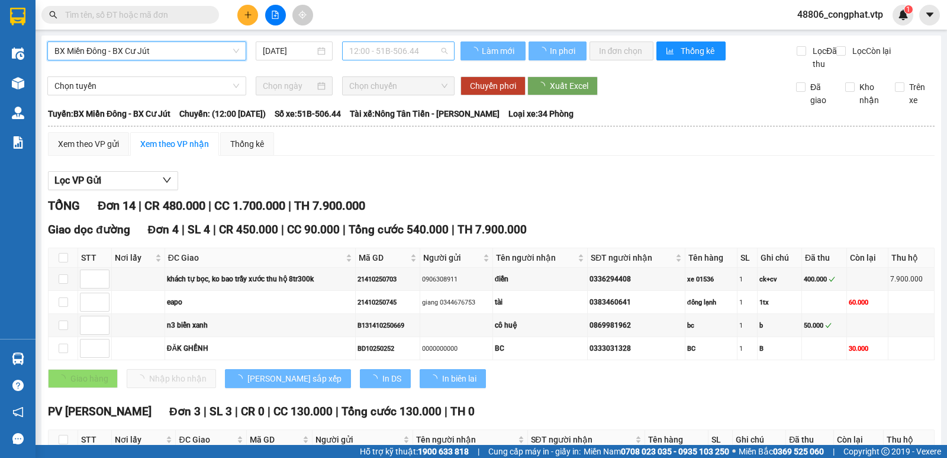
click at [389, 50] on span "12:00 - 51B-506.44" at bounding box center [398, 51] width 98 height 18
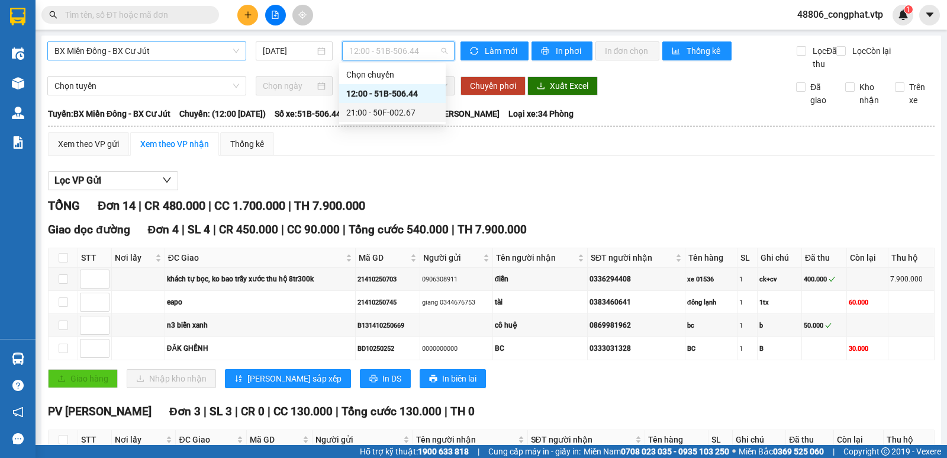
click at [404, 112] on div "21:00 - 50F-002.67" at bounding box center [392, 112] width 92 height 13
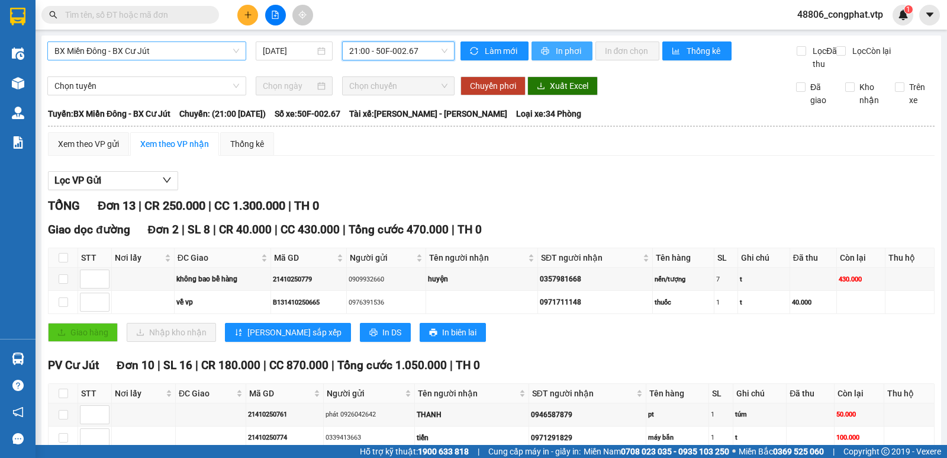
click at [545, 50] on span "printer" at bounding box center [546, 51] width 10 height 9
click at [385, 54] on span "21:00 - 50F-002.67" at bounding box center [398, 51] width 98 height 18
click at [384, 49] on span "21:00 - 50F-002.67" at bounding box center [398, 51] width 98 height 18
click at [208, 53] on span "BX Miền Đông - BX Cư Jút" at bounding box center [146, 51] width 185 height 18
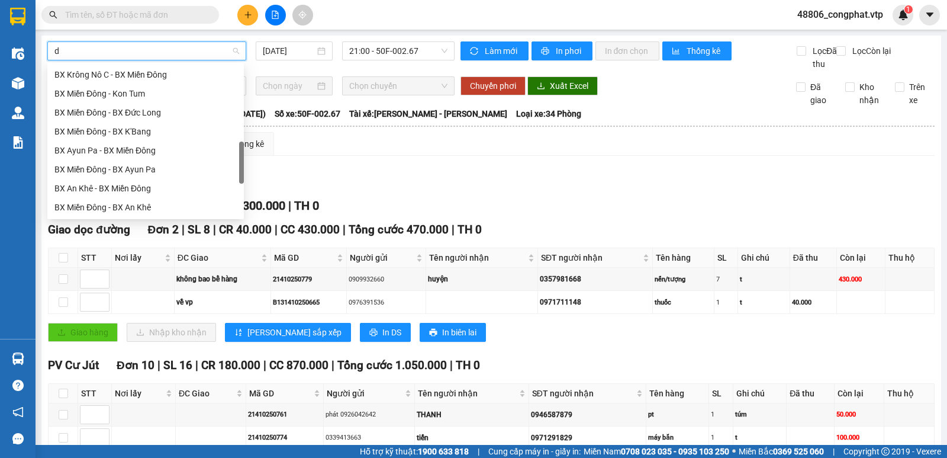
scroll to position [303, 0]
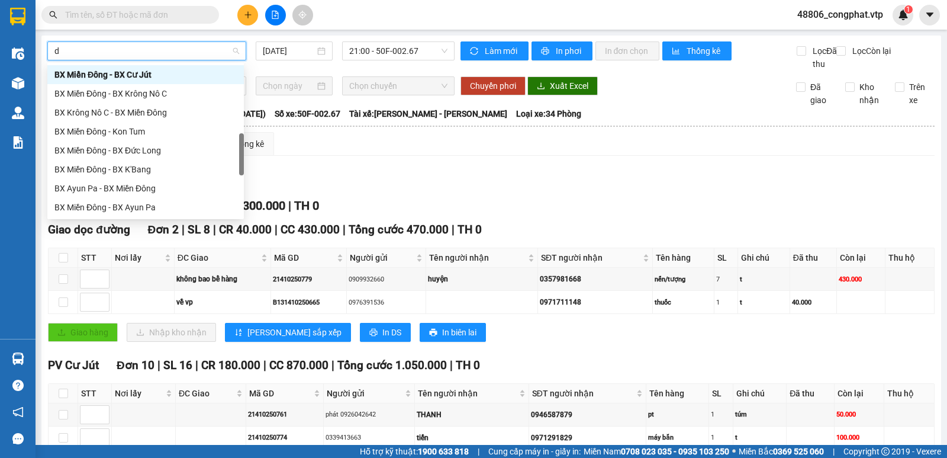
type input "dm"
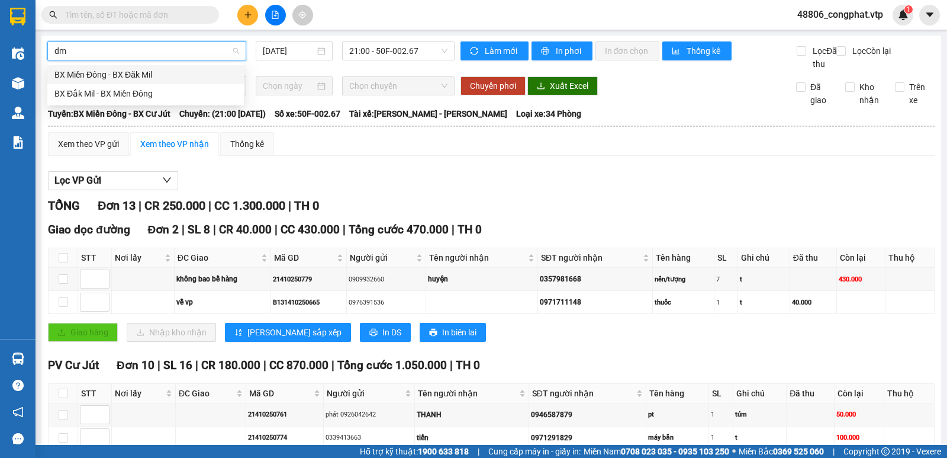
click at [186, 77] on div "BX Miền Đông - BX Đăk Mil" at bounding box center [145, 74] width 182 height 13
type input "14/10/2025"
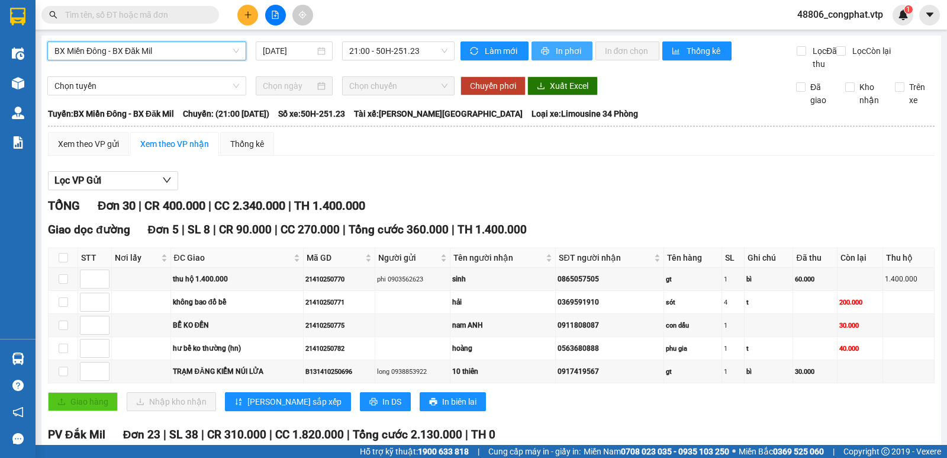
click at [556, 46] on span "In phơi" at bounding box center [569, 50] width 27 height 13
click at [200, 58] on span "BX Miền Đông - BX Đăk Mil" at bounding box center [146, 51] width 185 height 18
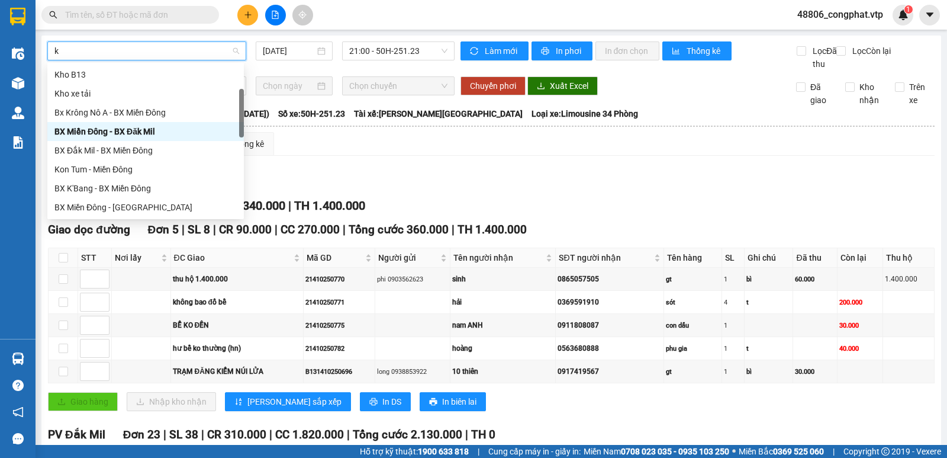
type input "kr"
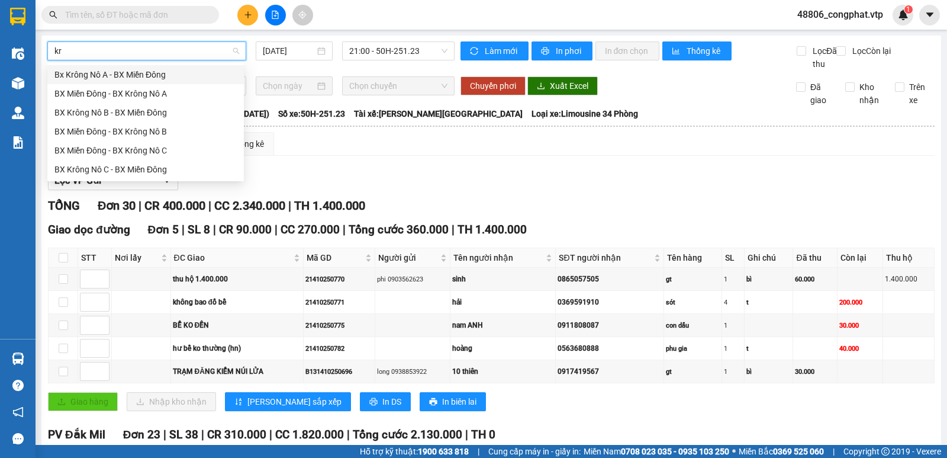
scroll to position [0, 0]
click at [172, 88] on div "BX Miền Đông - BX Krông Nô A" at bounding box center [145, 93] width 182 height 13
type input "14/10/2025"
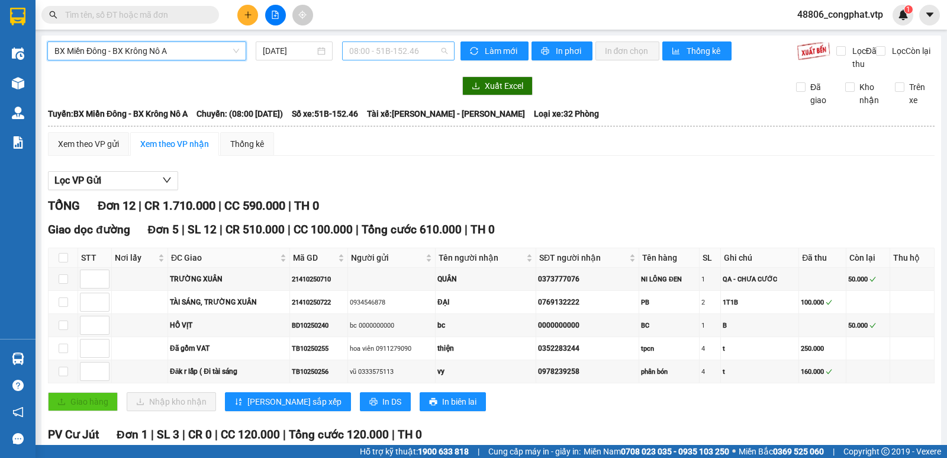
click at [418, 44] on span "08:00 - 51B-152.46" at bounding box center [398, 51] width 98 height 18
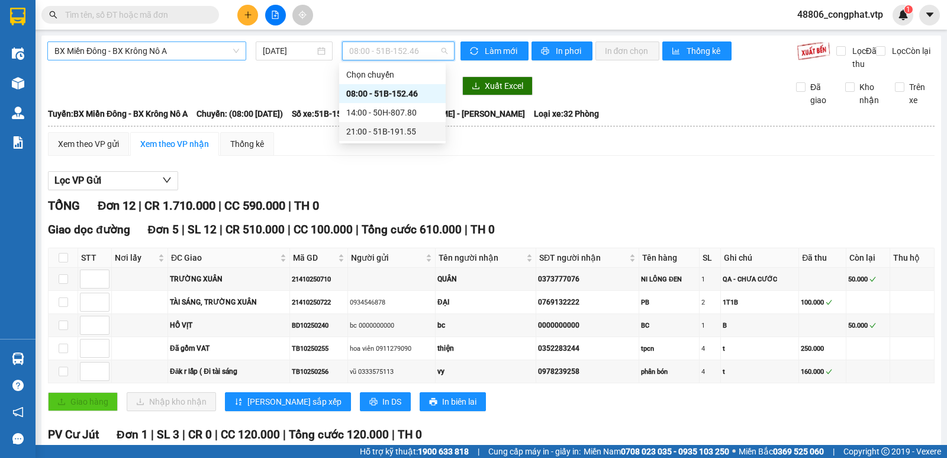
click at [397, 124] on div "21:00 - 51B-191.55" at bounding box center [392, 131] width 107 height 19
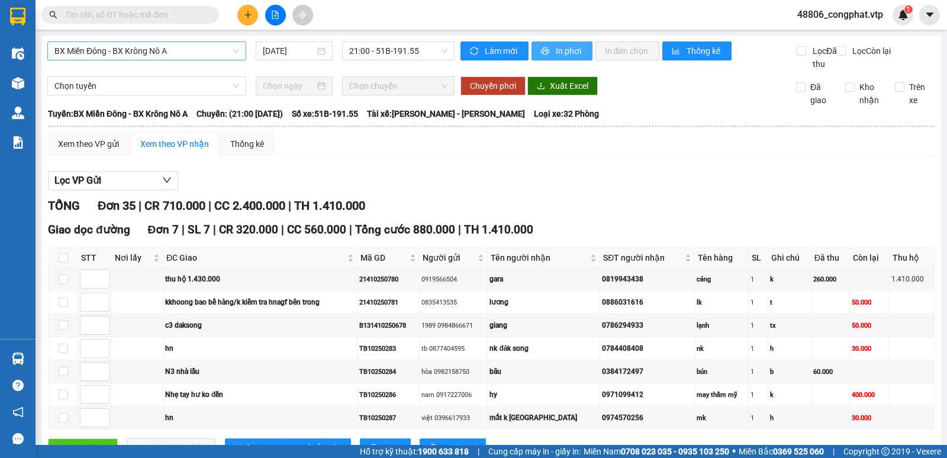
click at [556, 49] on span "In phơi" at bounding box center [569, 50] width 27 height 13
click at [169, 54] on span "BX Miền Đông - BX Krông Nô A" at bounding box center [146, 51] width 185 height 18
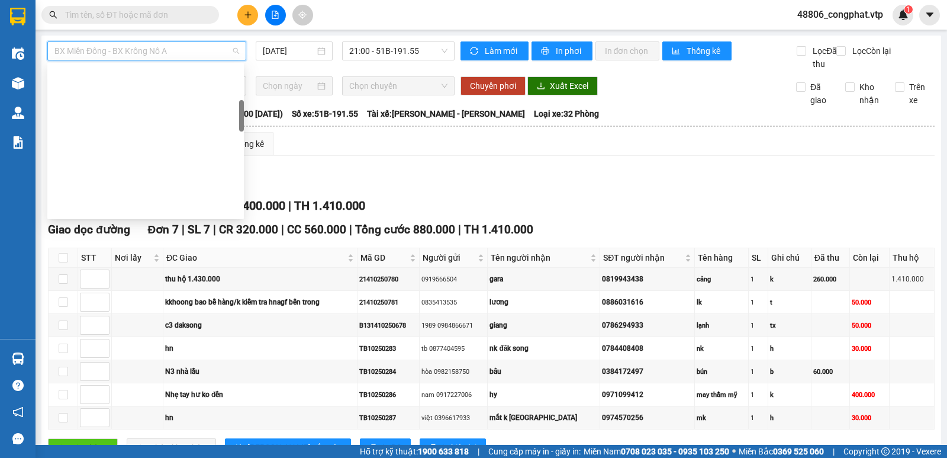
scroll to position [208, 0]
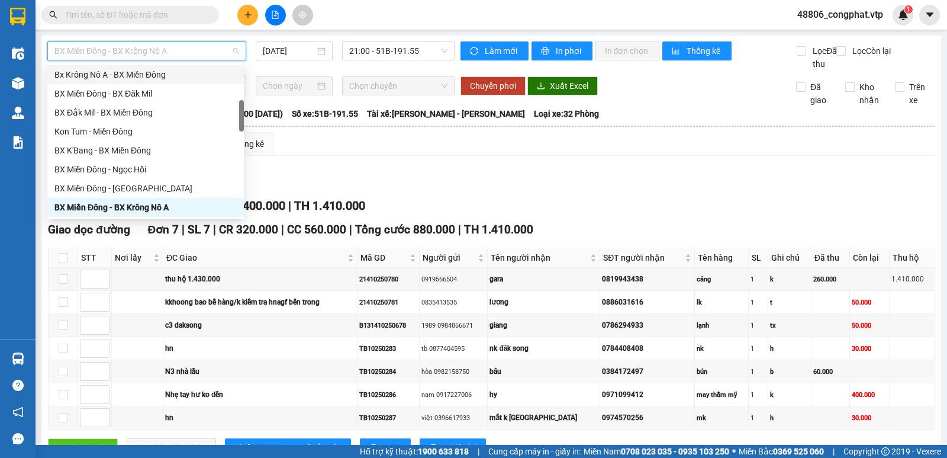
type input "b"
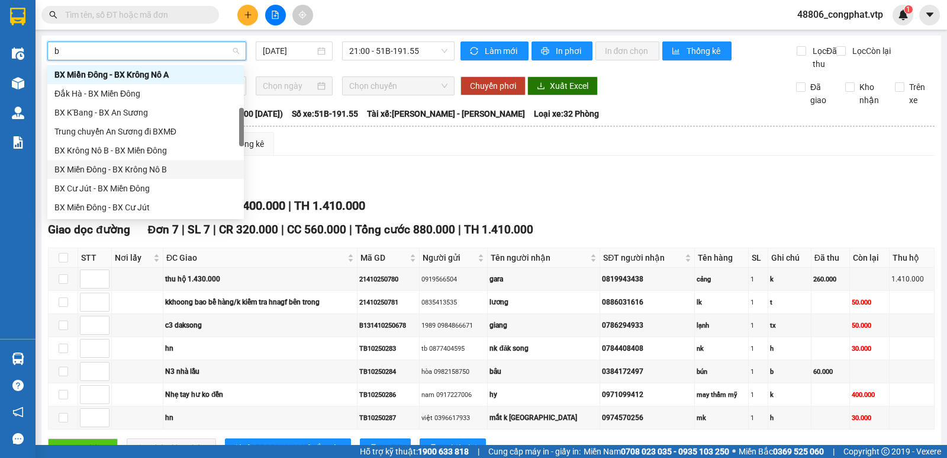
click at [184, 163] on div "BX Miền Đông - BX Krông Nô B" at bounding box center [145, 169] width 182 height 13
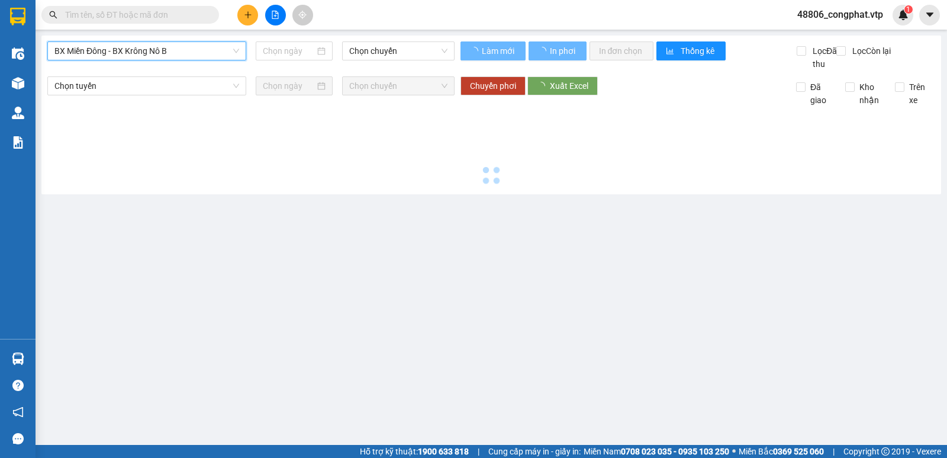
type input "14/10/2025"
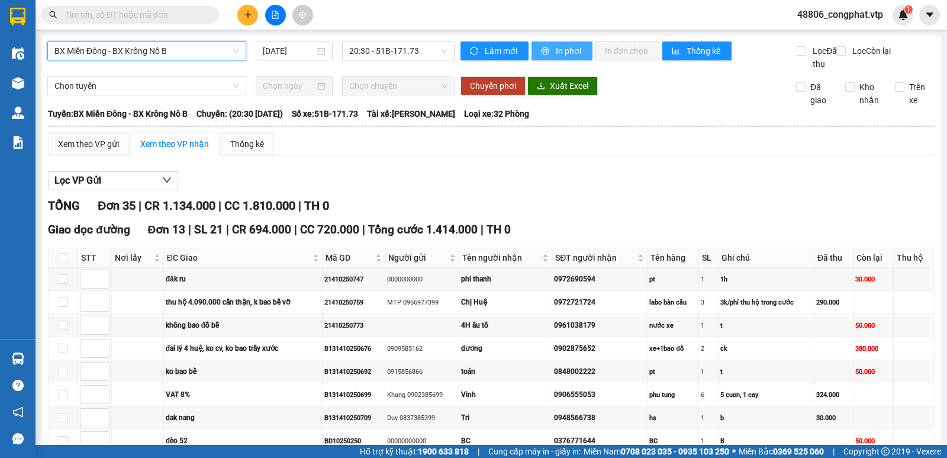
click at [544, 47] on icon "printer" at bounding box center [545, 51] width 8 height 8
